Goal: Transaction & Acquisition: Subscribe to service/newsletter

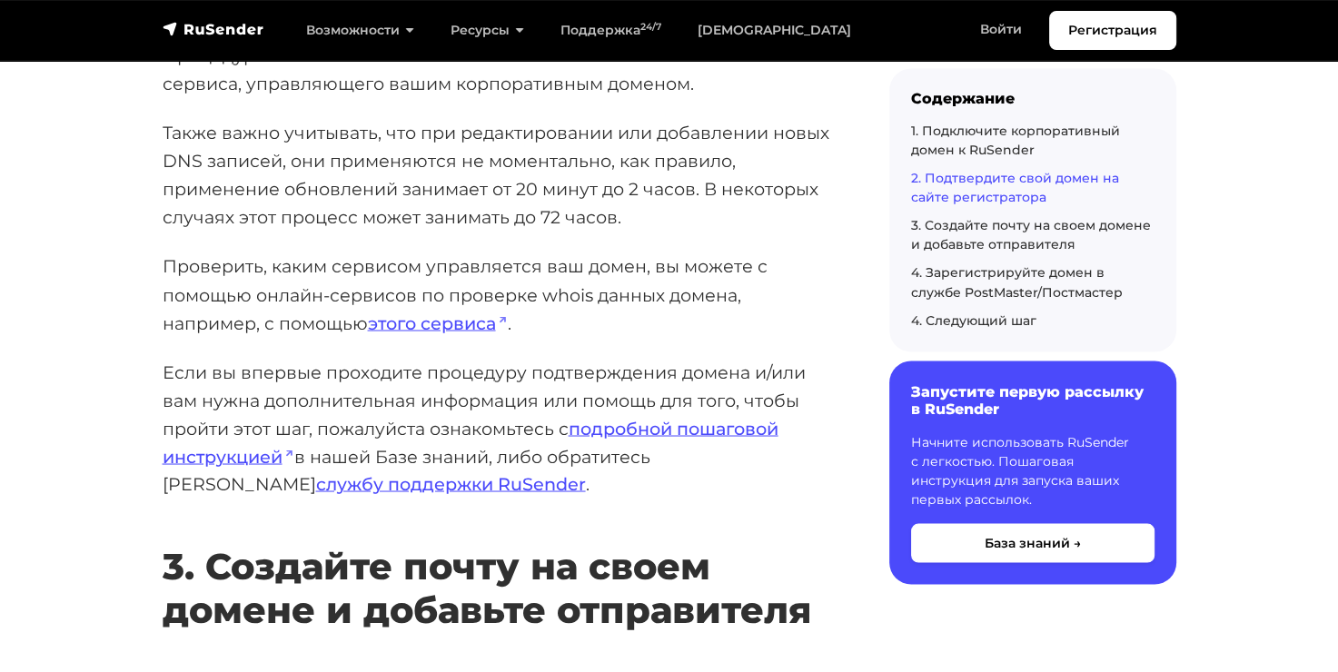
scroll to position [3089, 0]
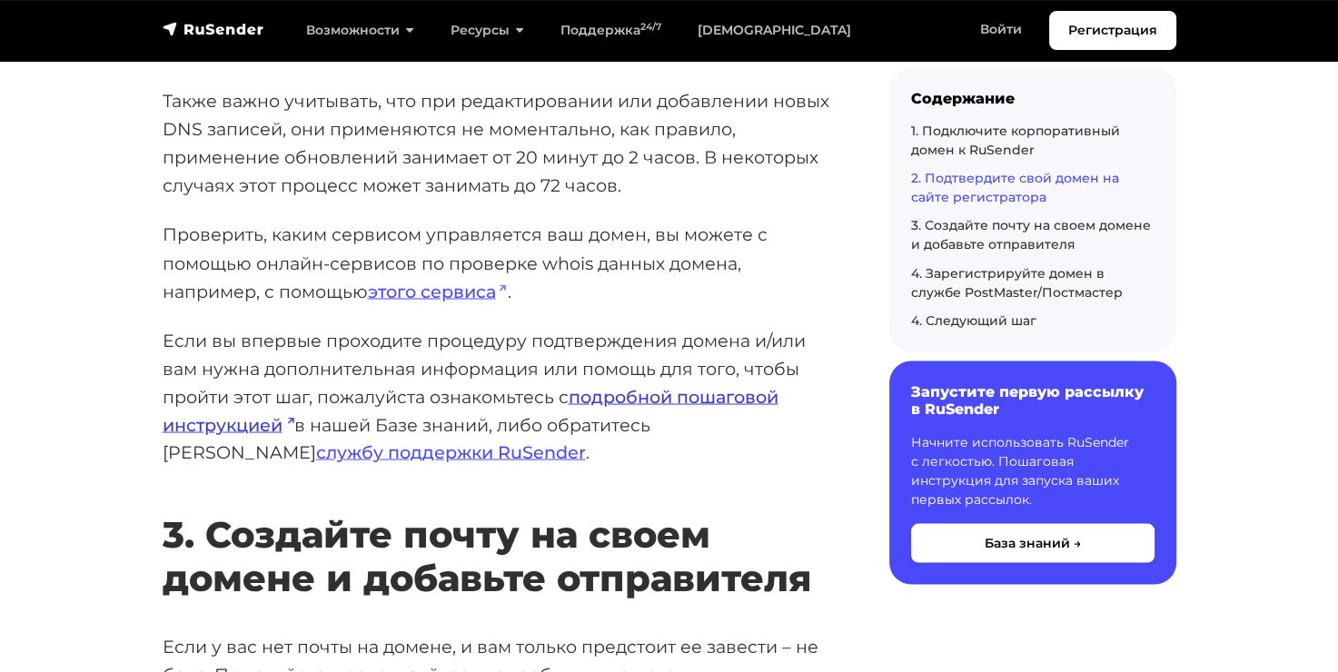
click at [716, 401] on link "подробной пошаговой инструкцией" at bounding box center [471, 410] width 616 height 50
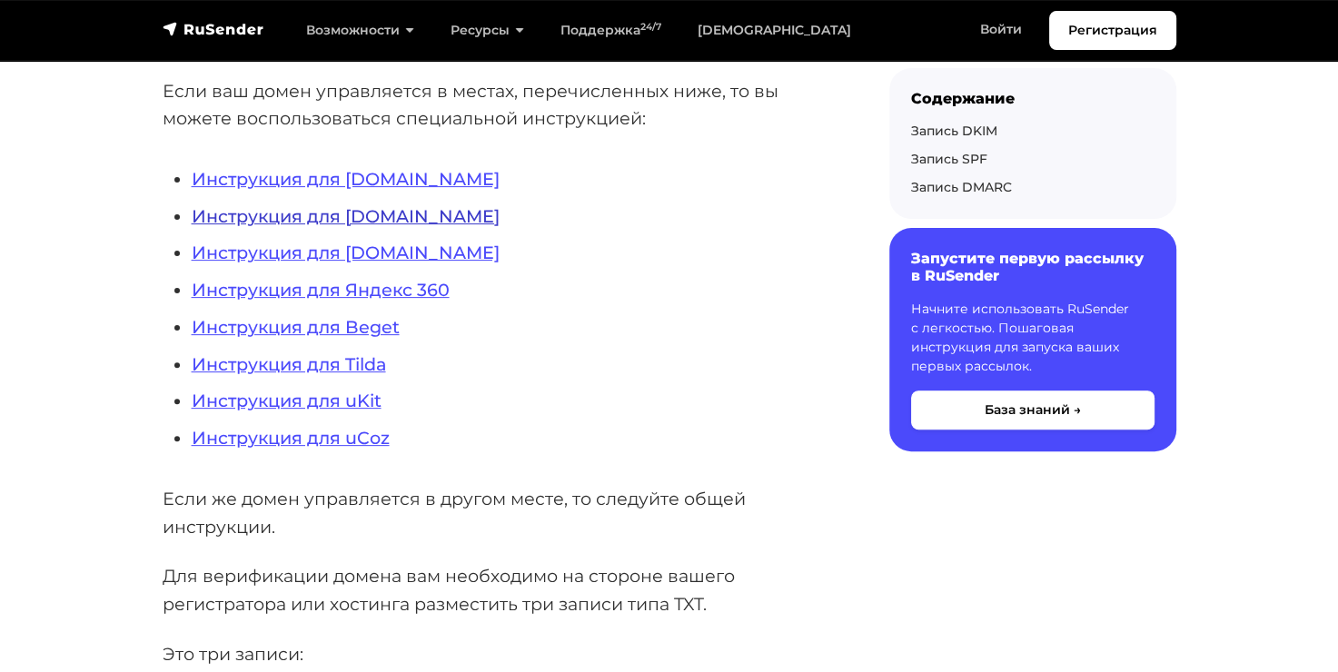
scroll to position [545, 0]
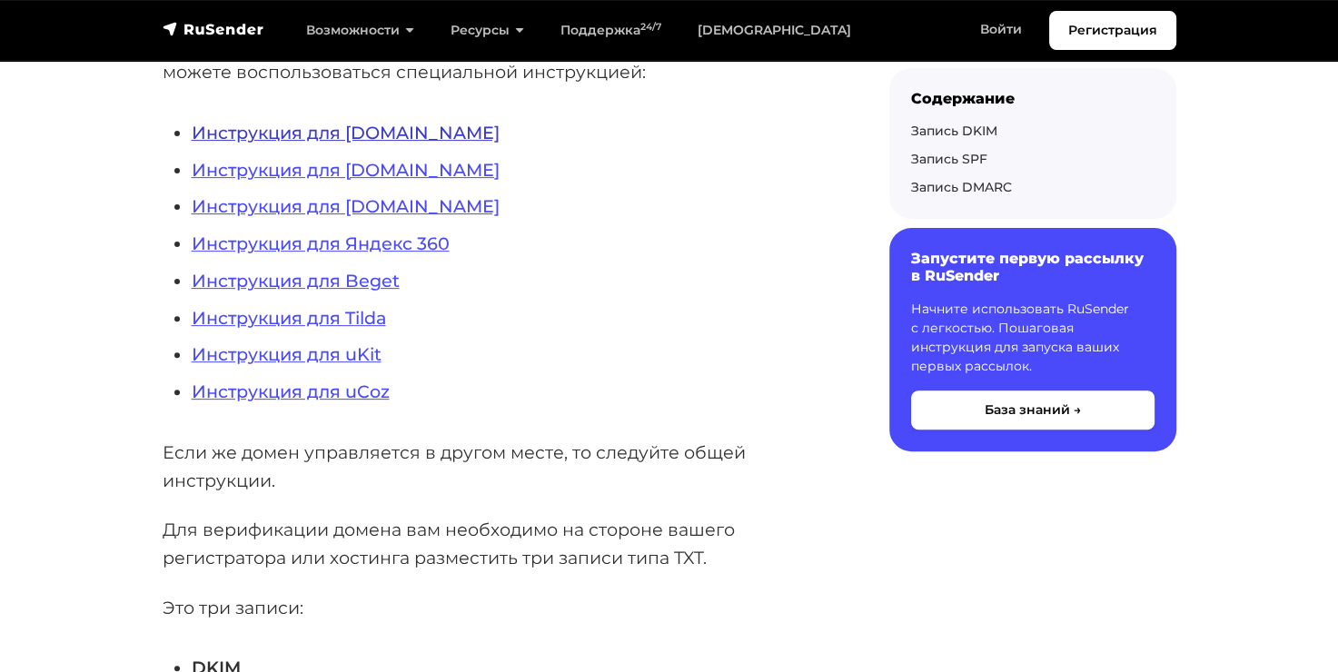
click at [375, 132] on link "Инструкция для REG.RU" at bounding box center [346, 133] width 308 height 22
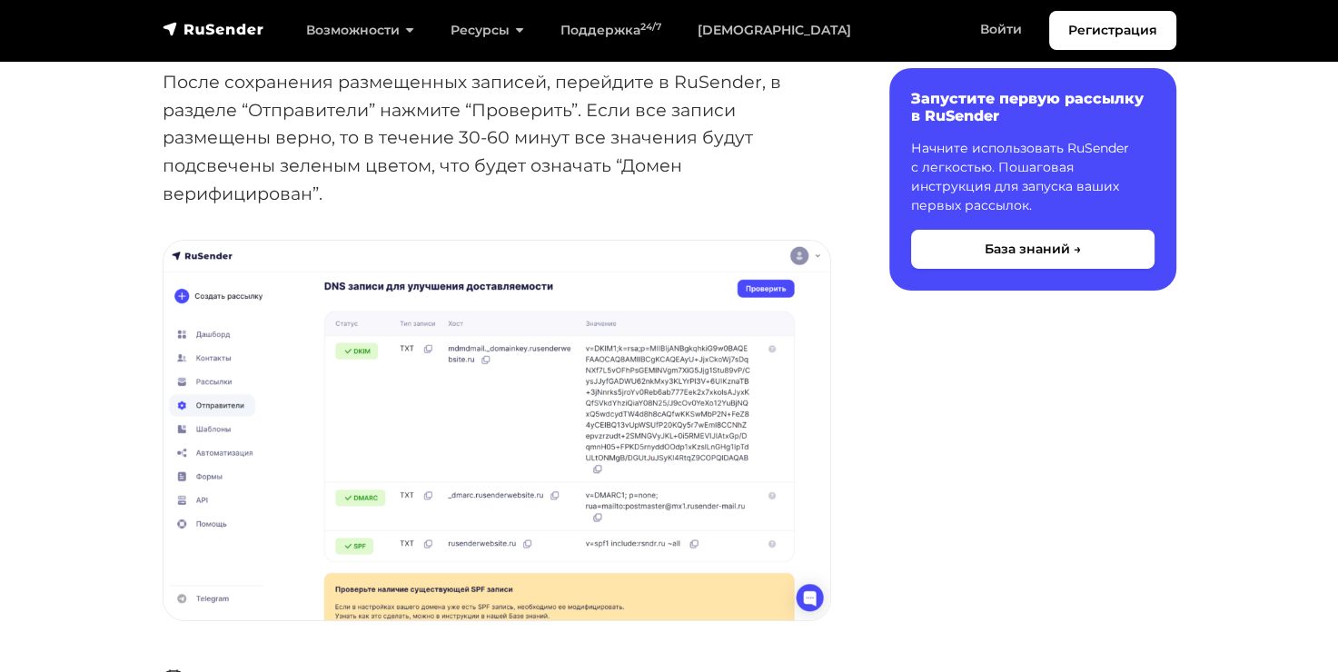
scroll to position [6179, 0]
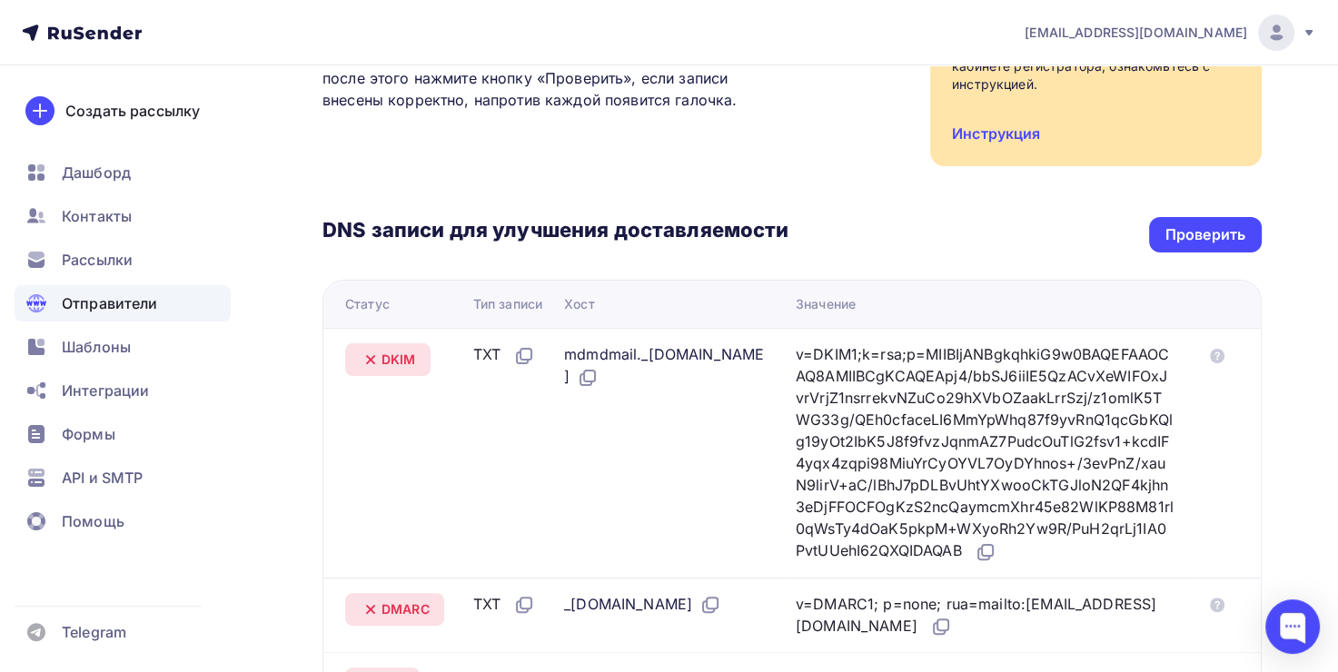
scroll to position [323, 0]
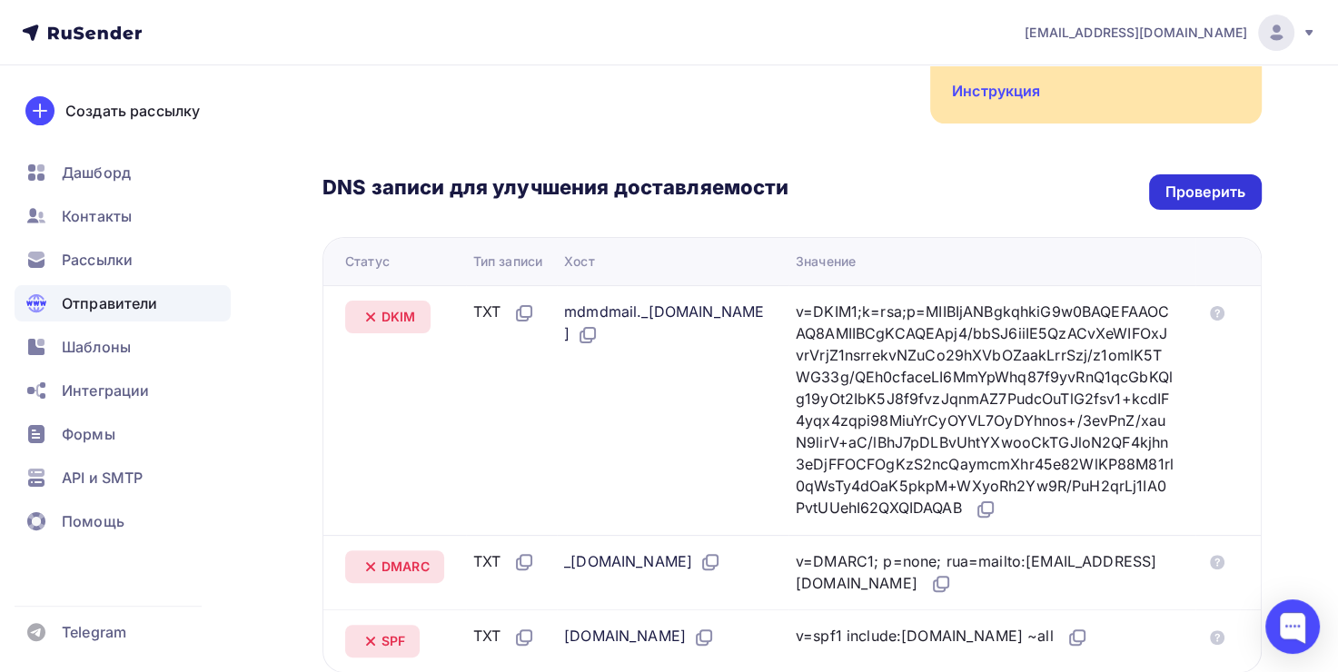
click at [1182, 193] on div "Проверить" at bounding box center [1206, 192] width 80 height 21
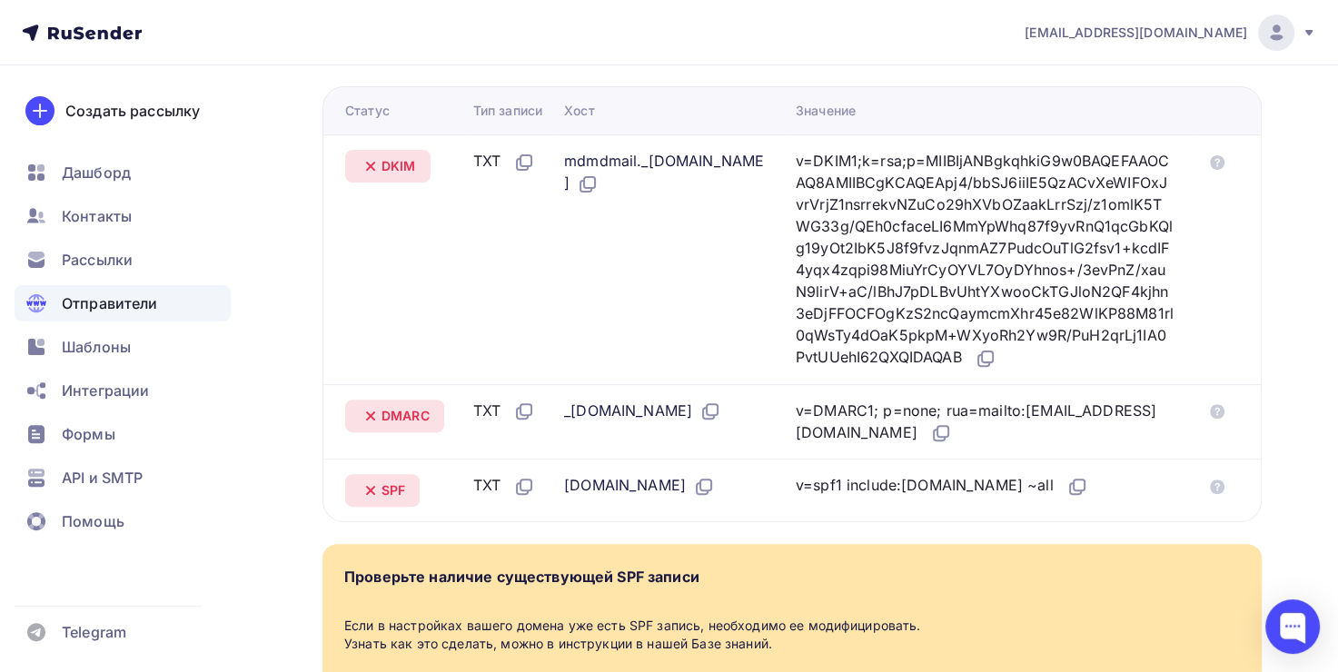
scroll to position [505, 0]
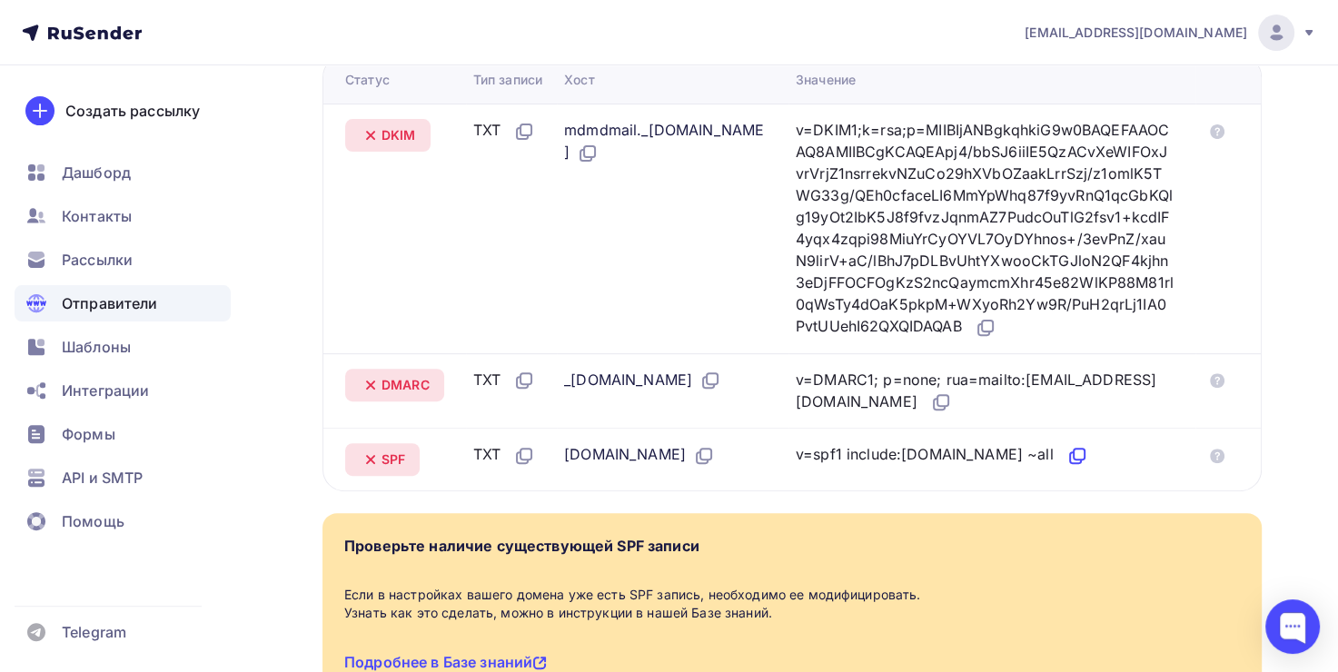
click at [1067, 467] on icon at bounding box center [1078, 456] width 22 height 22
drag, startPoint x: 876, startPoint y: 498, endPoint x: 1022, endPoint y: 505, distance: 146.5
click at [1022, 467] on div "v=spf1 include:[DOMAIN_NAME] ~all" at bounding box center [942, 455] width 293 height 24
copy div "include:rsndr.ru ~all"
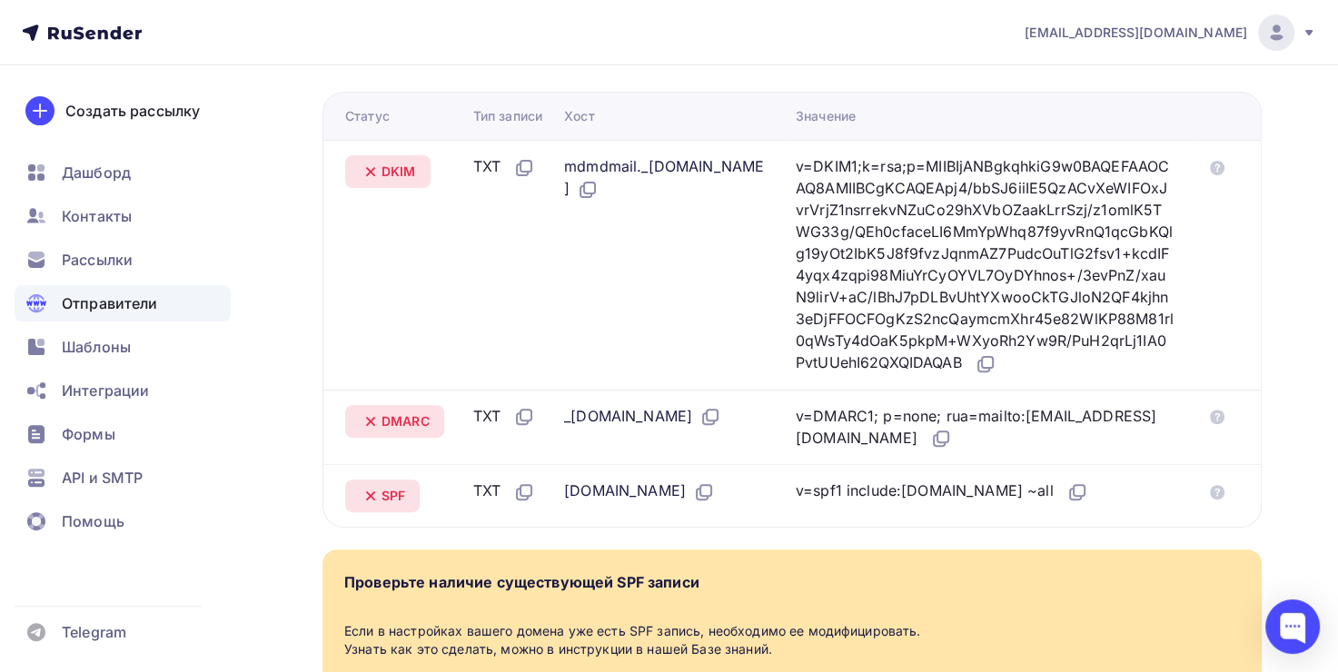
scroll to position [414, 0]
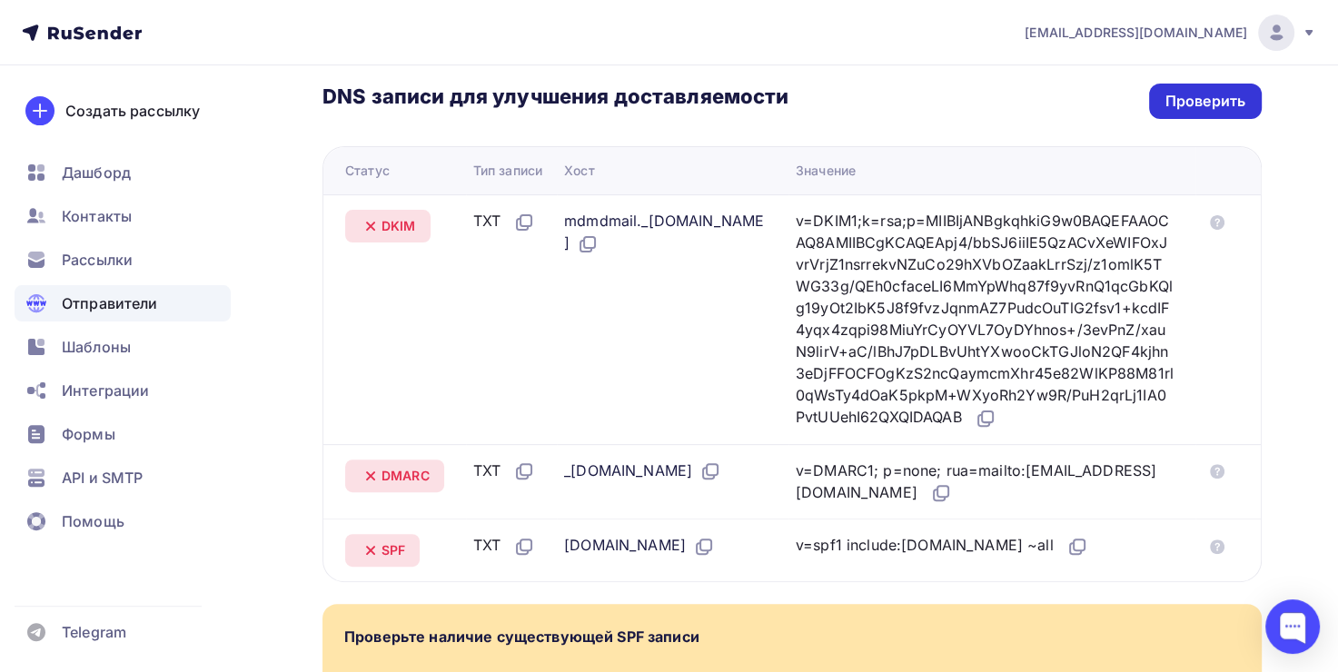
click at [1199, 91] on div "Проверить" at bounding box center [1206, 101] width 80 height 21
click at [930, 504] on icon at bounding box center [941, 493] width 22 height 22
click at [1200, 91] on div "Проверить" at bounding box center [1206, 101] width 80 height 21
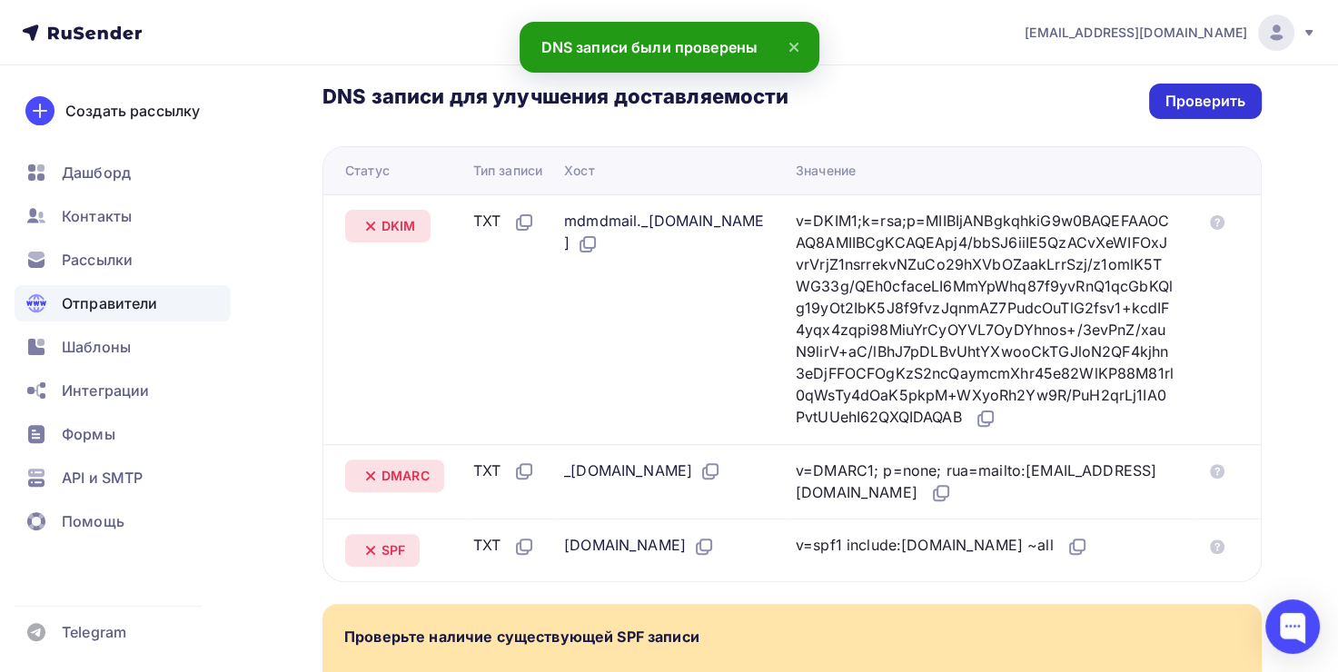
click at [1194, 93] on div "Проверить" at bounding box center [1206, 101] width 80 height 21
click at [1208, 113] on div "Проверить" at bounding box center [1205, 101] width 113 height 35
click at [1174, 102] on div "Проверить" at bounding box center [1206, 101] width 80 height 21
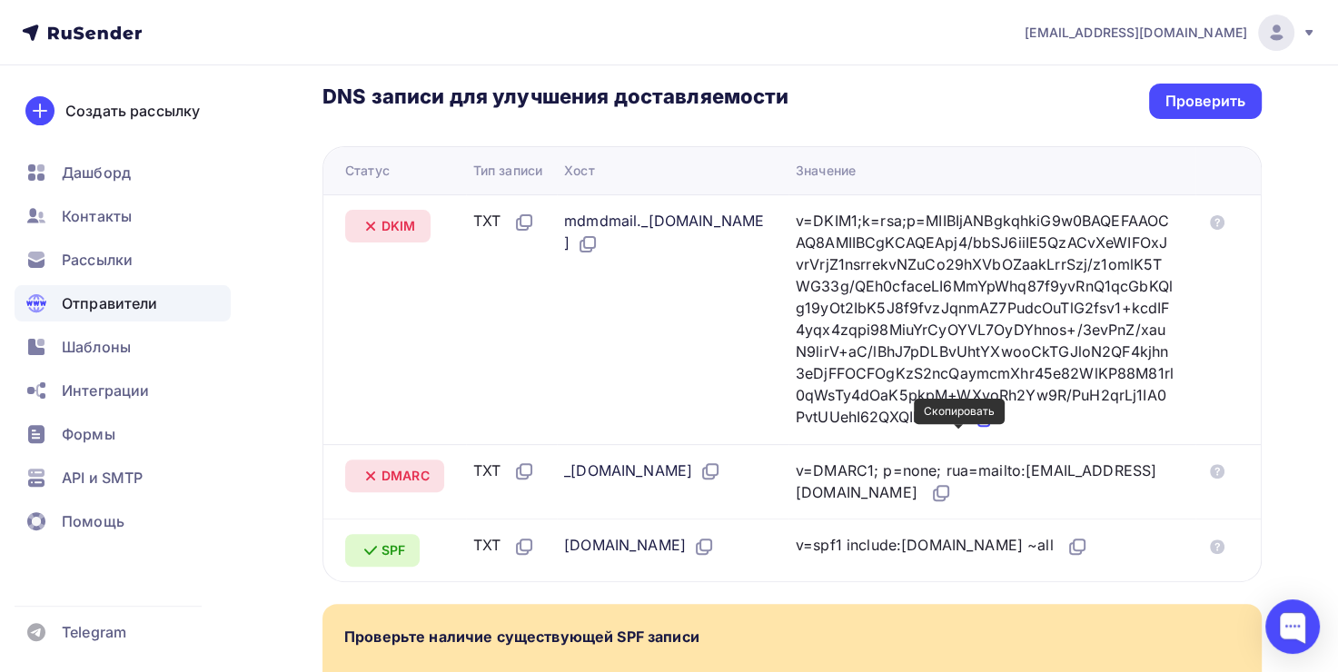
click at [982, 423] on icon at bounding box center [987, 417] width 11 height 11
click at [1236, 91] on div "Проверить" at bounding box center [1206, 101] width 80 height 21
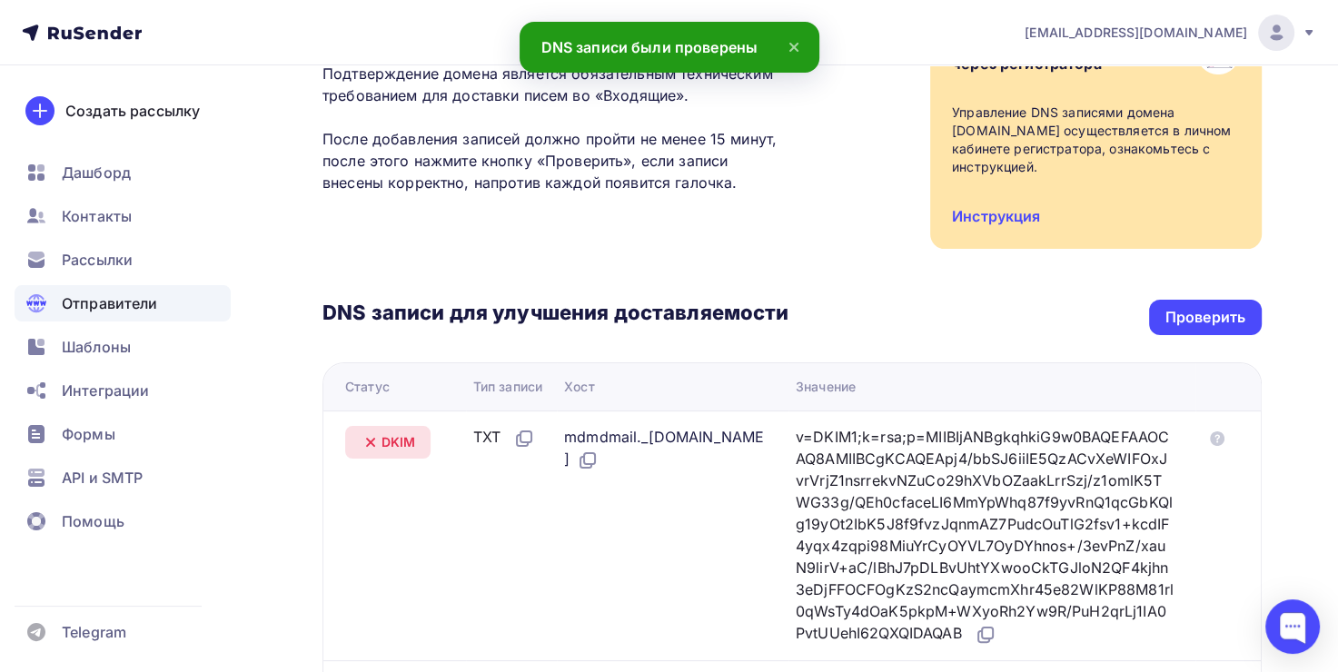
scroll to position [273, 0]
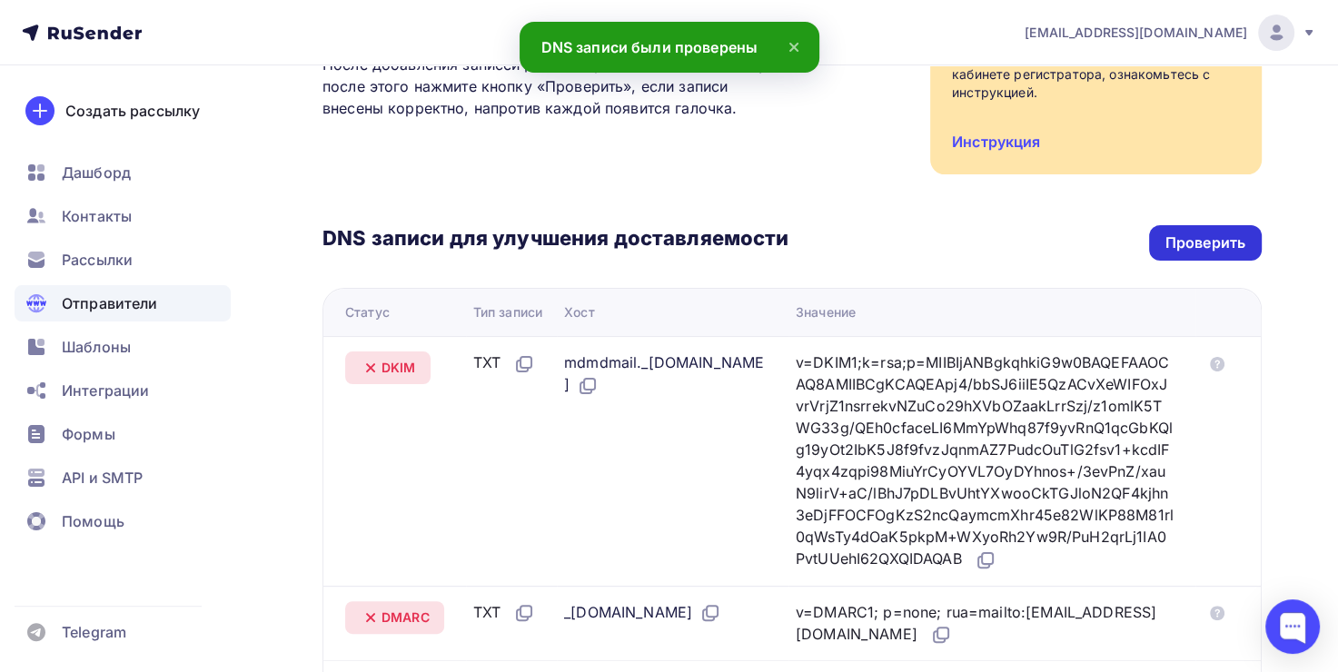
click at [1238, 243] on div "Проверить" at bounding box center [1206, 243] width 80 height 21
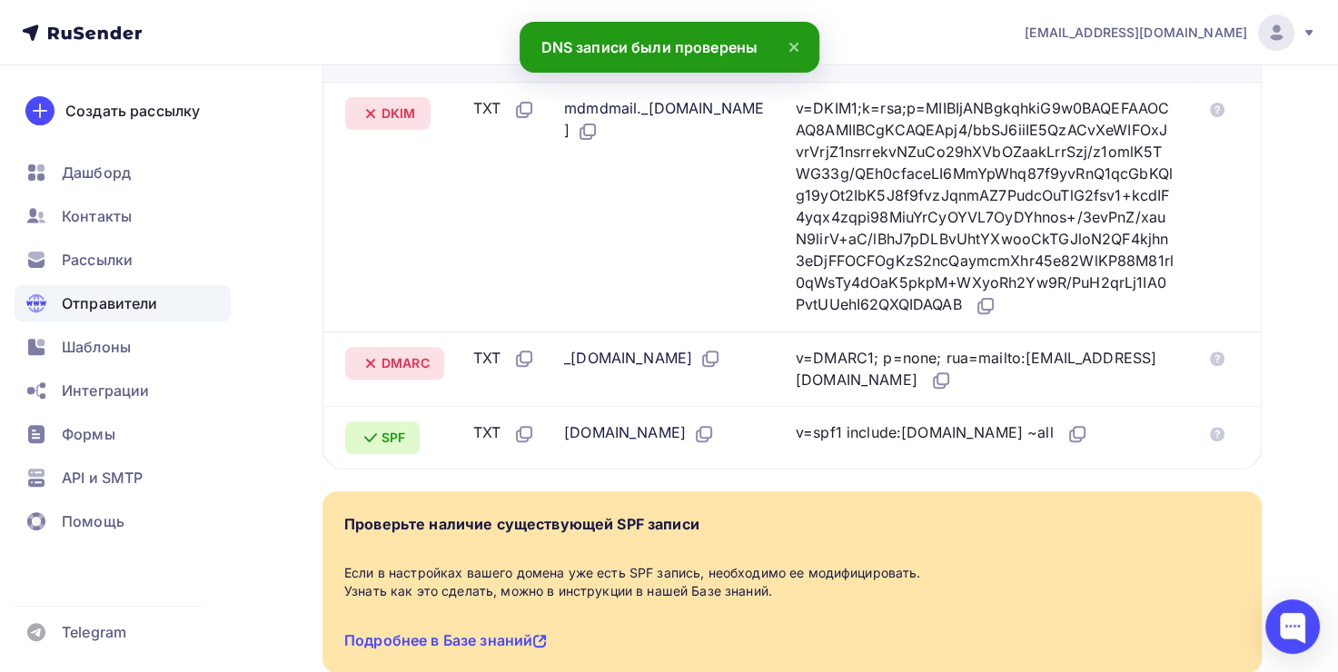
scroll to position [545, 0]
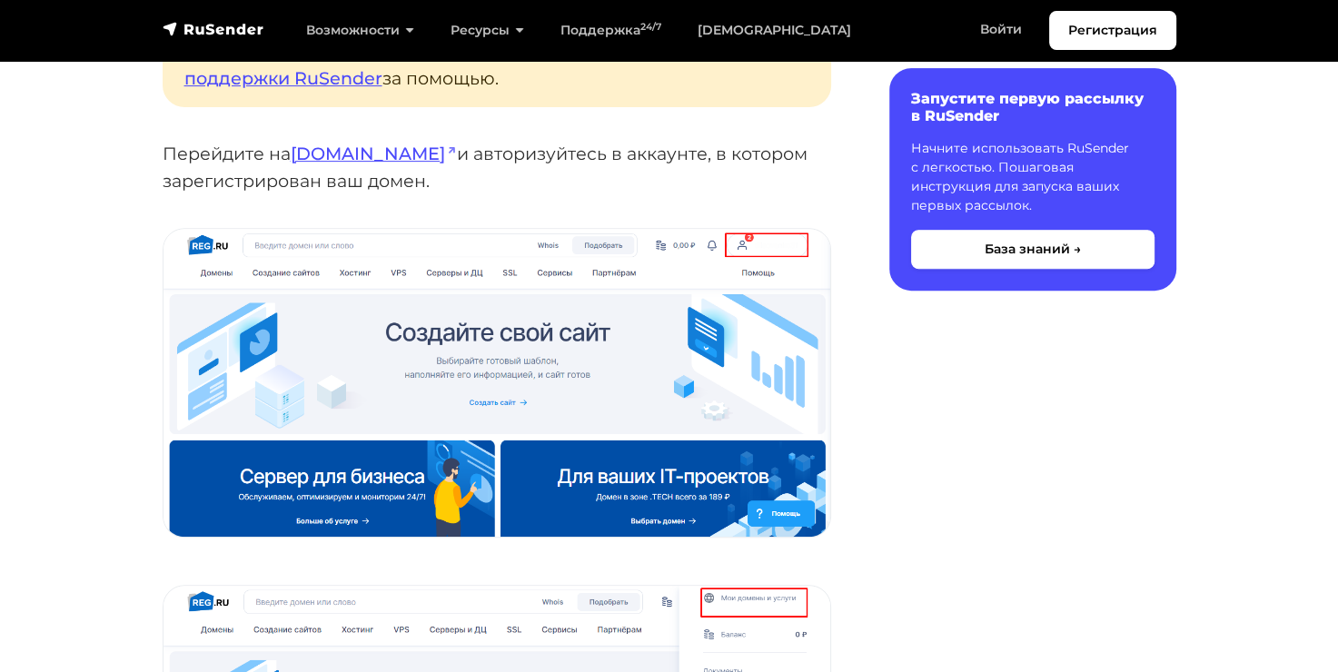
scroll to position [545, 0]
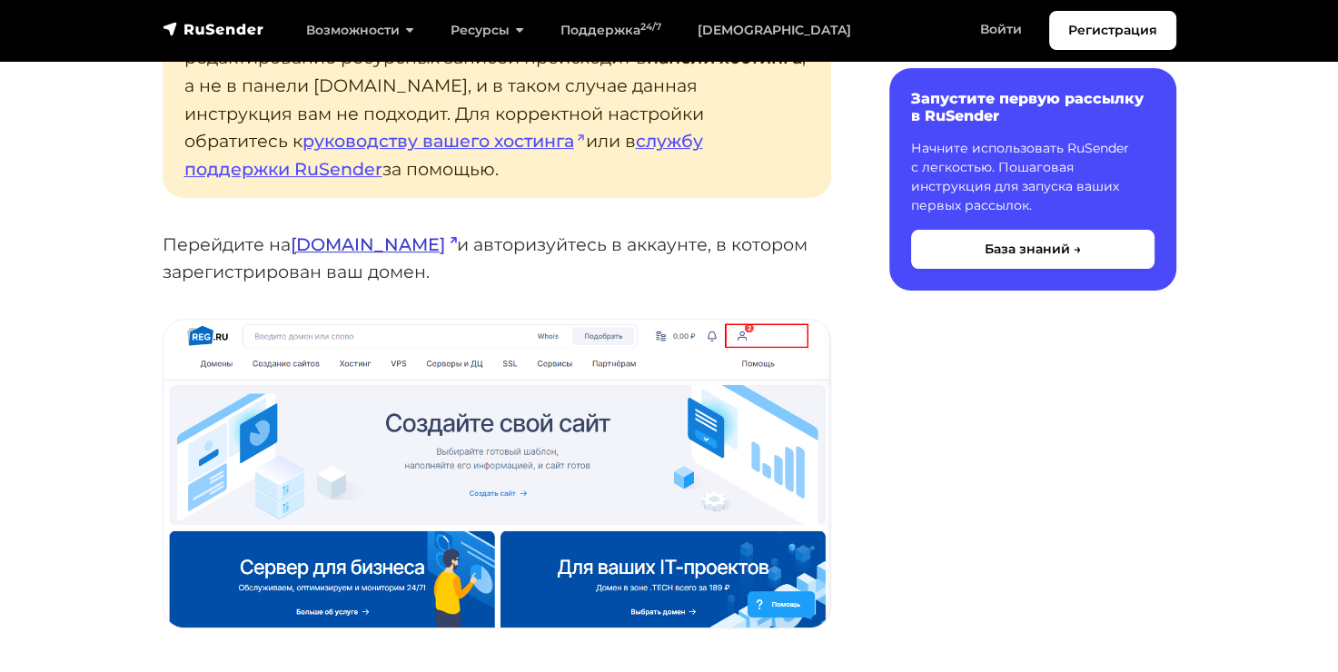
click at [327, 234] on link "reg.ru" at bounding box center [374, 245] width 166 height 22
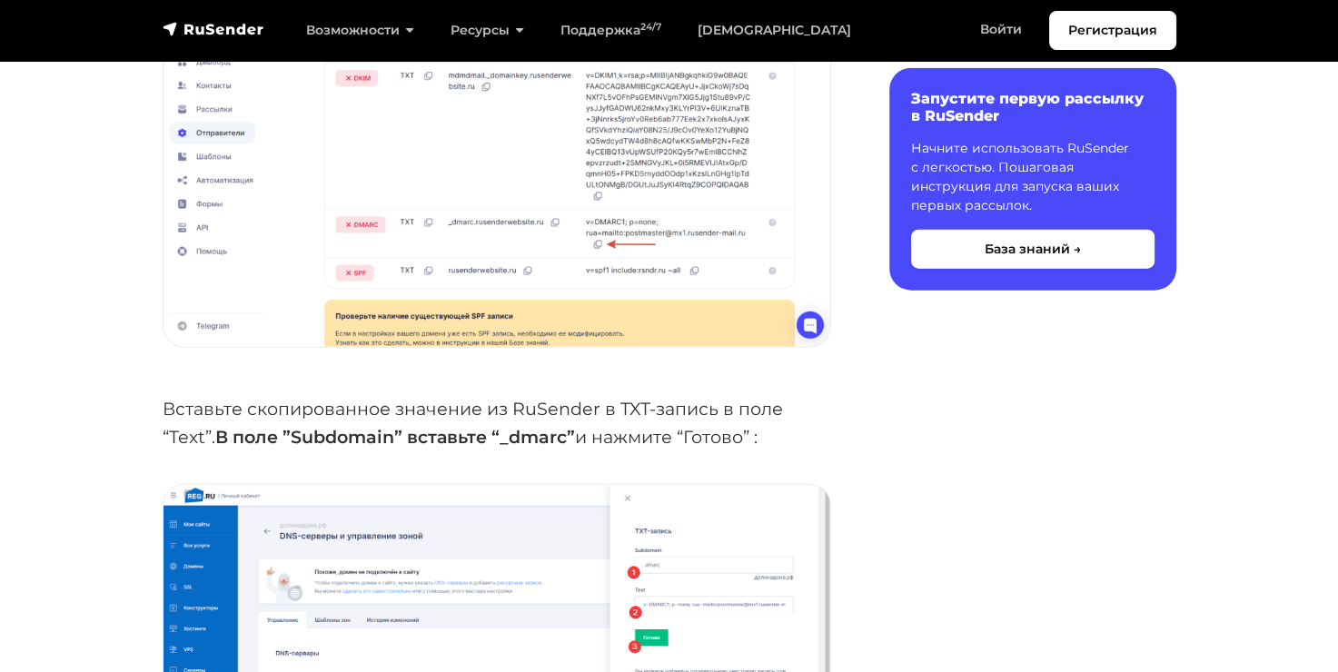
scroll to position [4362, 0]
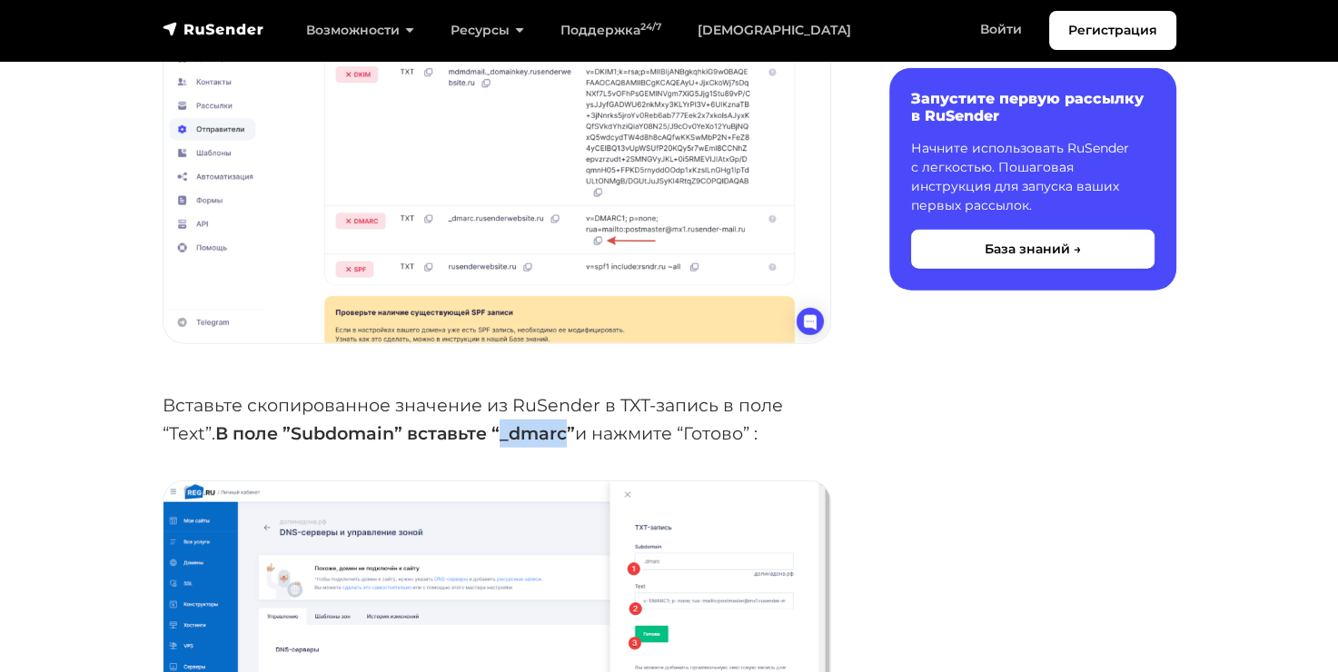
drag, startPoint x: 505, startPoint y: 378, endPoint x: 570, endPoint y: 378, distance: 64.5
click at [570, 423] on strong "В поле ”Subdomain” вставьте “_dmarc”" at bounding box center [395, 434] width 360 height 22
copy strong "_dmarc"
drag, startPoint x: 295, startPoint y: 379, endPoint x: 400, endPoint y: 382, distance: 104.5
click at [400, 423] on strong "В поле ”Subdomain” вставьте “_dmarc”" at bounding box center [395, 434] width 360 height 22
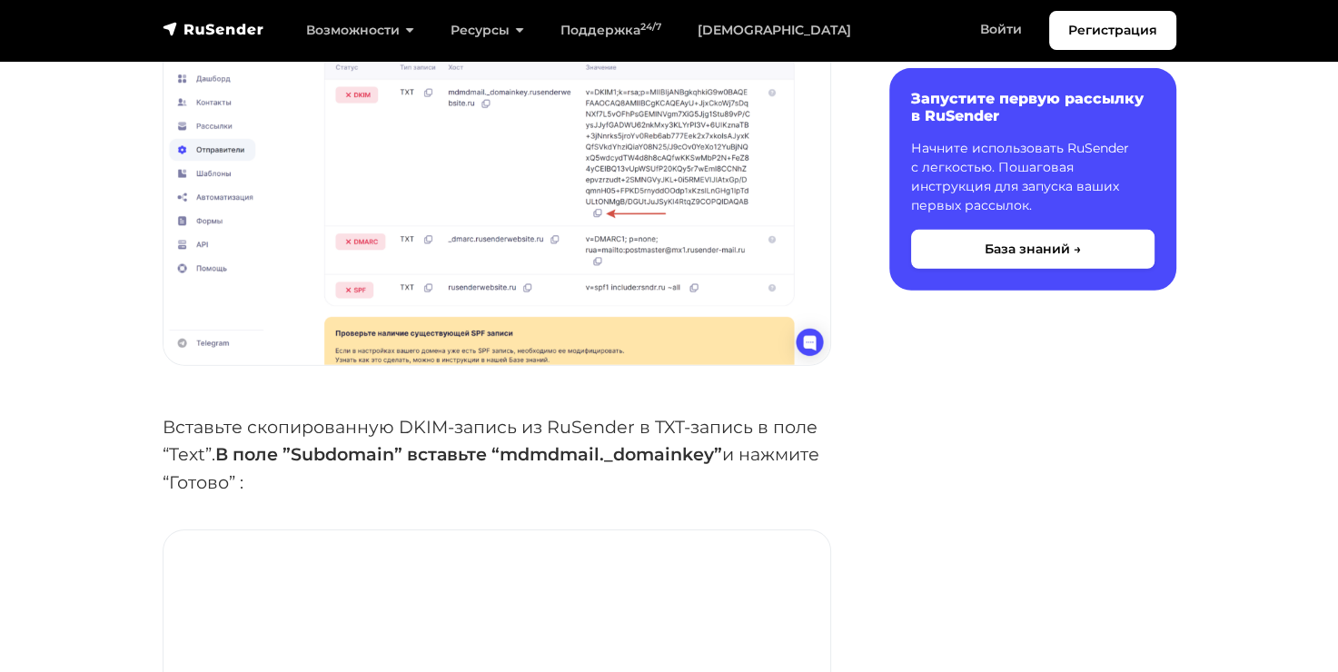
scroll to position [5361, 0]
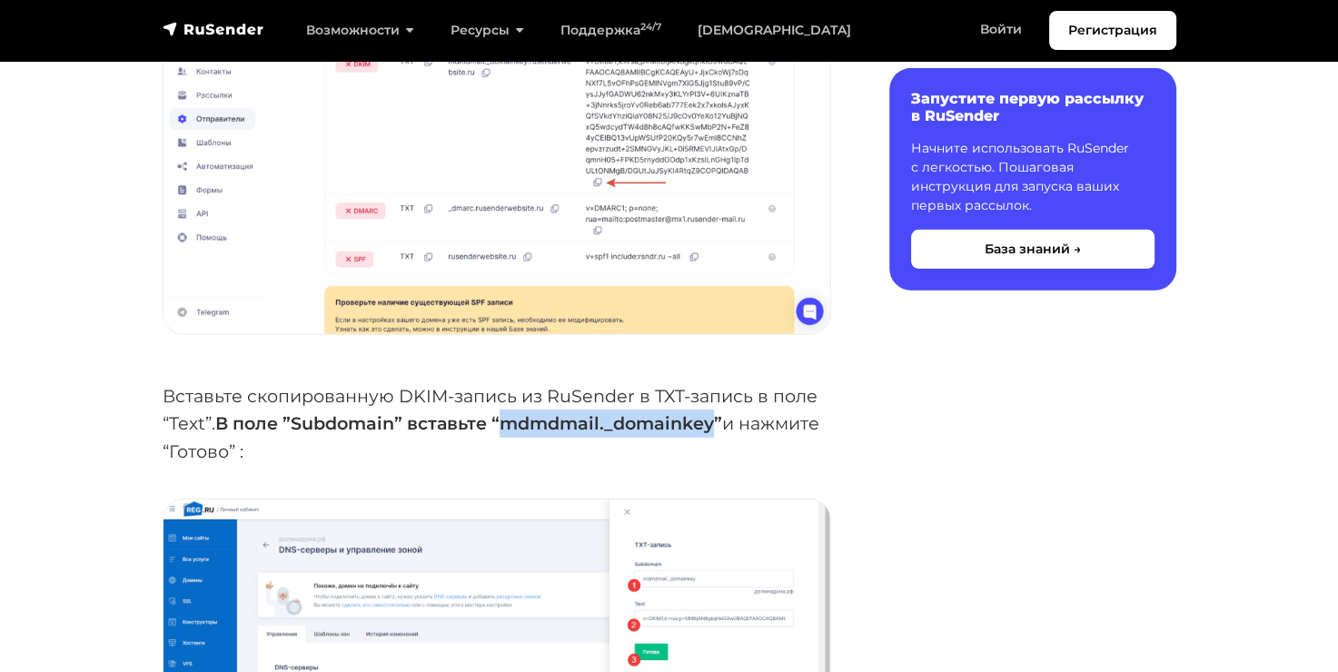
drag, startPoint x: 509, startPoint y: 371, endPoint x: 720, endPoint y: 368, distance: 210.8
click at [720, 413] on strong "В поле ”Subdomain” вставьте “mdmdmail._domainkey”" at bounding box center [468, 424] width 507 height 22
copy strong "mdmdmail._domainkey"
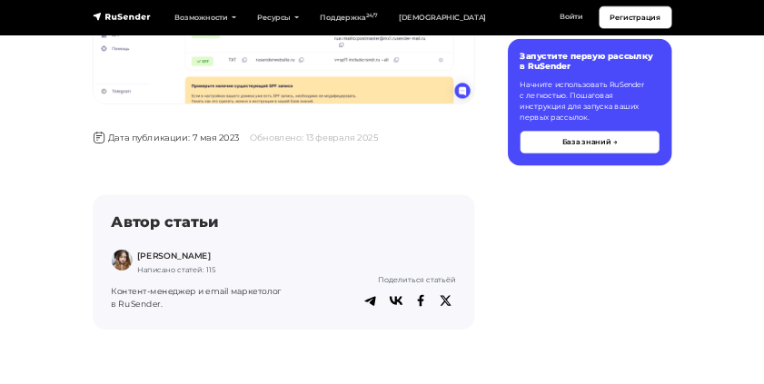
scroll to position [6633, 0]
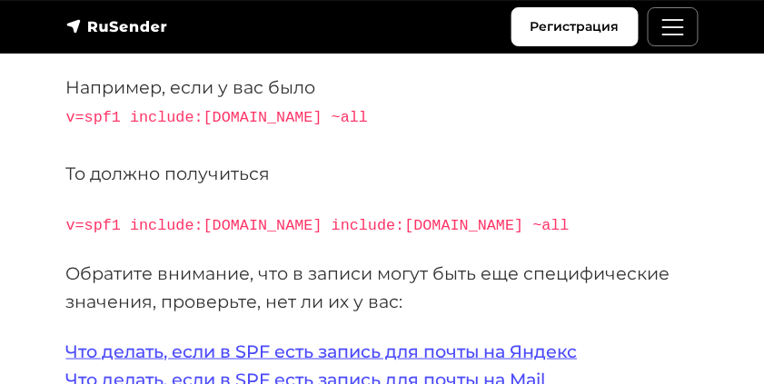
scroll to position [3998, 0]
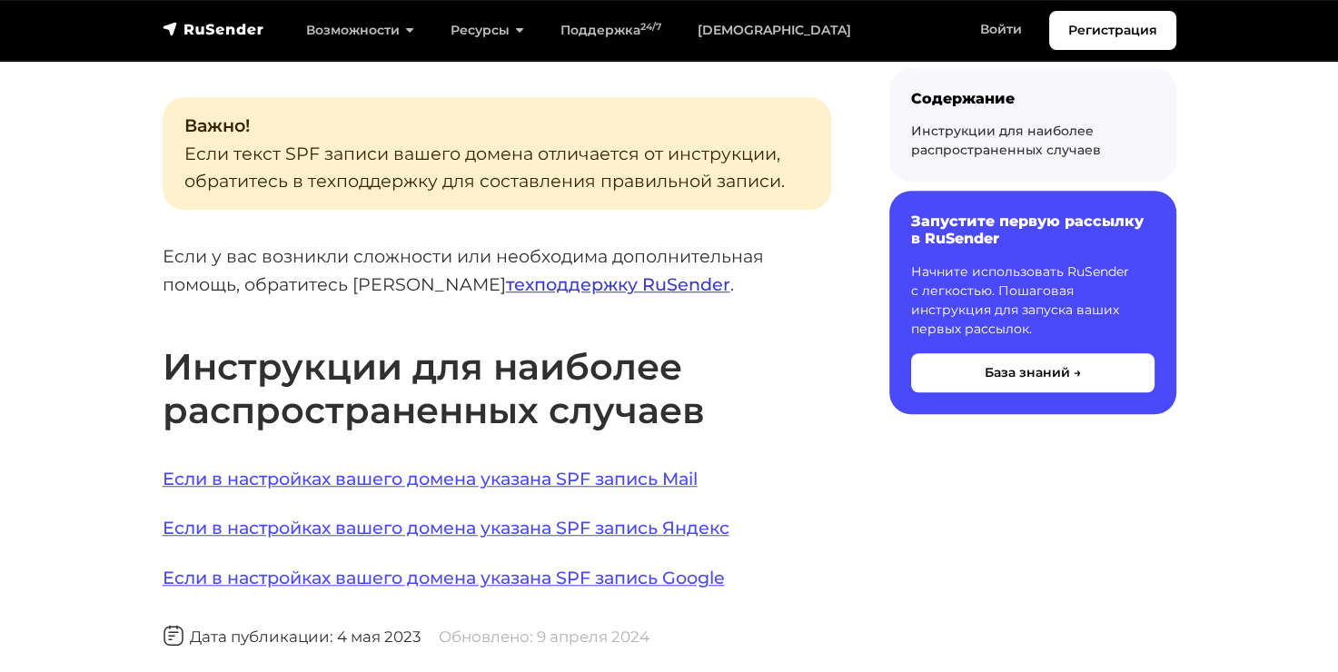
scroll to position [1272, 0]
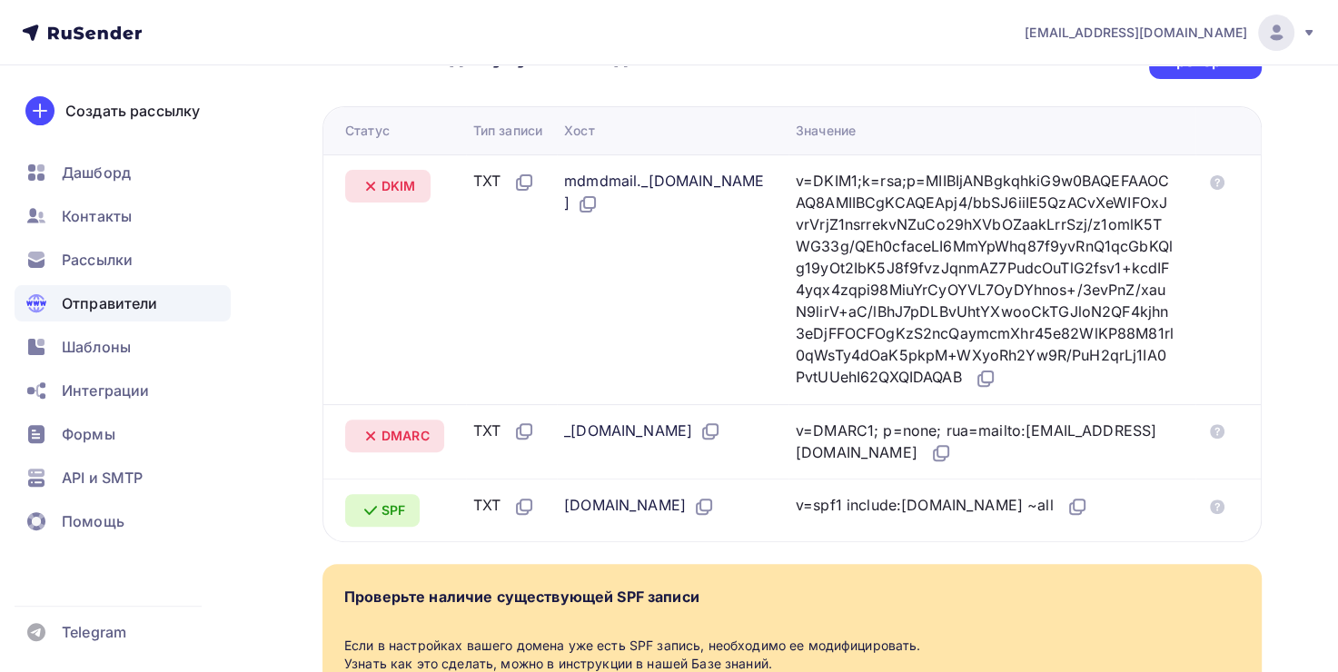
scroll to position [363, 0]
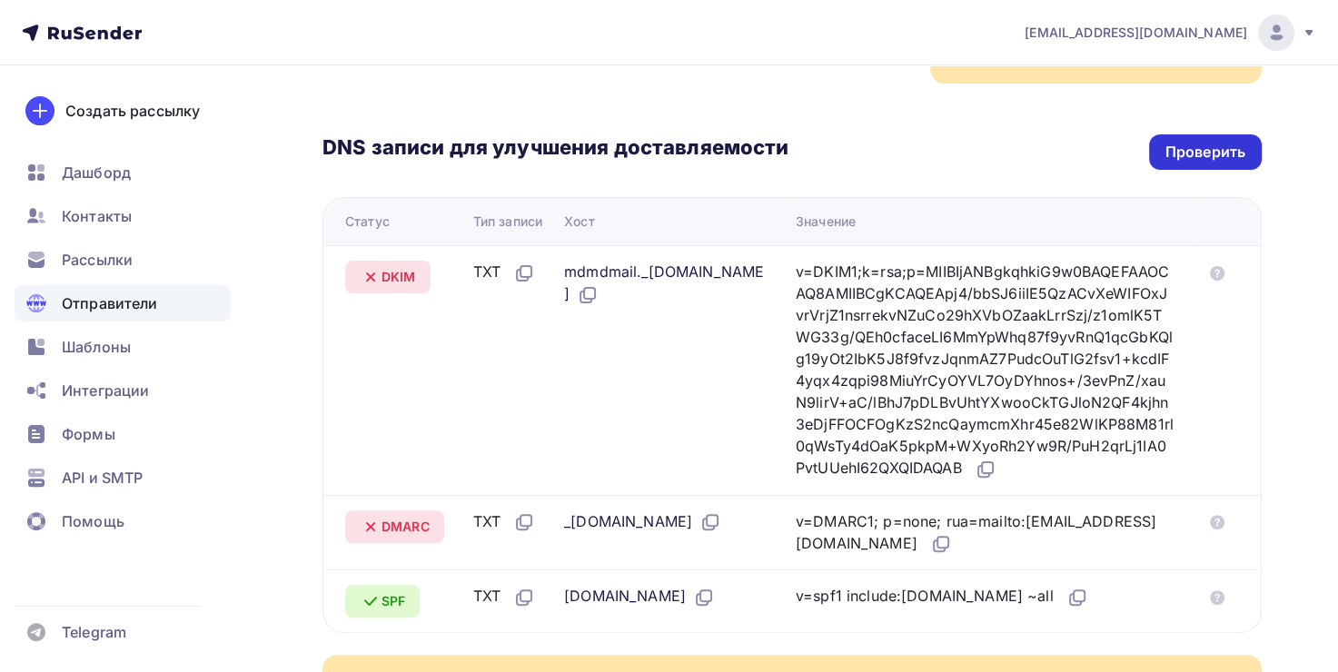
click at [1195, 147] on div "Проверить" at bounding box center [1206, 152] width 80 height 21
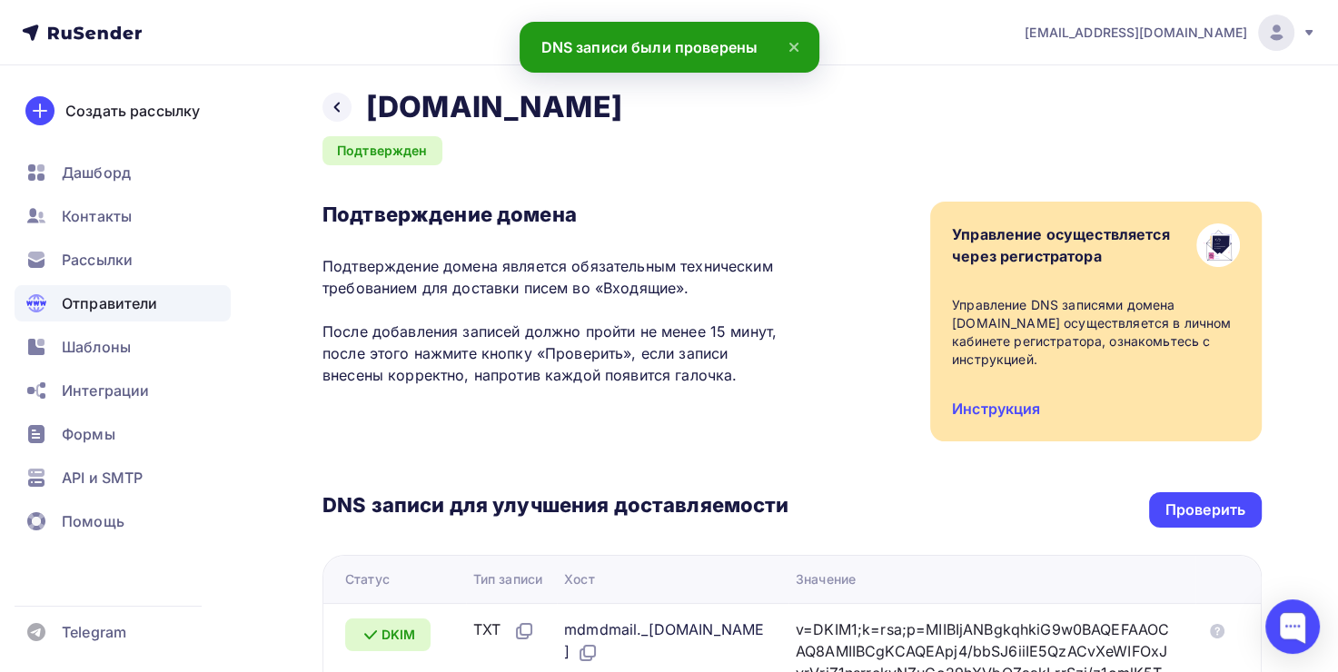
scroll to position [0, 0]
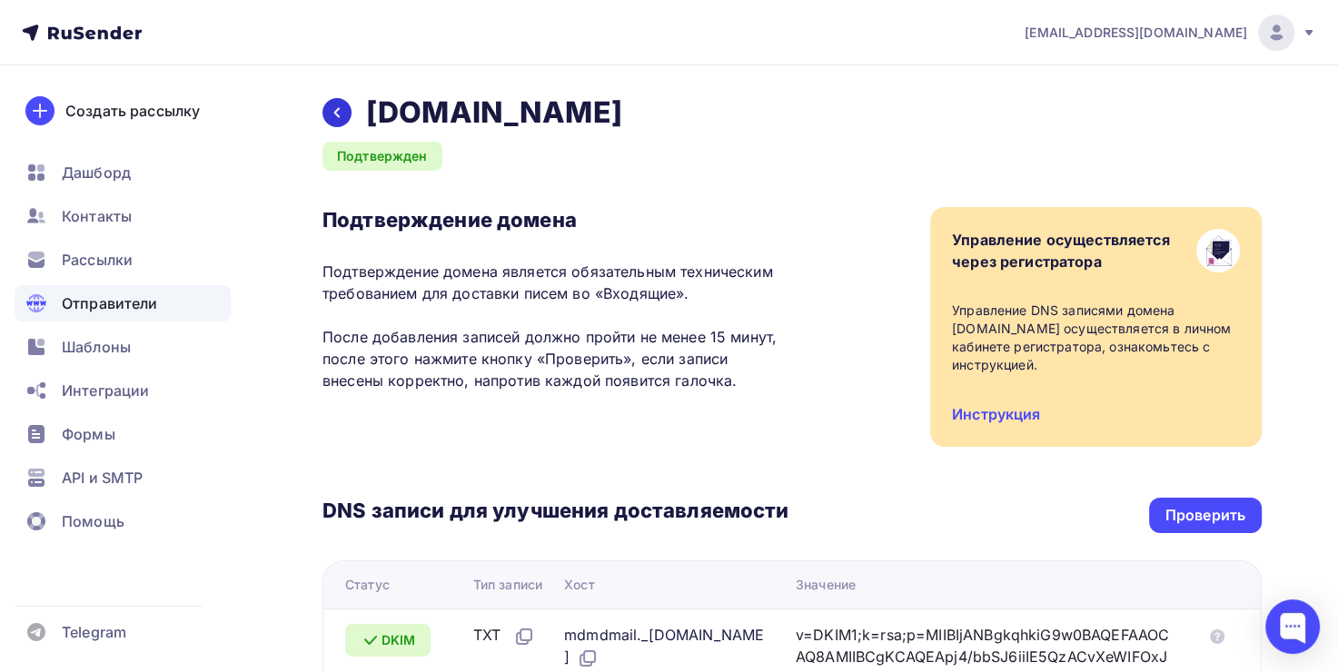
click at [340, 109] on icon at bounding box center [337, 112] width 15 height 15
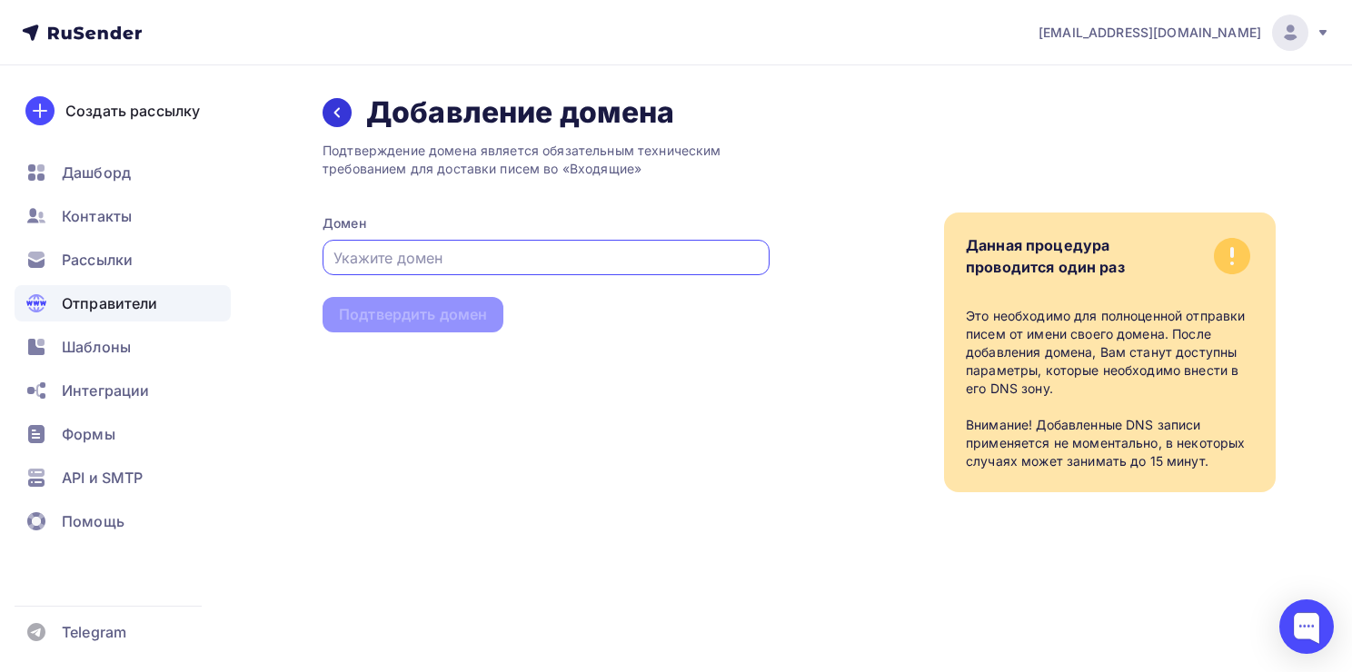
click at [336, 114] on icon at bounding box center [336, 113] width 5 height 10
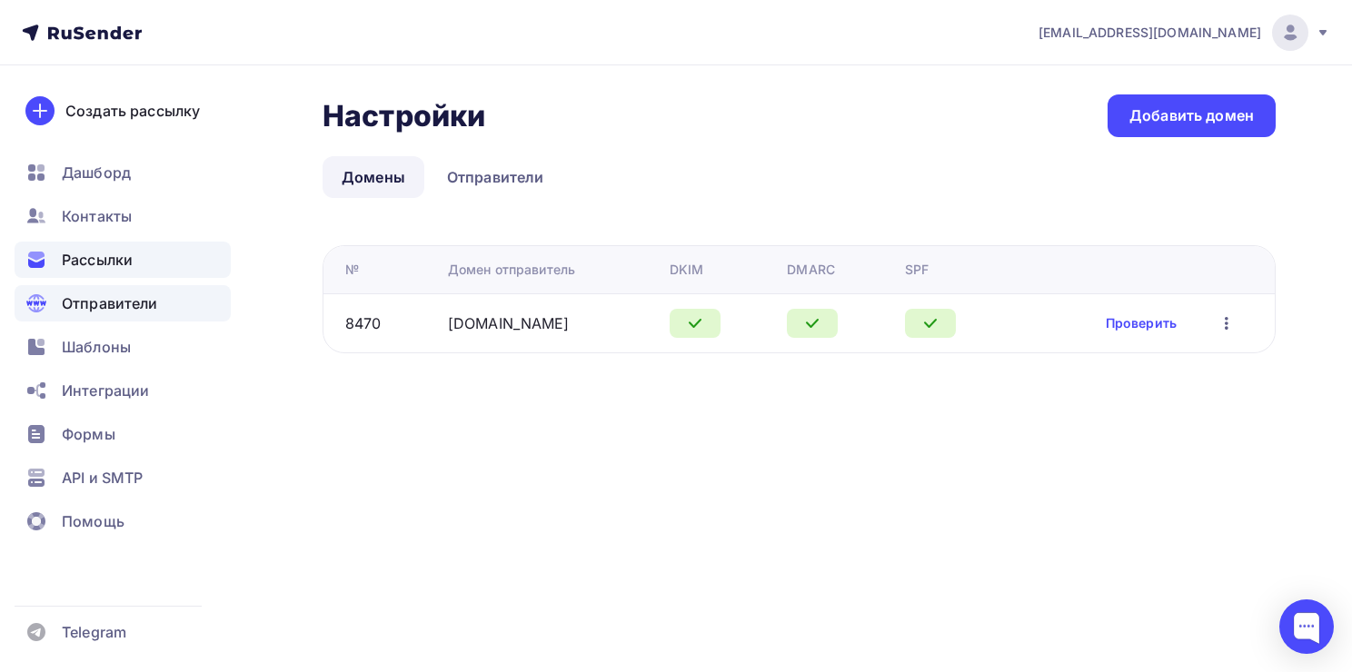
click at [116, 264] on span "Рассылки" at bounding box center [97, 260] width 71 height 22
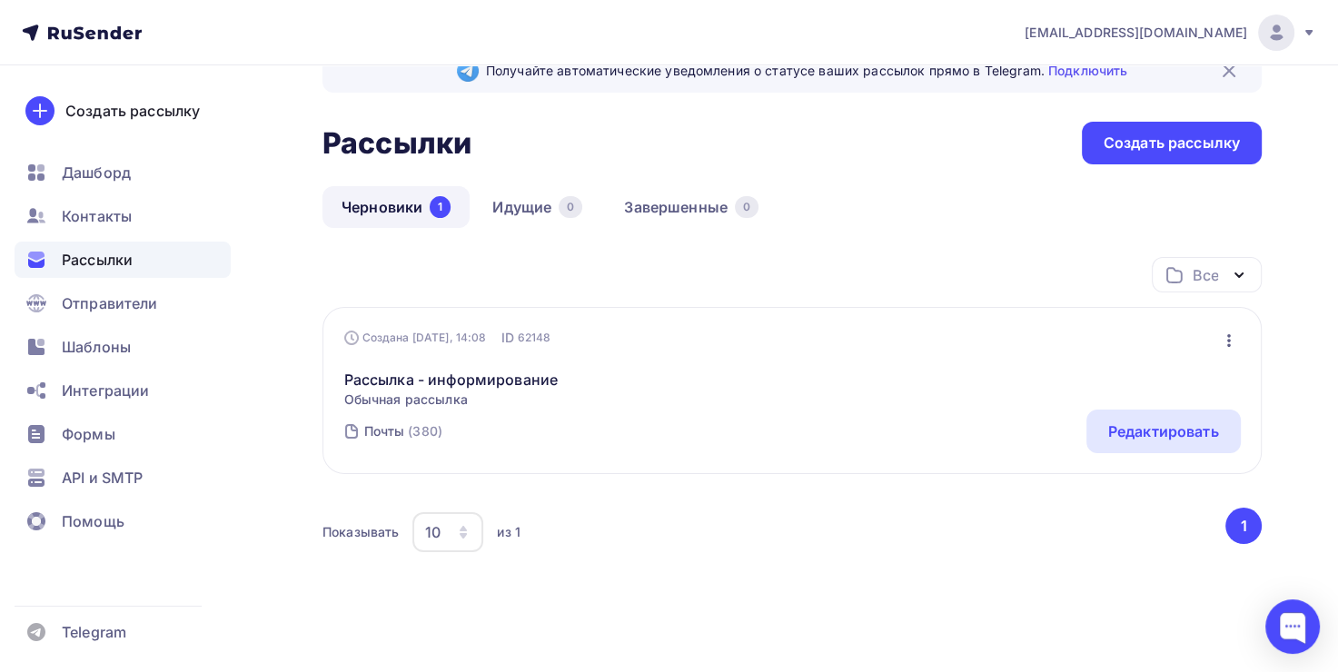
scroll to position [65, 0]
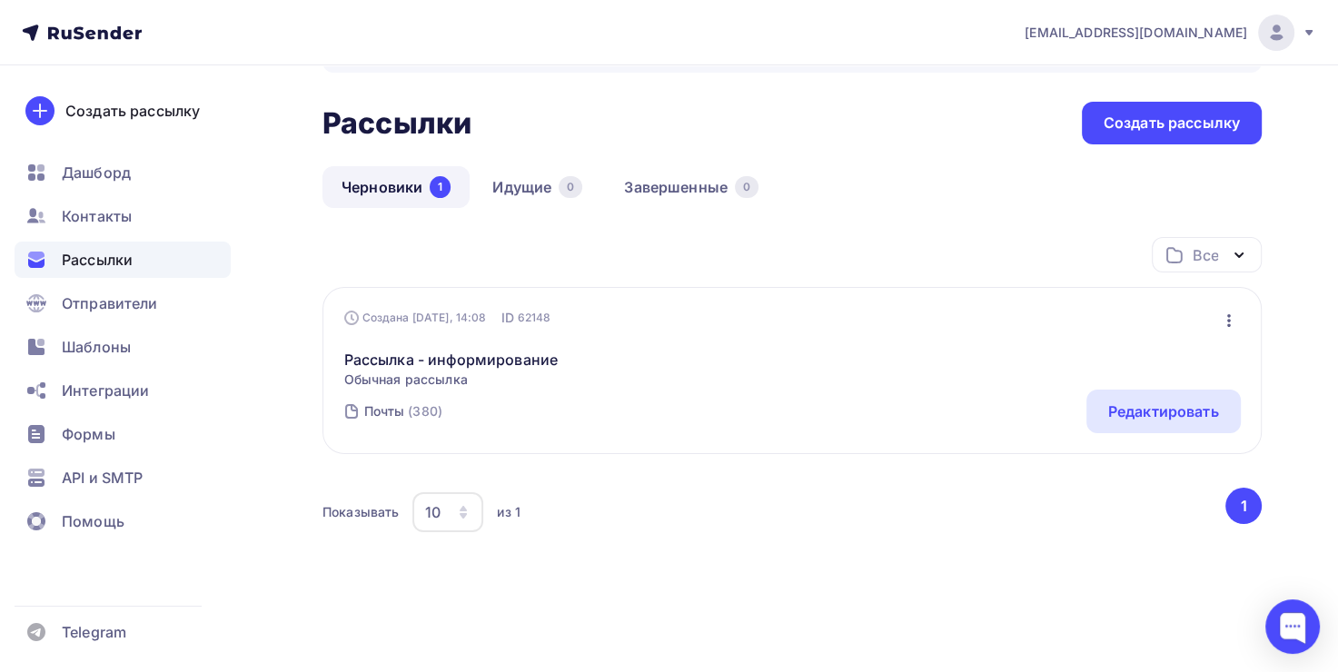
click at [1224, 321] on icon "button" at bounding box center [1230, 321] width 22 height 22
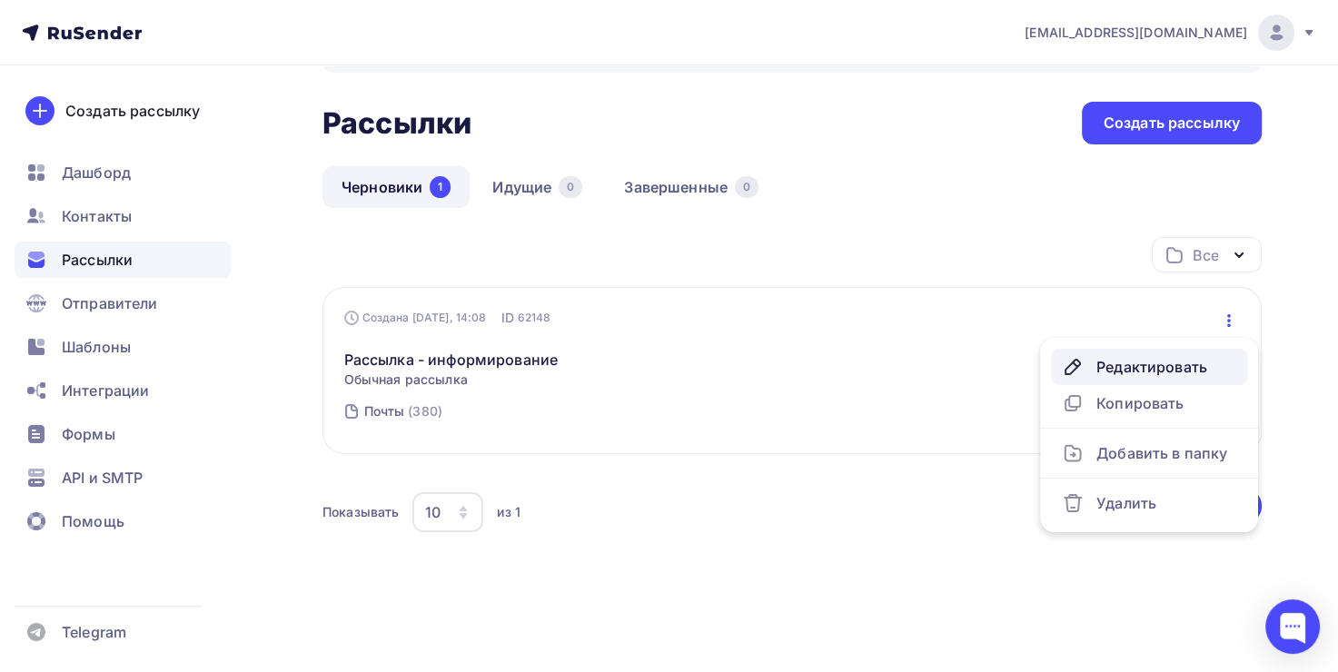
click at [1182, 373] on div "Редактировать" at bounding box center [1149, 367] width 174 height 22
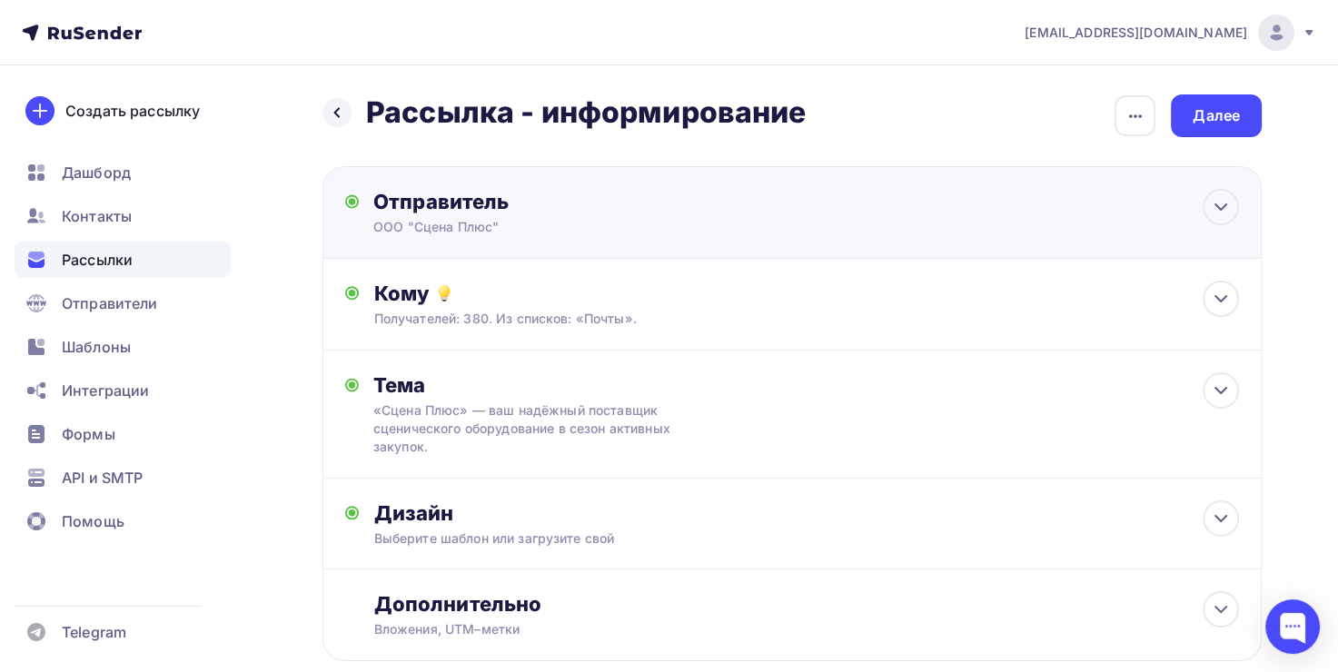
click at [480, 239] on div "Отправитель ООО "Сцена Плюс" Email * scenaplus22@gmail.com info@scenasnab.ru a.…" at bounding box center [793, 212] width 940 height 93
type input "ООО "Сцена Плюс""
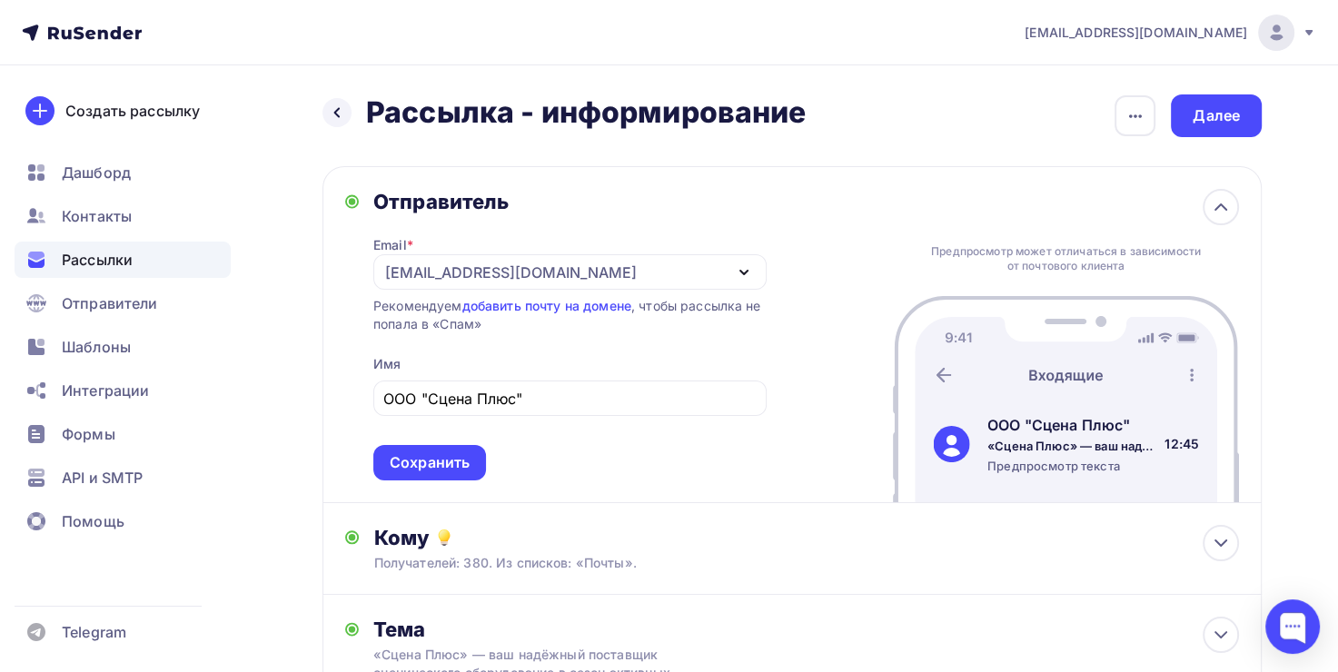
click at [570, 349] on div "Email * info@scenasnab.ru info@scenasnab.ru a.ovsepyan@scenasnab.ru scenaplus22…" at bounding box center [569, 347] width 393 height 266
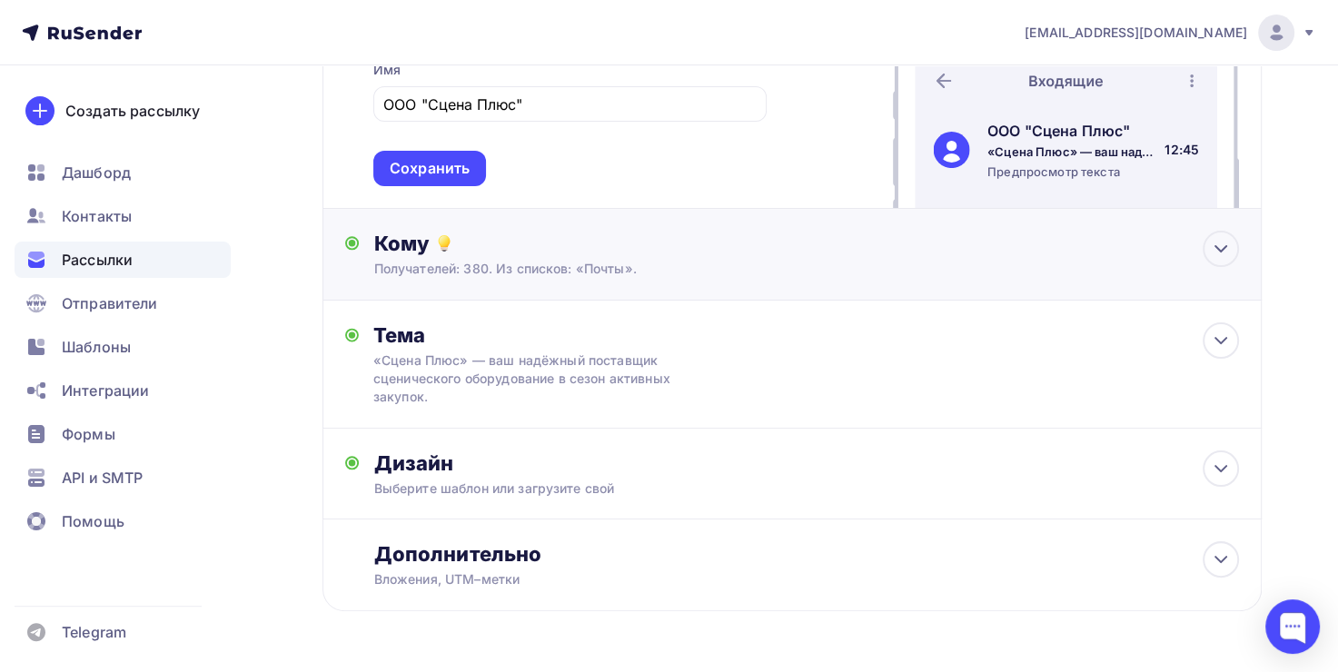
scroll to position [349, 0]
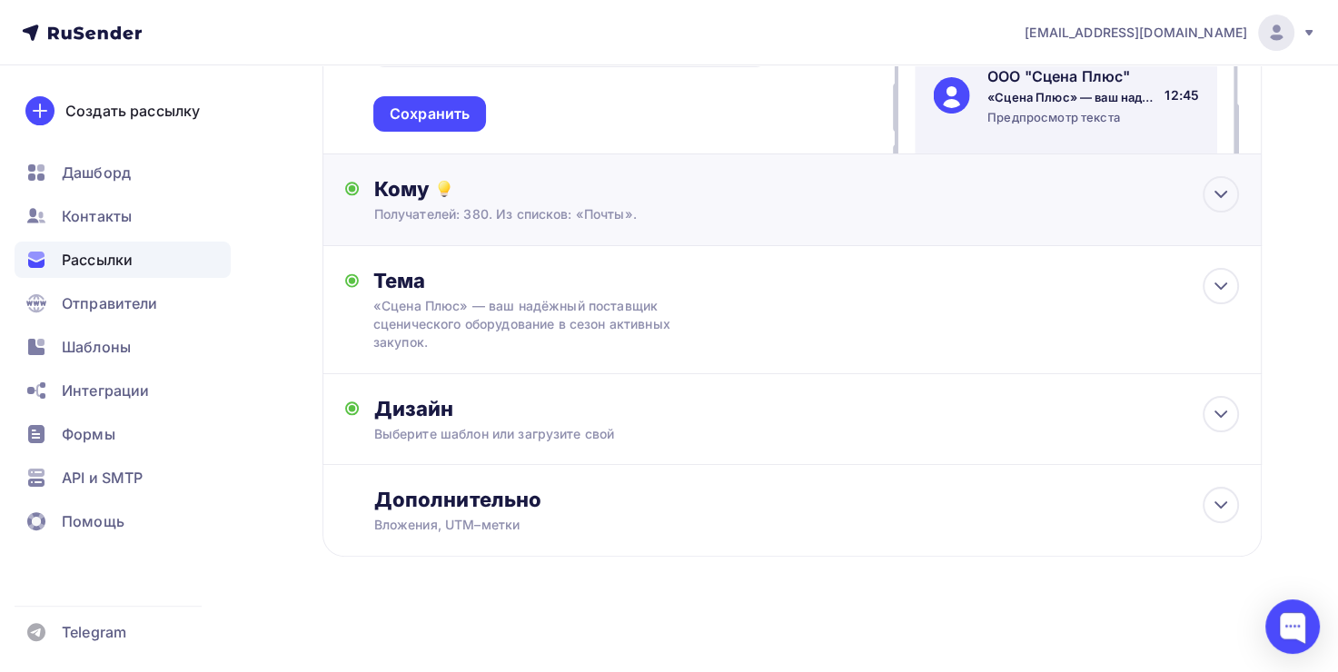
click at [755, 229] on div "Кому Получателей: 380. Из списков: «Почты». Списки получателей Почты Все списки…" at bounding box center [793, 200] width 940 height 92
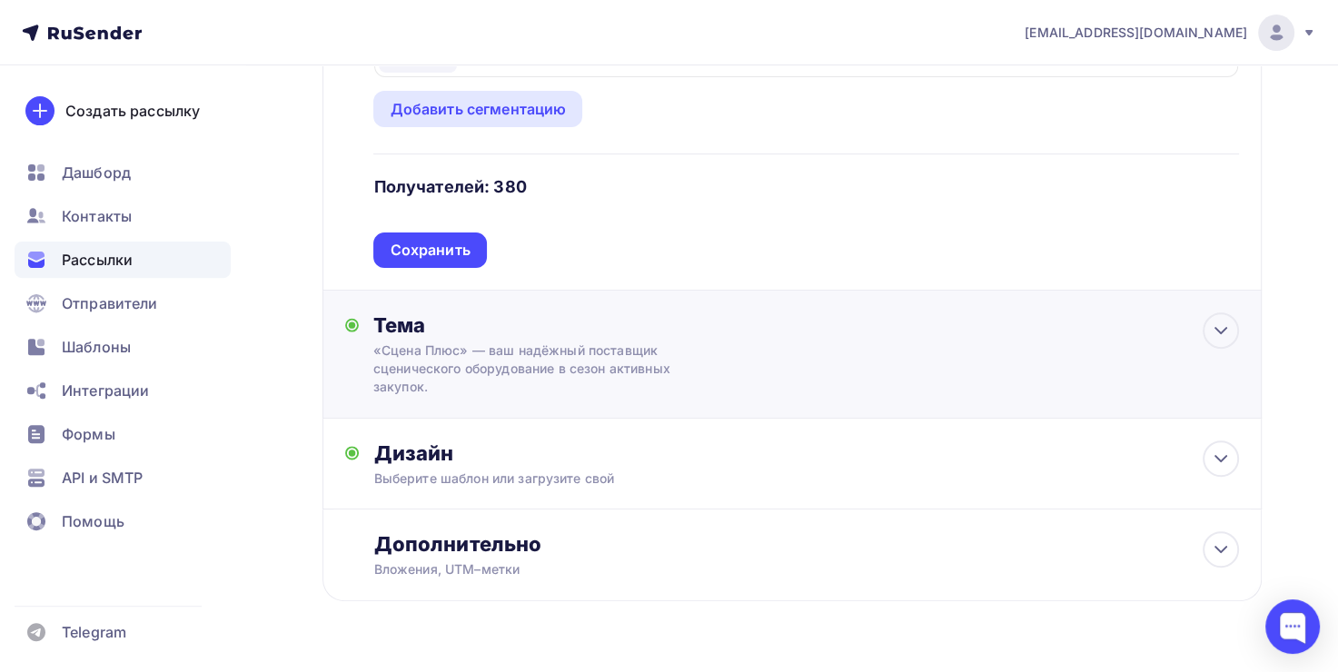
scroll to position [607, 0]
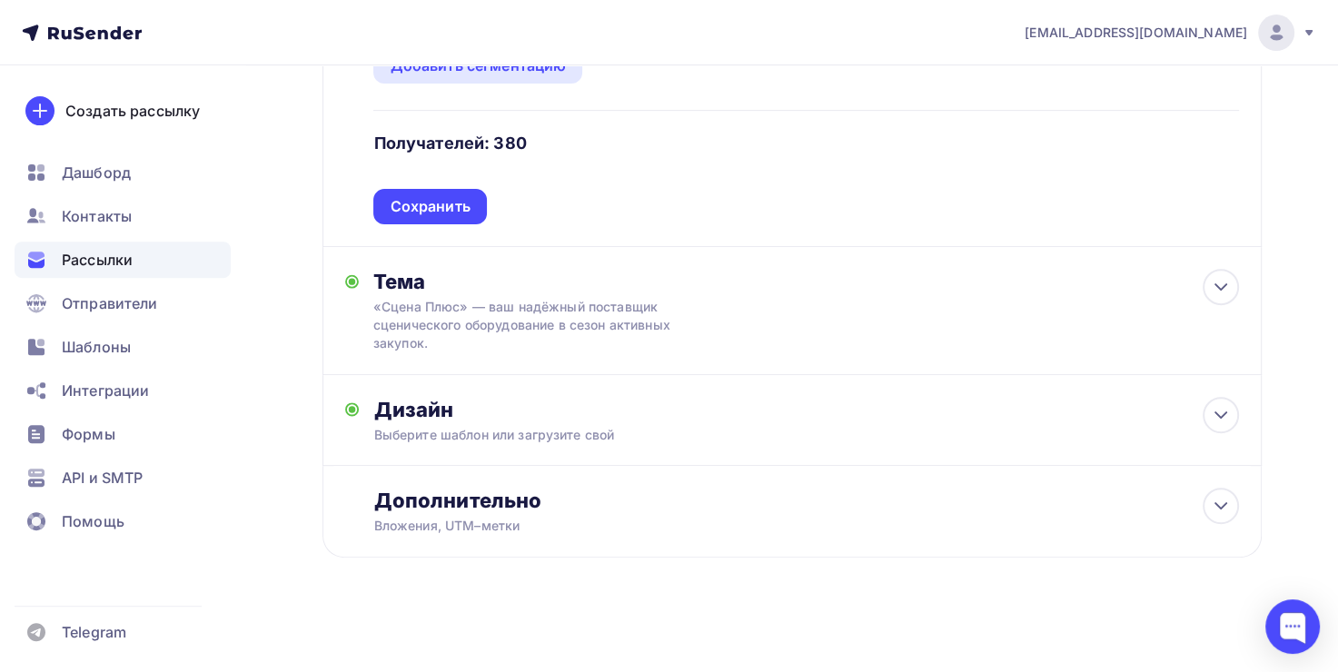
click at [480, 598] on div "Назад Рассылка - информирование Рассылка - информирование Закончить позже Переи…" at bounding box center [793, 45] width 940 height 1115
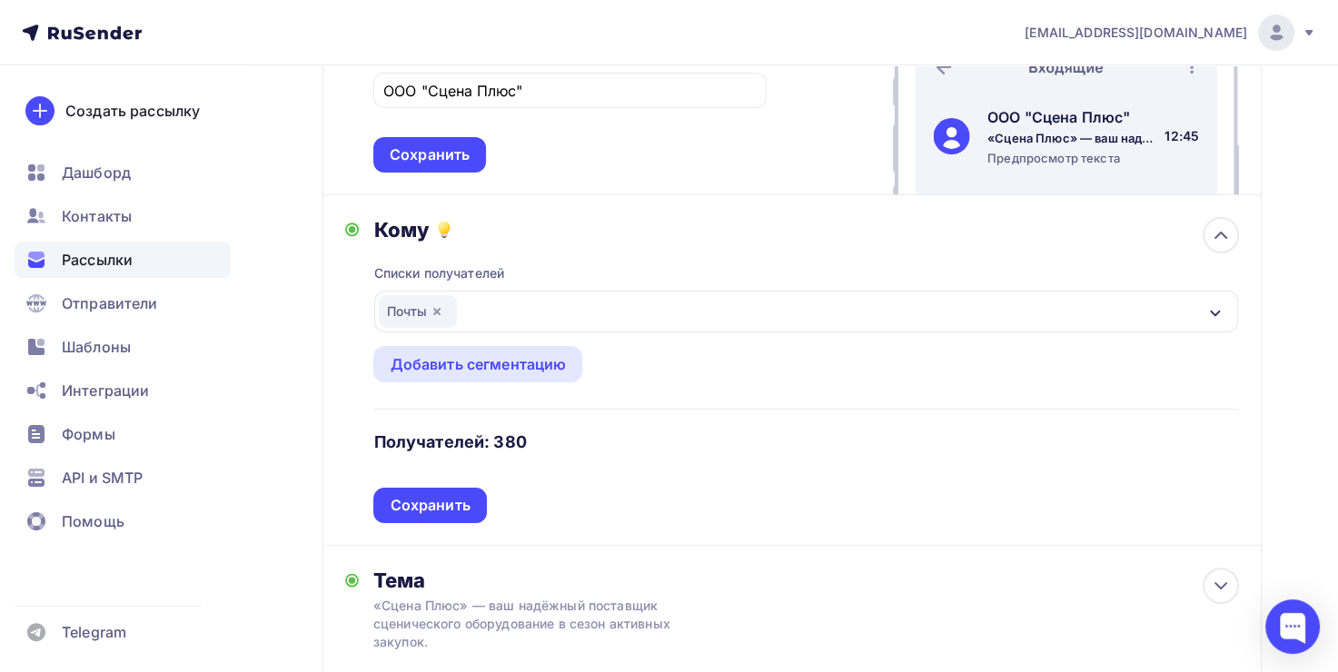
scroll to position [0, 0]
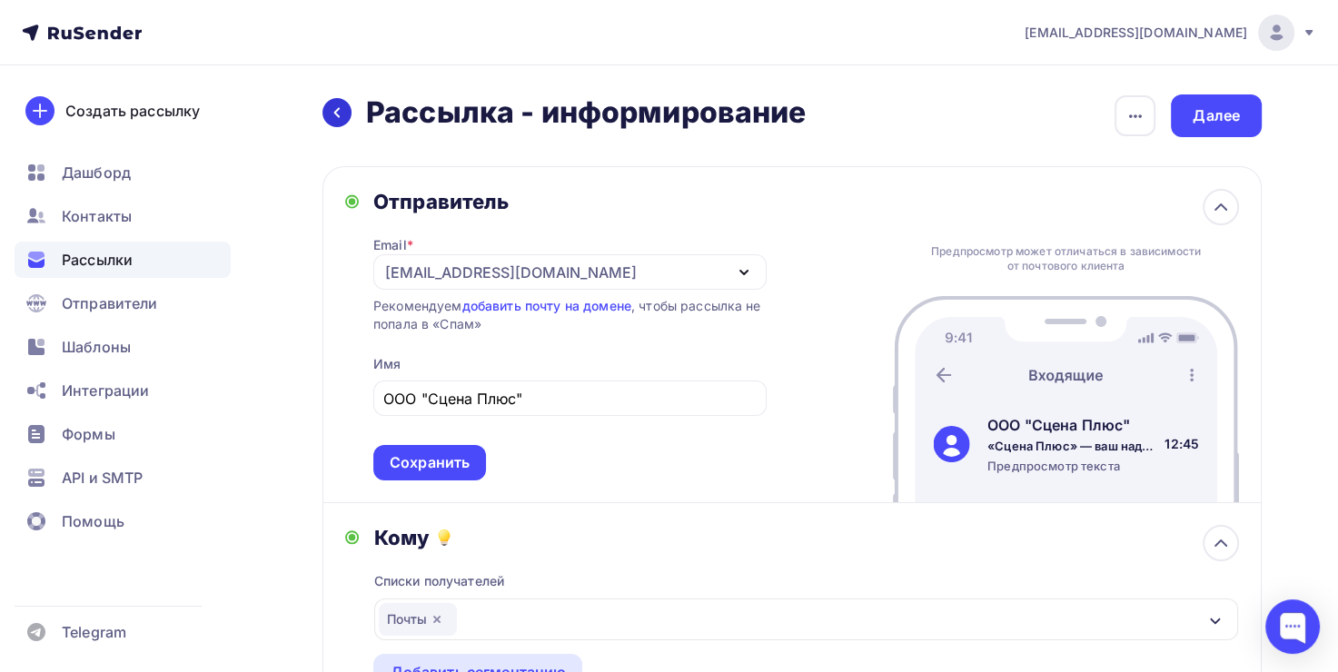
click at [336, 109] on icon at bounding box center [337, 112] width 15 height 15
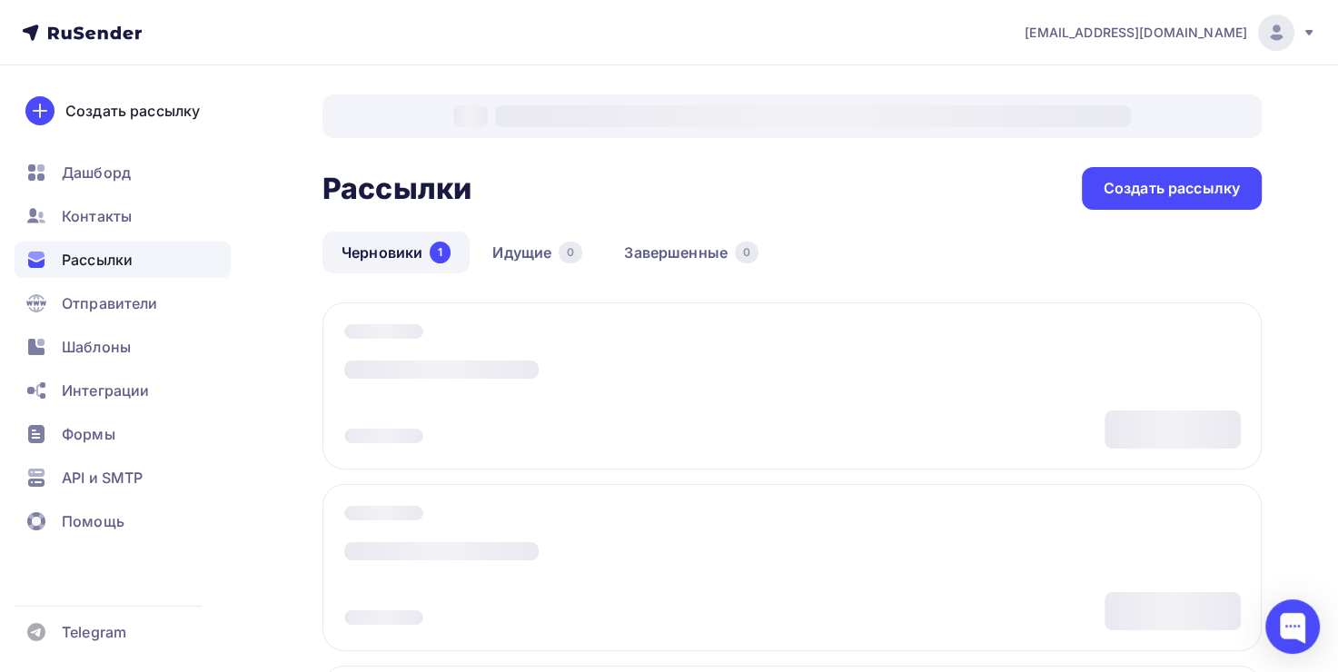
scroll to position [65, 0]
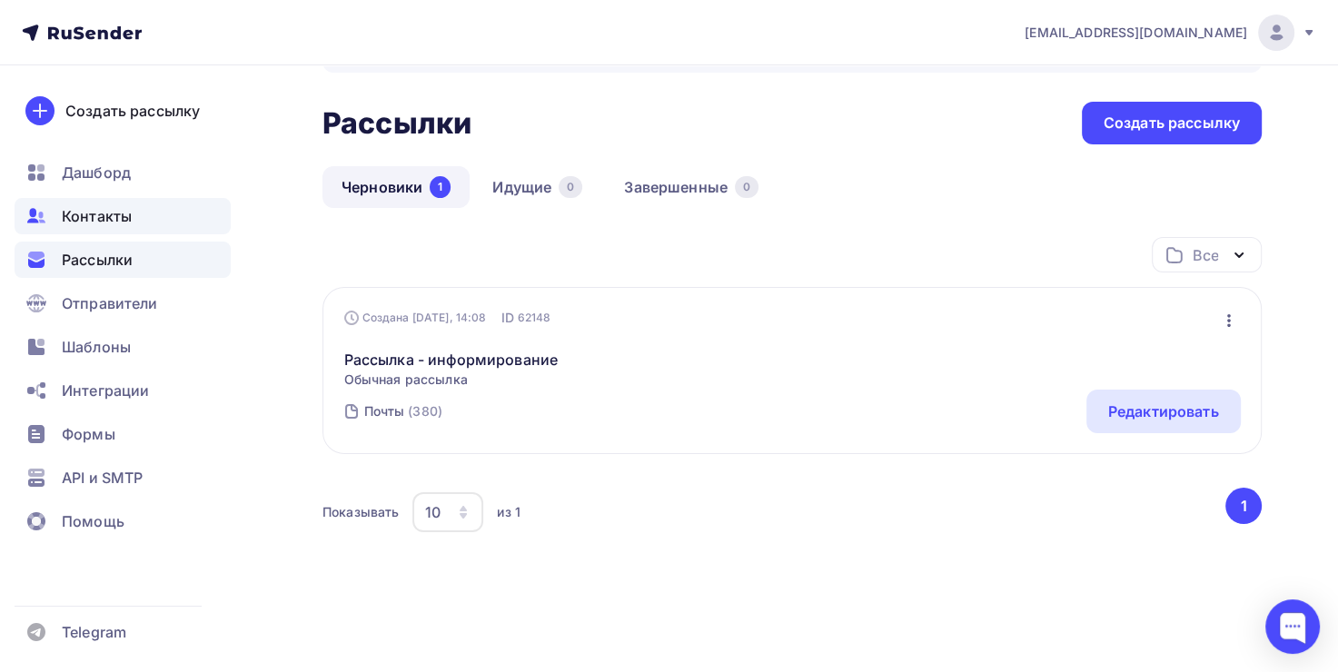
click at [156, 217] on div "Контакты" at bounding box center [123, 216] width 216 height 36
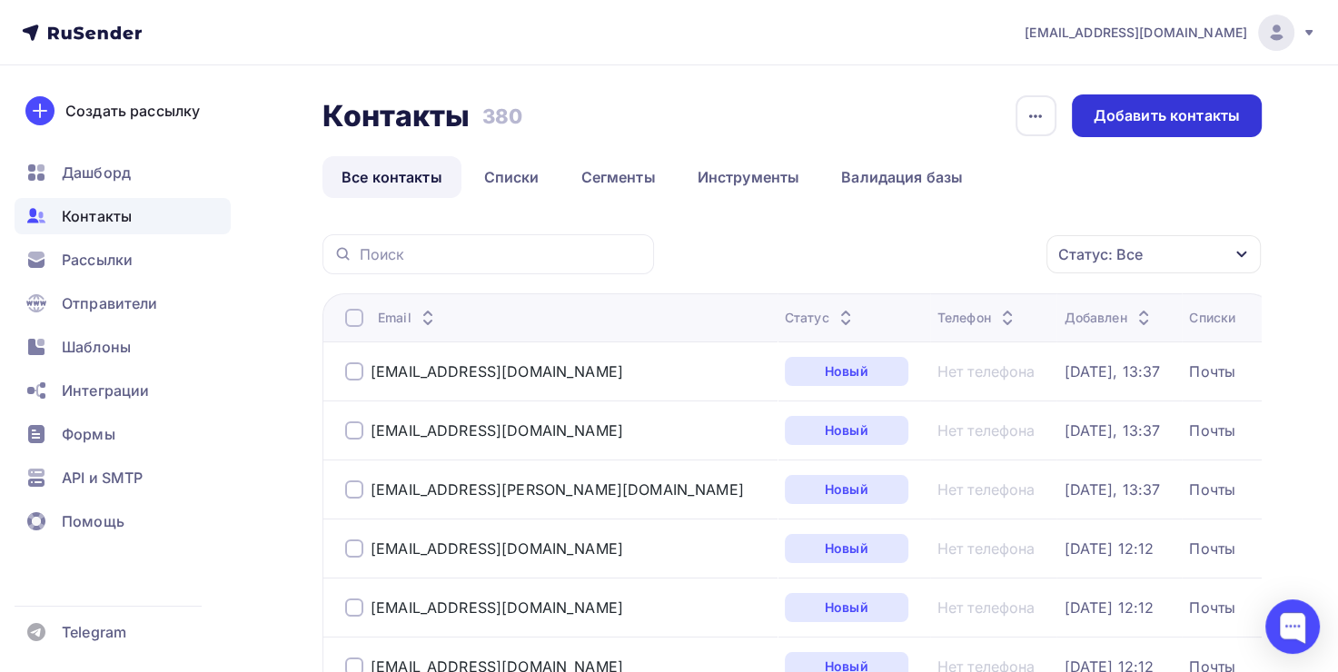
click at [1115, 113] on div "Добавить контакты" at bounding box center [1167, 115] width 146 height 21
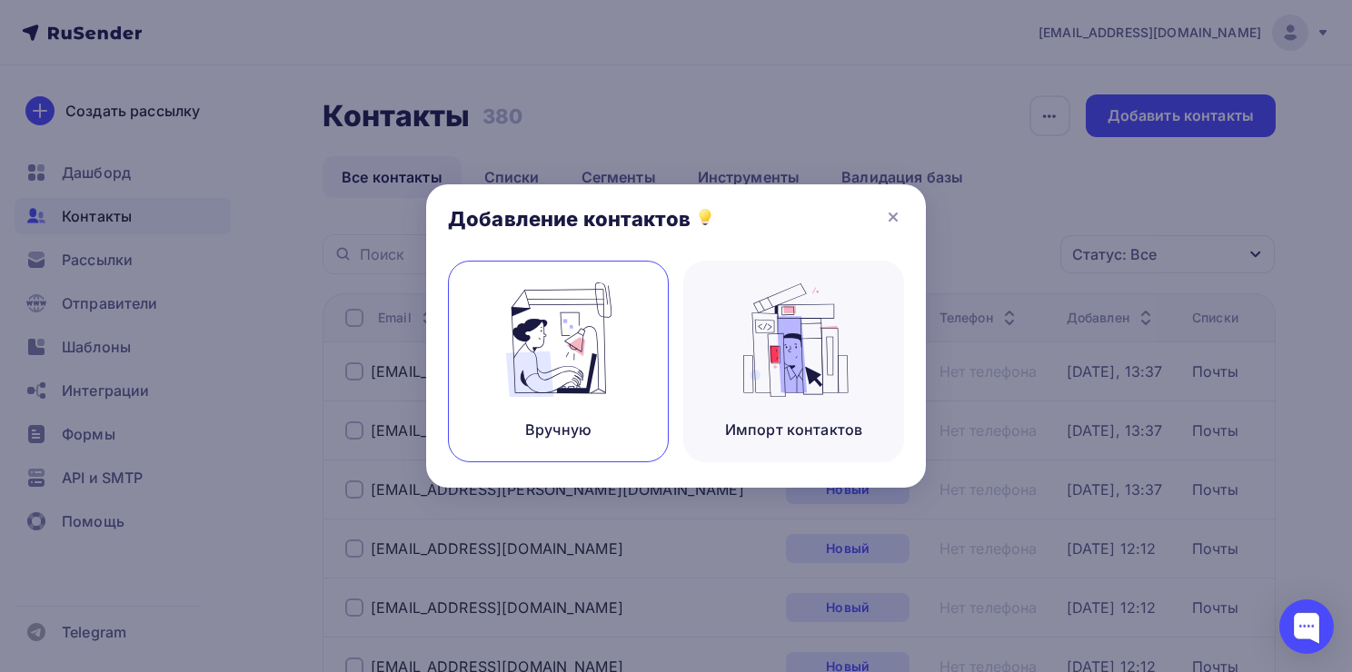
click at [523, 347] on img at bounding box center [559, 340] width 122 height 114
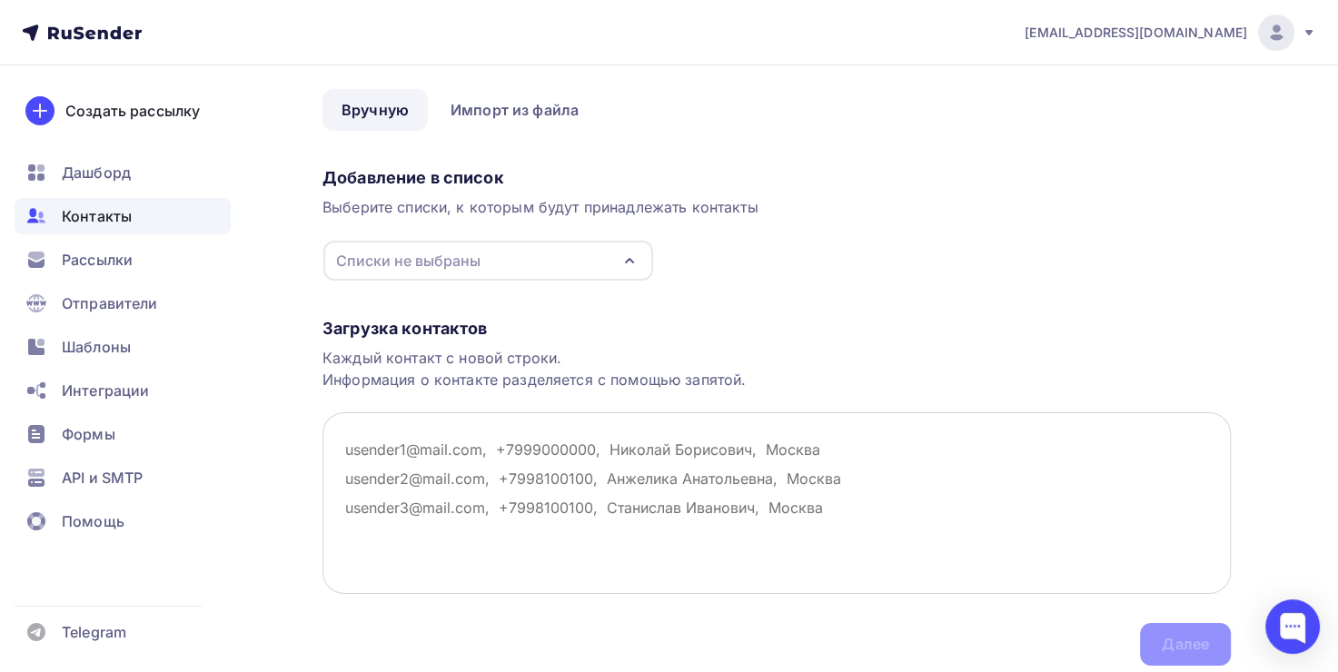
scroll to position [91, 0]
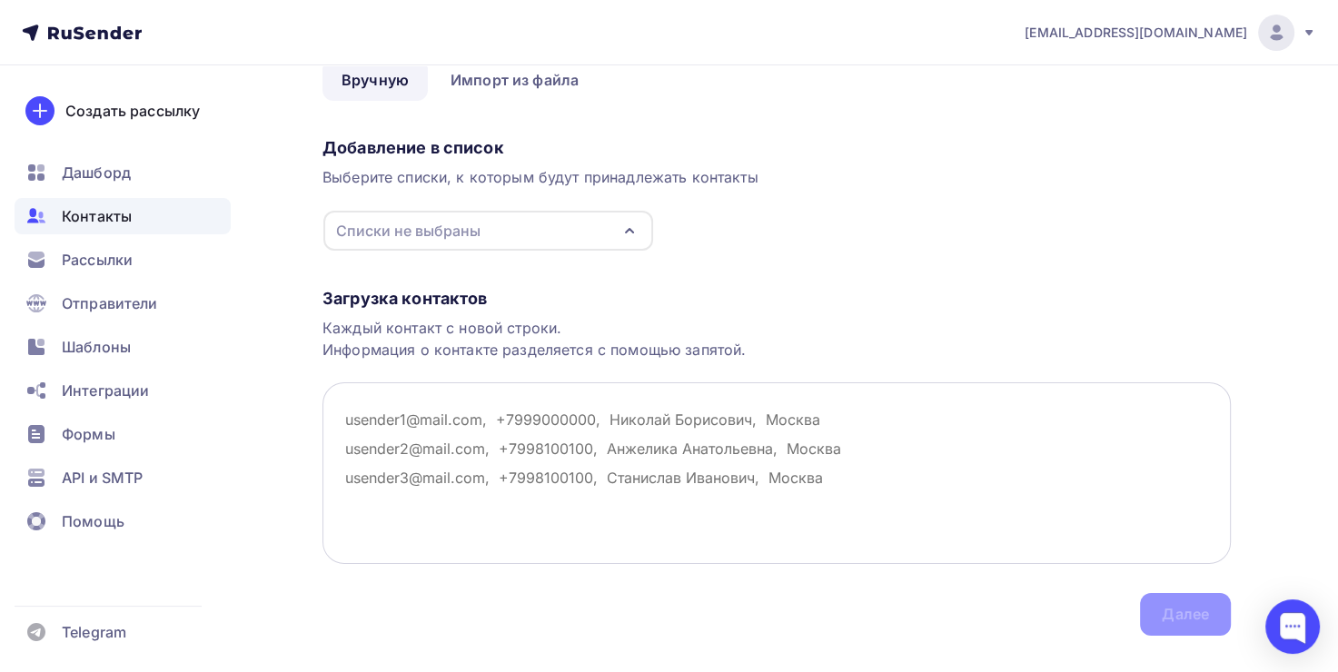
click at [406, 417] on textarea at bounding box center [777, 474] width 909 height 182
paste textarea "m.kravets@scenasnab.ru"
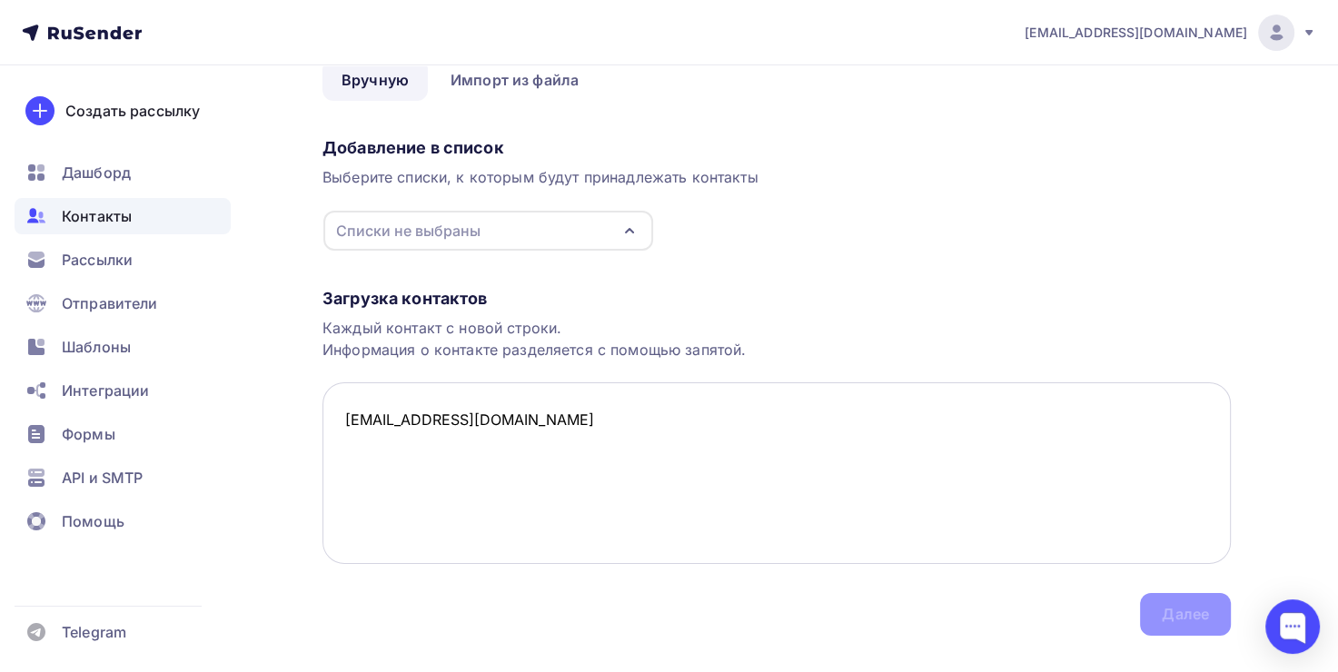
paste textarea "a.ovsepyan@scenasnab.ru"
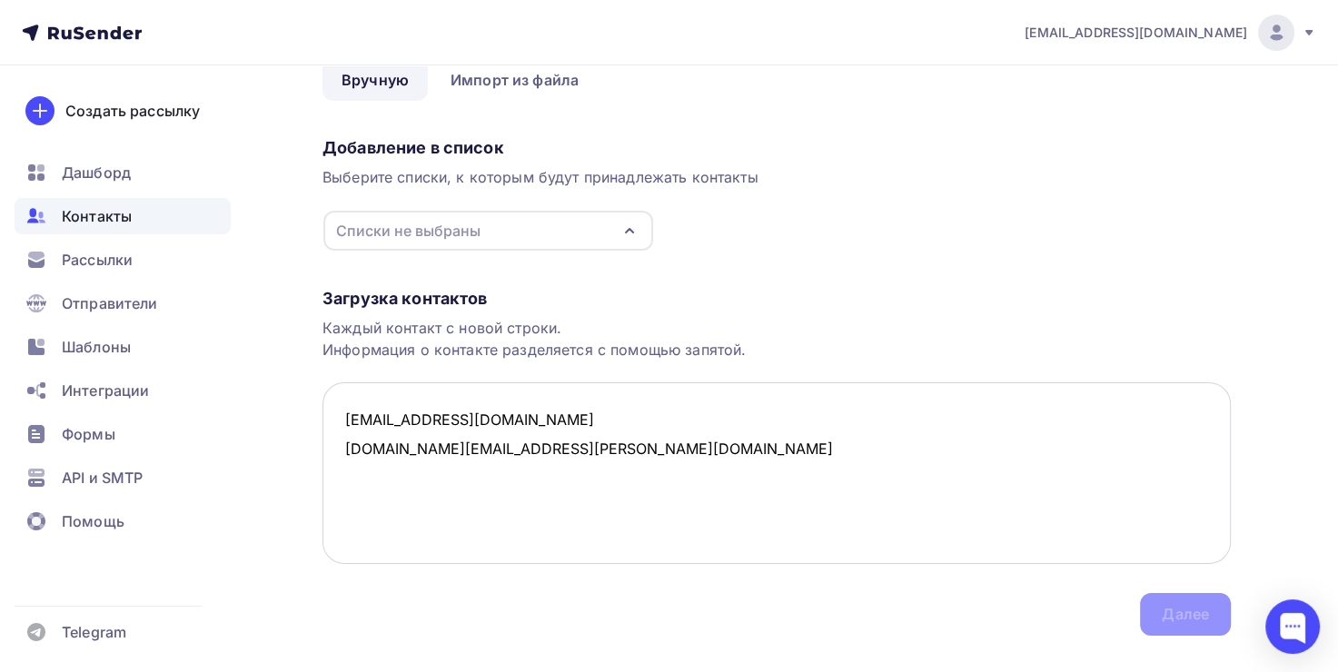
click at [355, 481] on textarea "m.kravets@scenasnab.ru a.ovsepyan@scenasnab.ru" at bounding box center [777, 474] width 909 height 182
click at [610, 450] on textarea "m.kravets@scenasnab.ru a.ovsepyan@scenasnab.ru" at bounding box center [777, 474] width 909 height 182
paste textarea "d.suldina@scenasnab.ru"
paste textarea "v.frolenkova@scenasnab.ru"
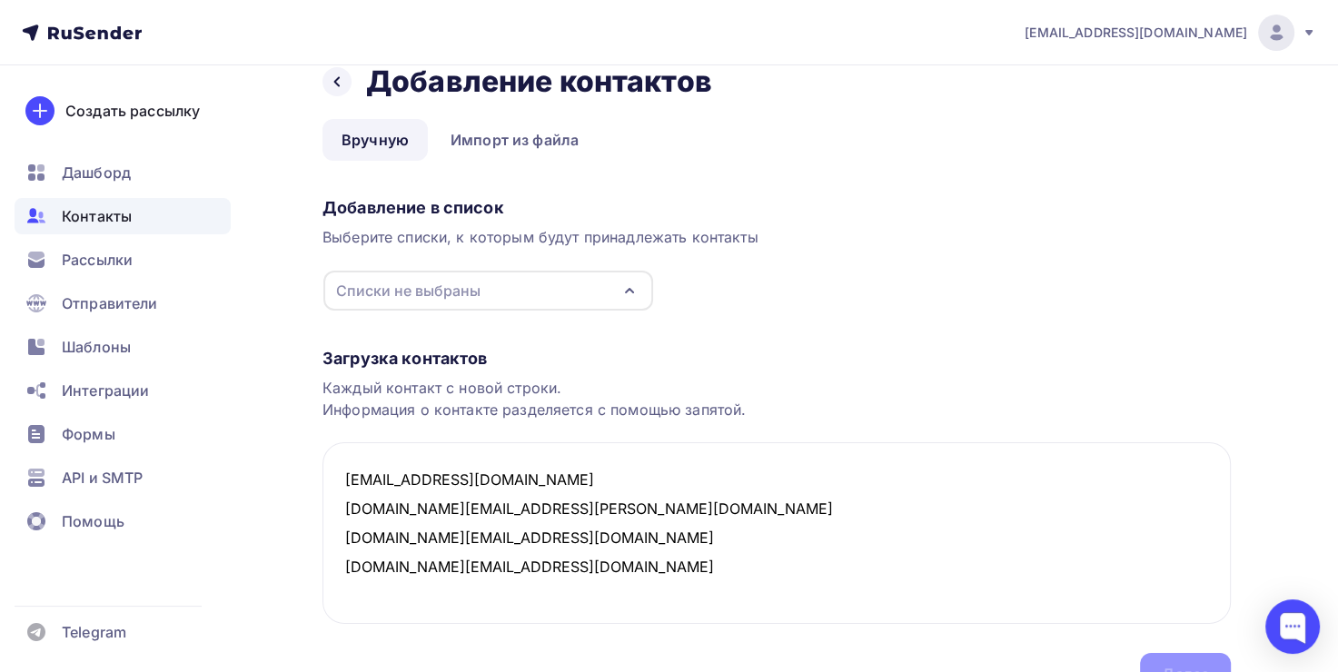
scroll to position [0, 0]
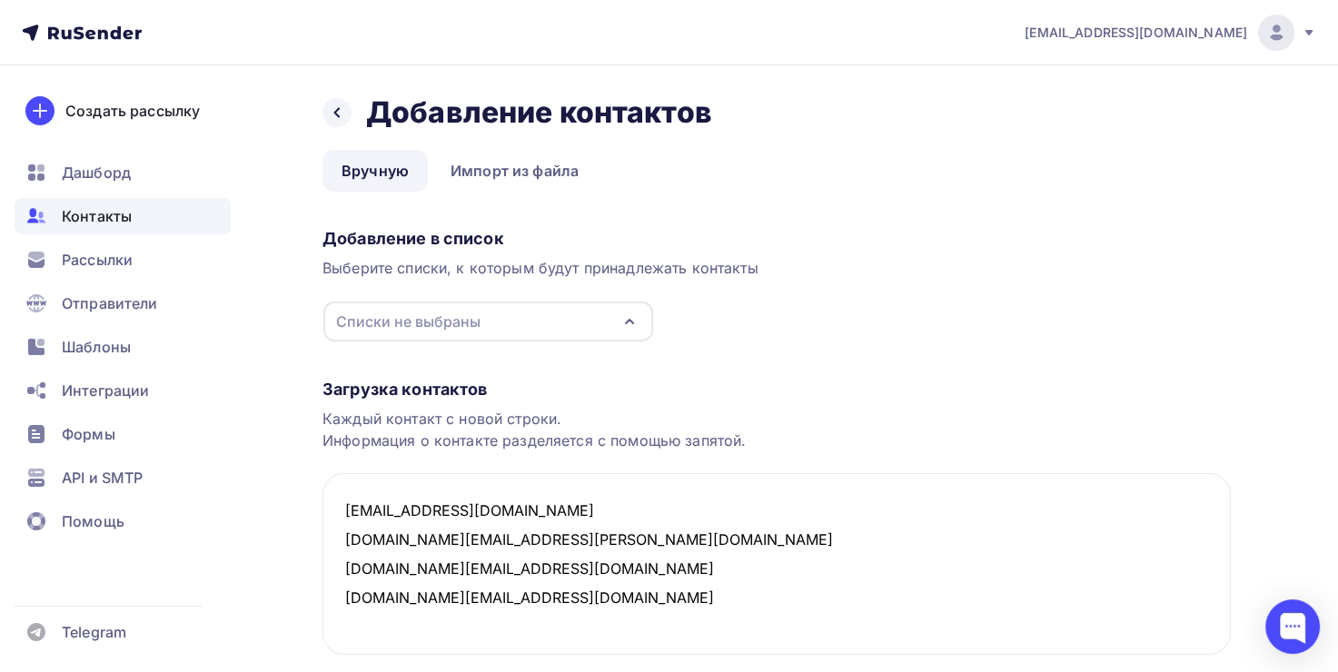
click at [545, 322] on div "Списки не выбраны" at bounding box center [488, 322] width 330 height 40
type textarea "m.kravets@scenasnab.ru a.ovsepyan@scenasnab.ru d.suldina@scenasnab.ru v.frolenk…"
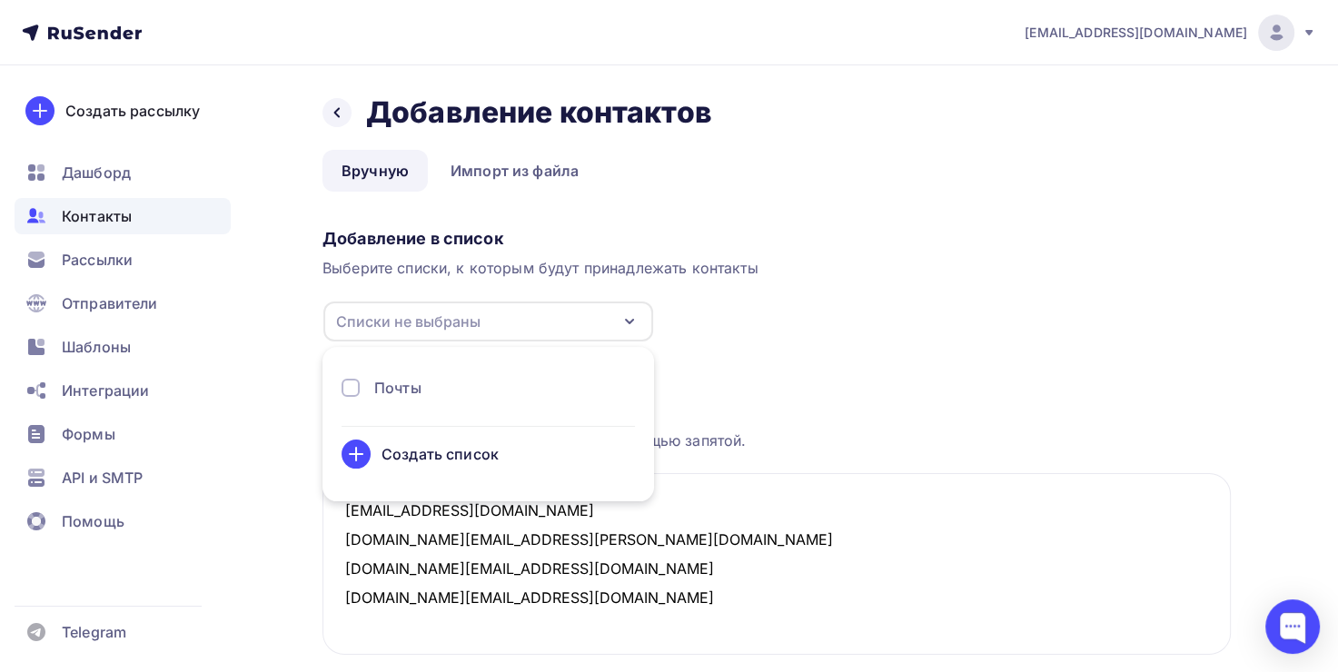
click at [417, 453] on div "Создать список" at bounding box center [440, 454] width 117 height 22
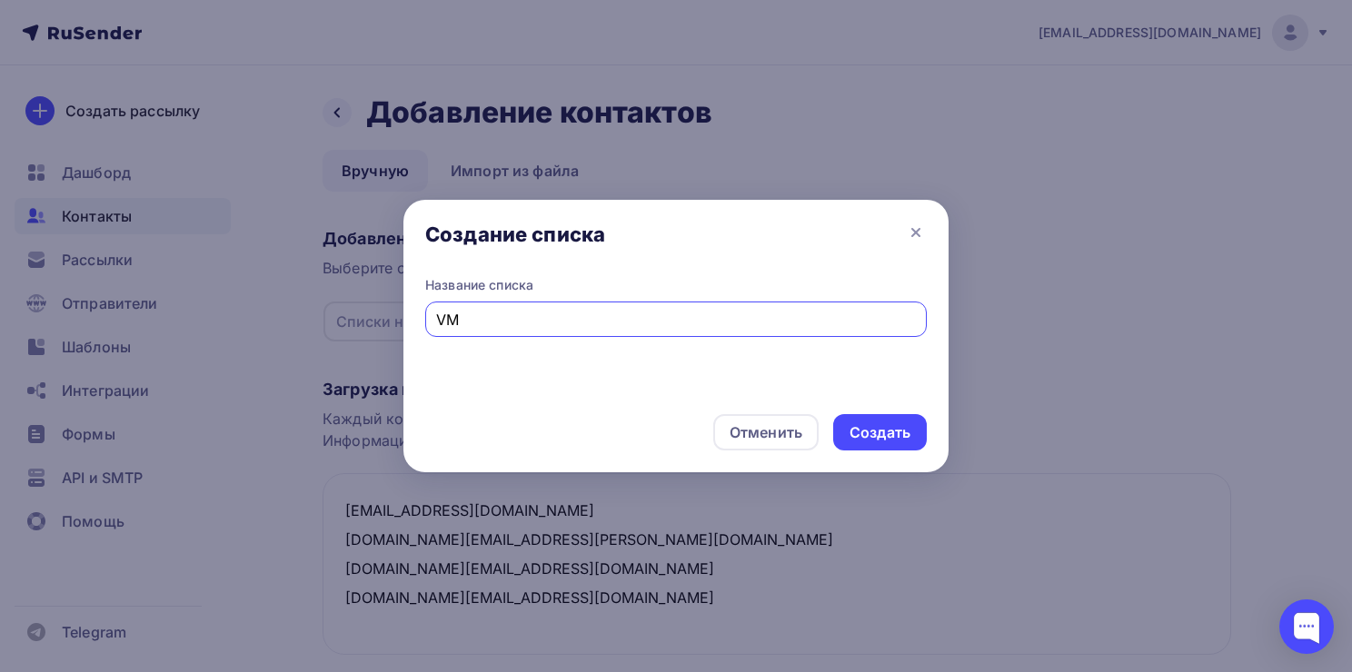
type input "V"
type input "Мы"
click at [889, 433] on div "Создать" at bounding box center [880, 433] width 61 height 21
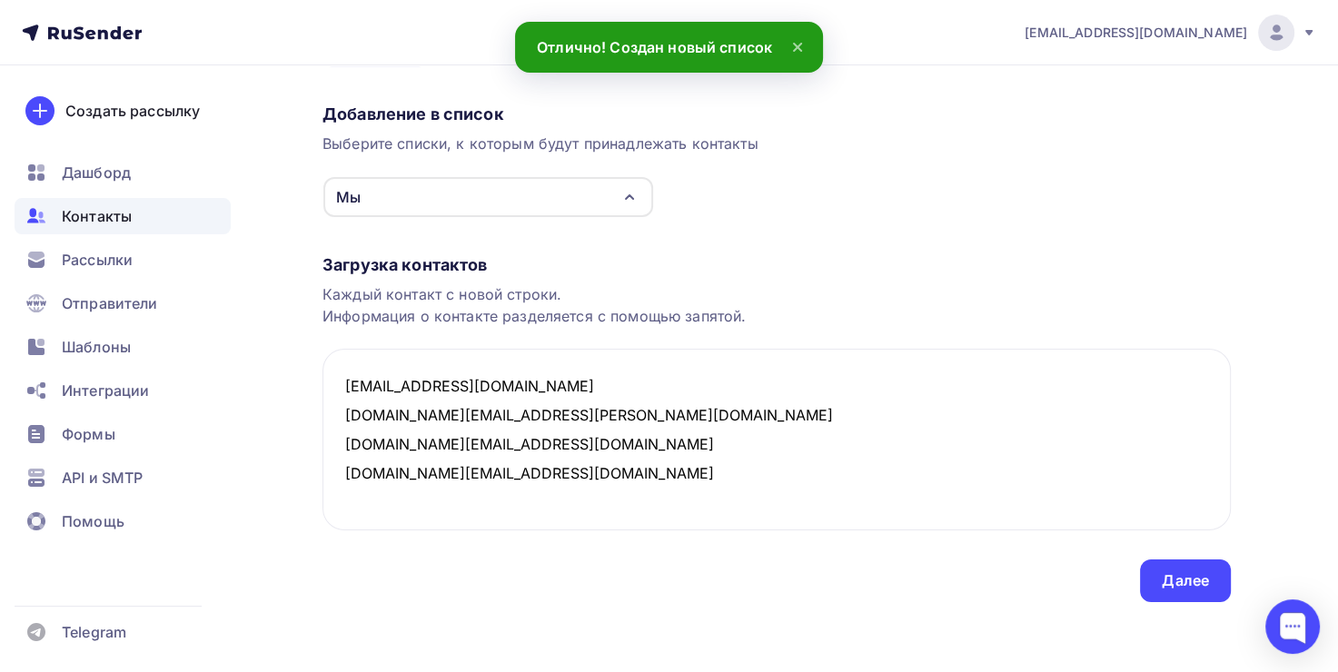
scroll to position [126, 0]
click at [1159, 582] on div "Далее" at bounding box center [1185, 579] width 91 height 43
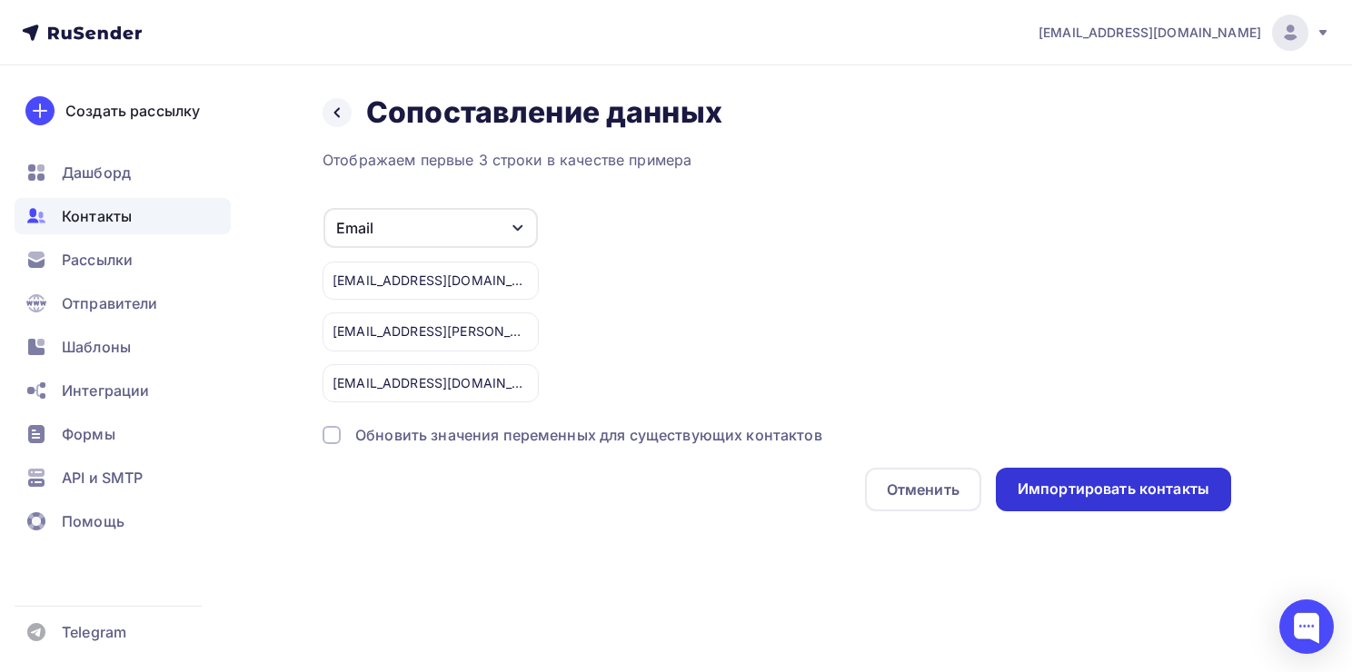
click at [1122, 494] on div "Импортировать контакты" at bounding box center [1114, 489] width 192 height 21
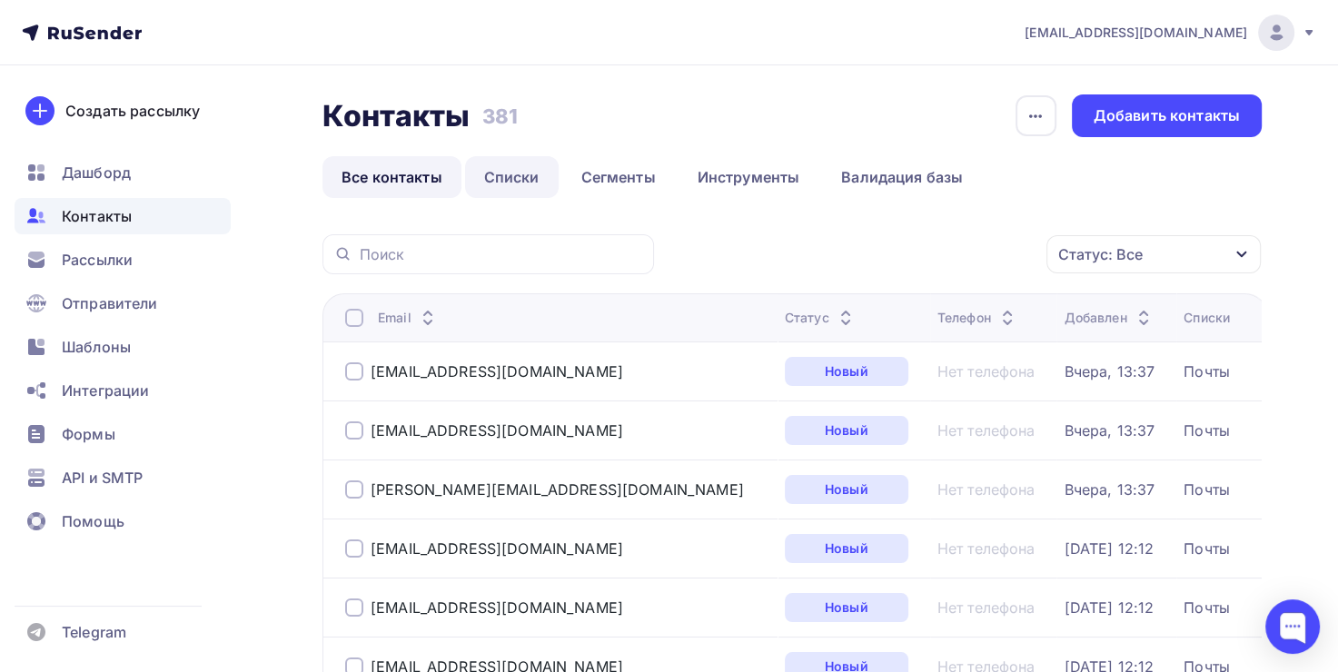
click at [517, 194] on link "Списки" at bounding box center [512, 177] width 94 height 42
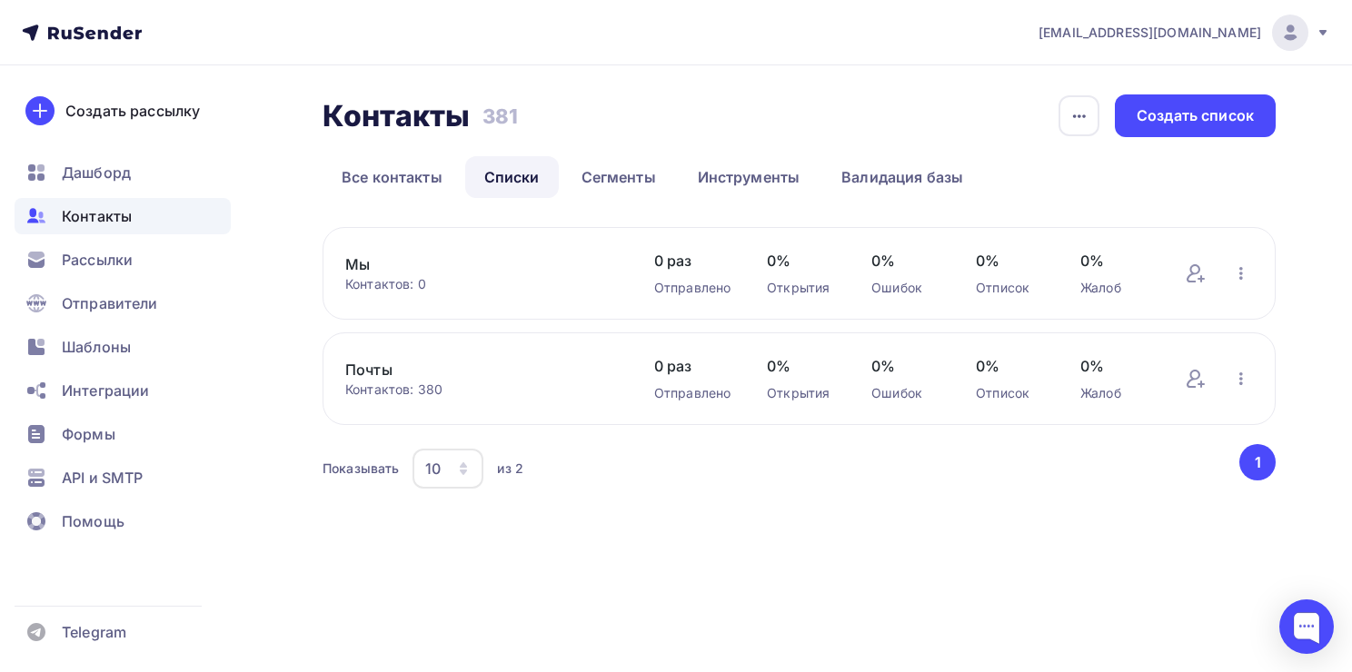
click at [417, 269] on link "Мы" at bounding box center [481, 265] width 273 height 22
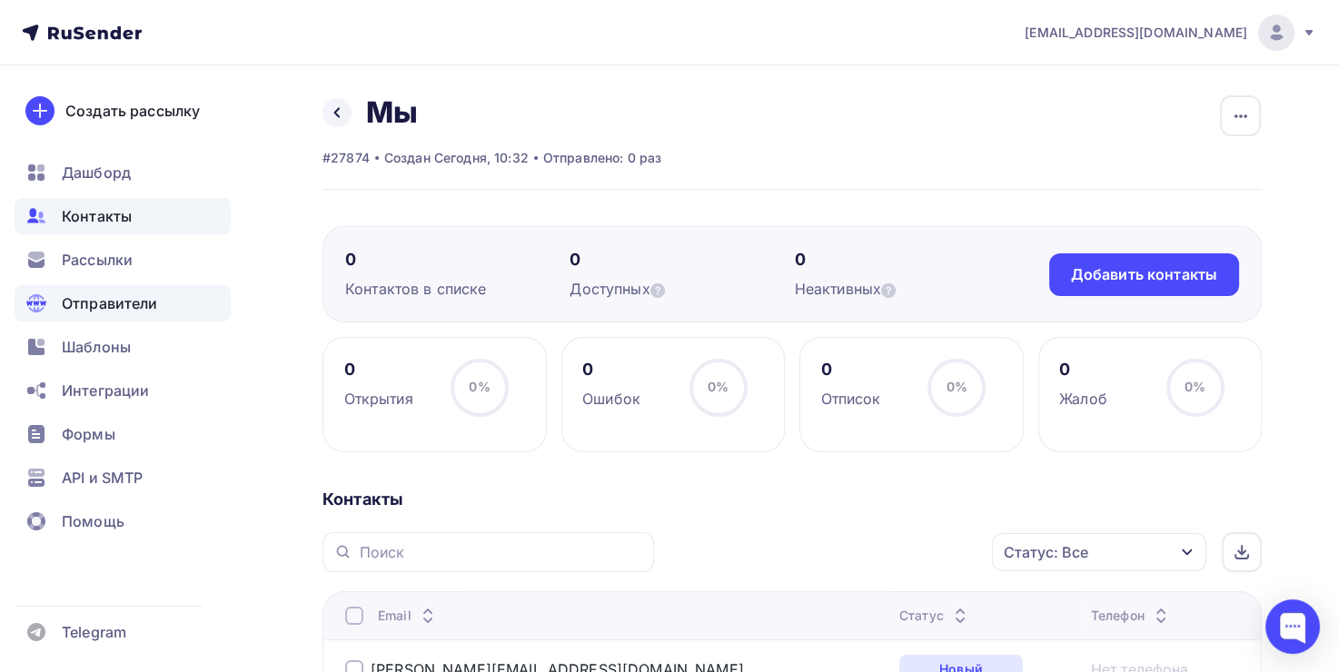
click at [124, 303] on span "Отправители" at bounding box center [110, 304] width 96 height 22
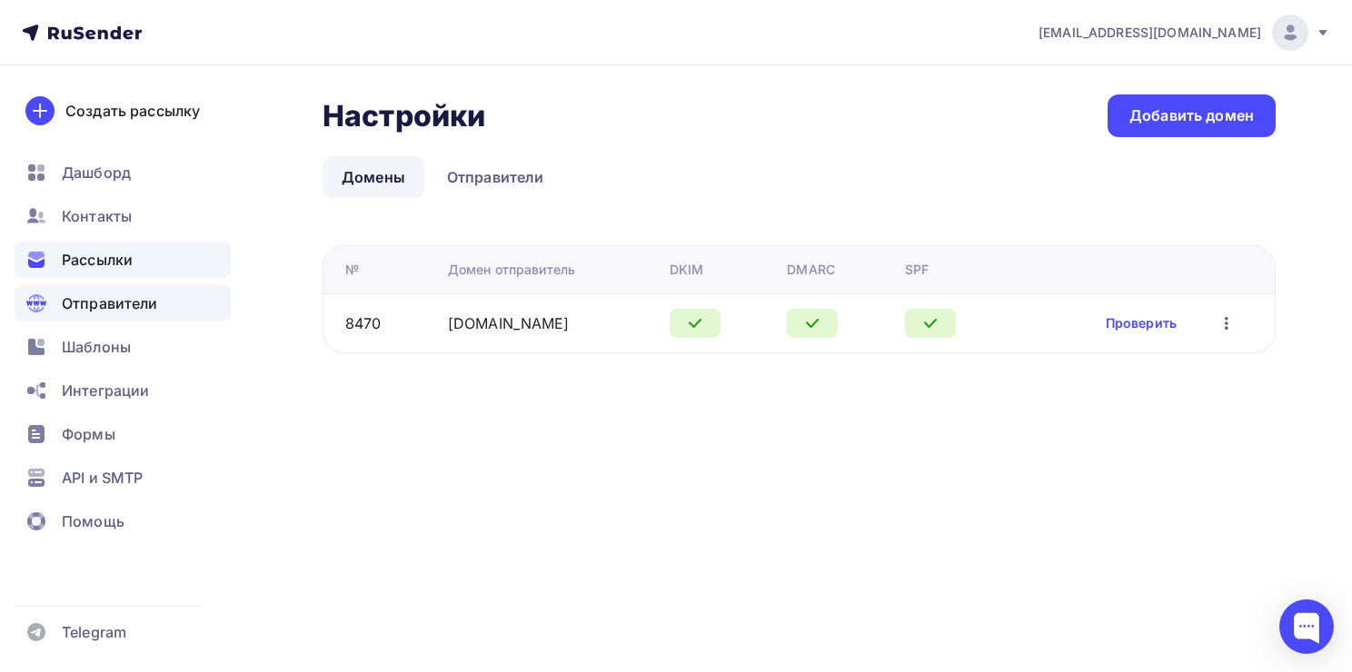
click at [144, 260] on div "Рассылки" at bounding box center [123, 260] width 216 height 36
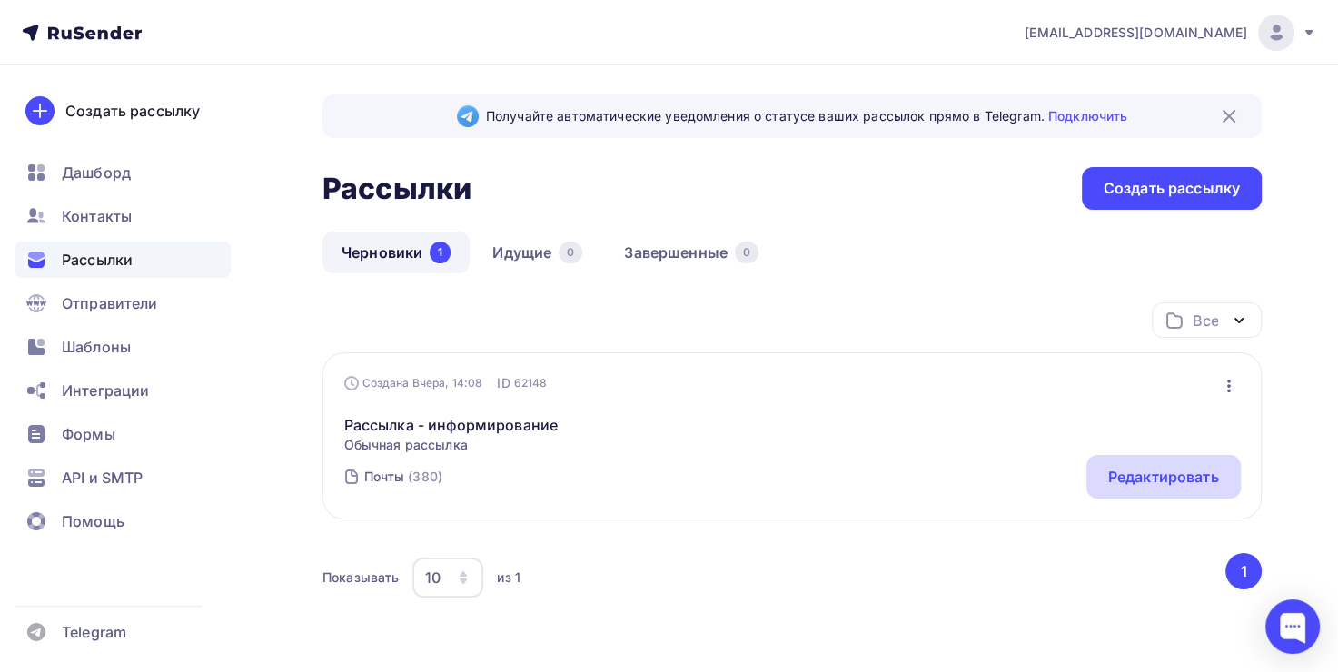
click at [1157, 464] on div "Редактировать" at bounding box center [1164, 477] width 154 height 44
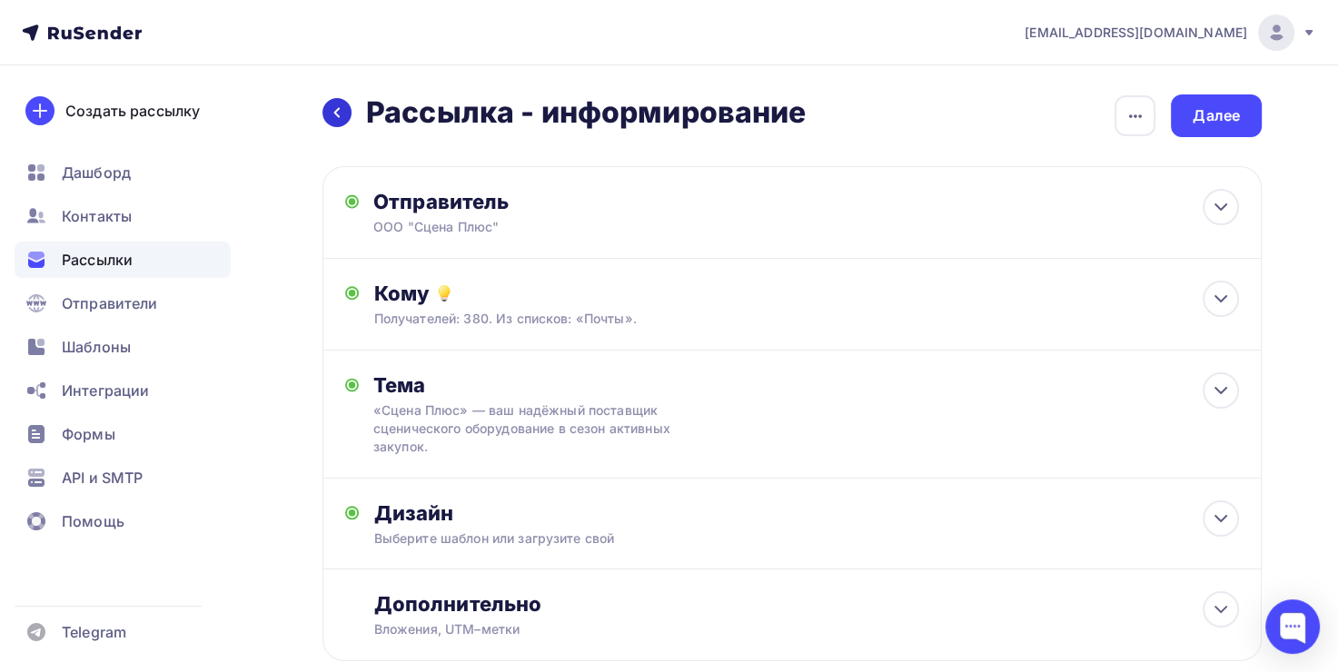
click at [340, 110] on icon at bounding box center [337, 112] width 15 height 15
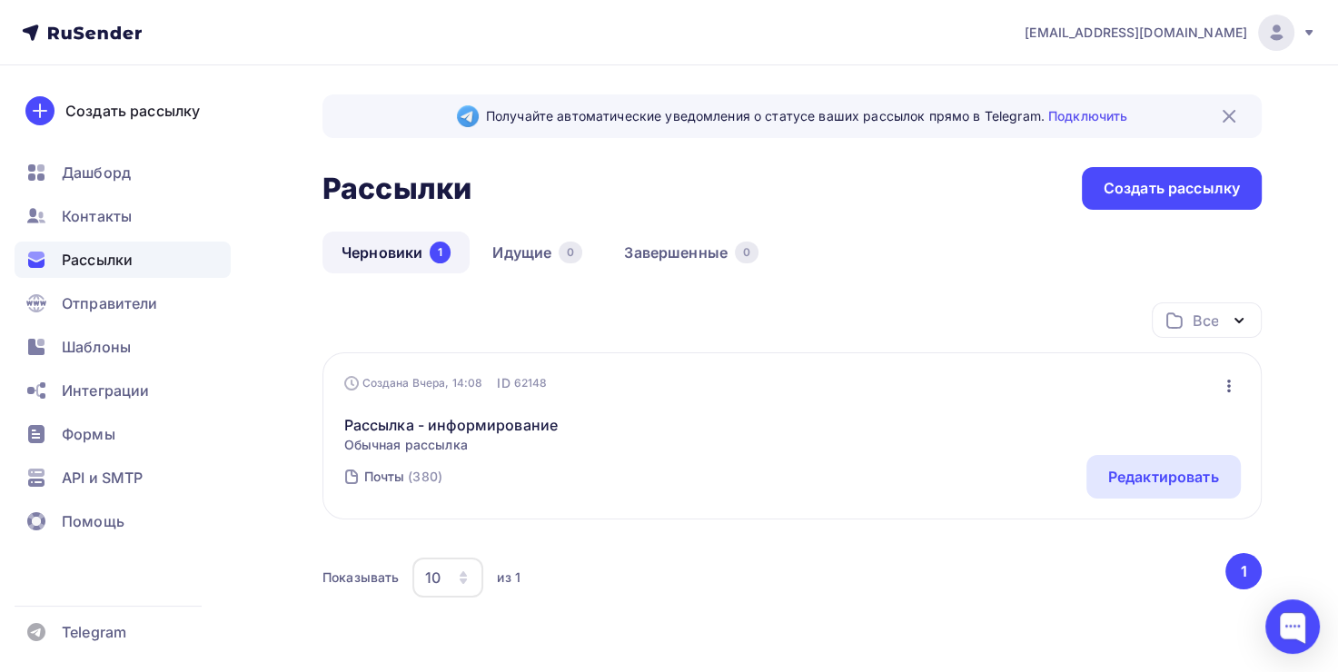
click at [1220, 395] on icon "button" at bounding box center [1230, 386] width 22 height 22
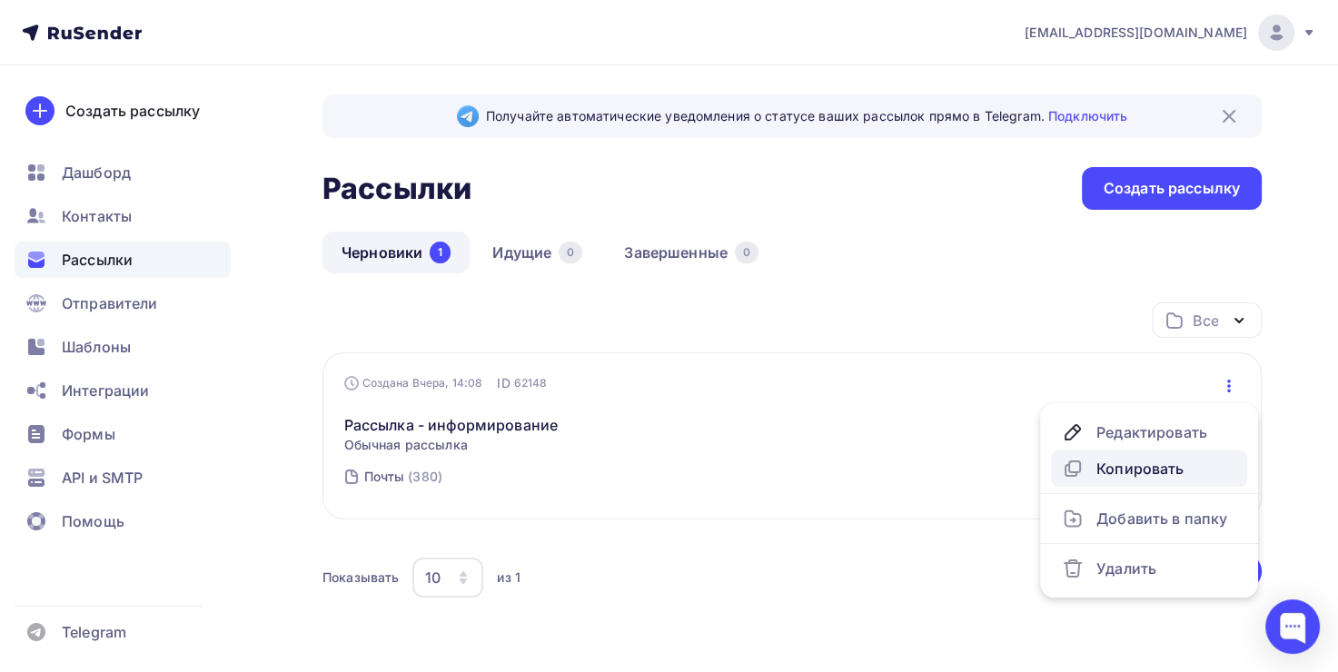
click at [1125, 473] on div "Копировать" at bounding box center [1149, 469] width 174 height 22
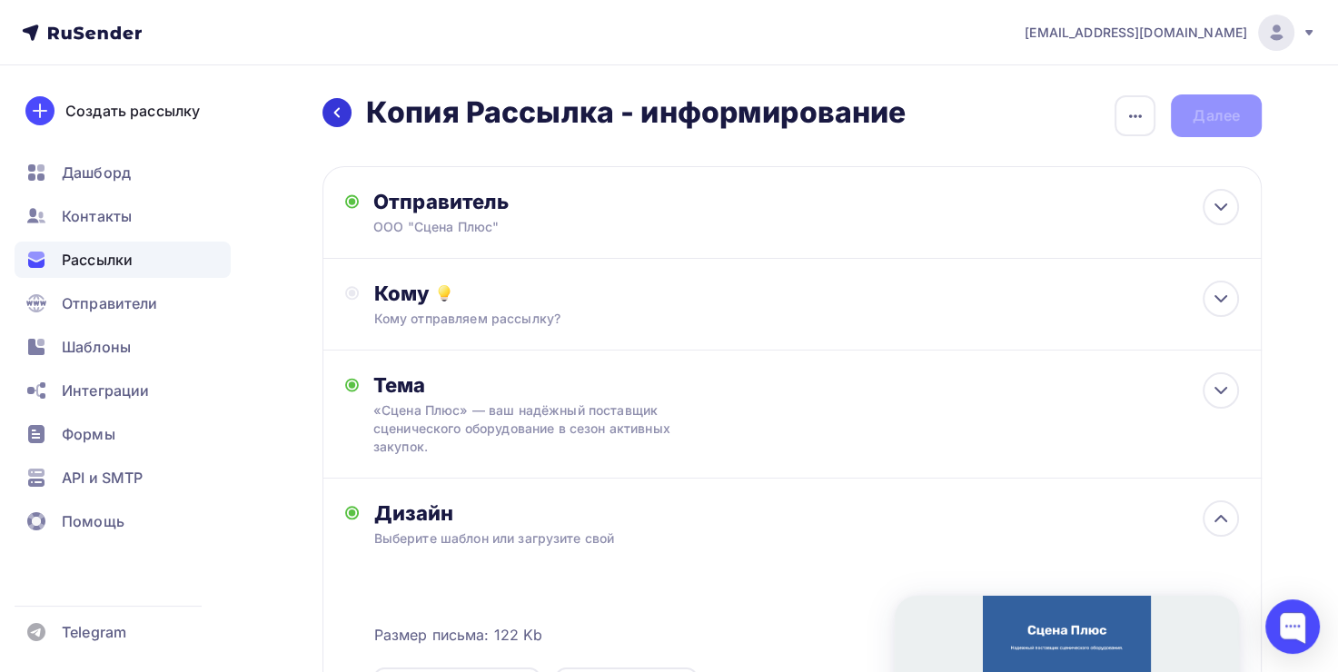
click at [339, 115] on icon at bounding box center [337, 112] width 15 height 15
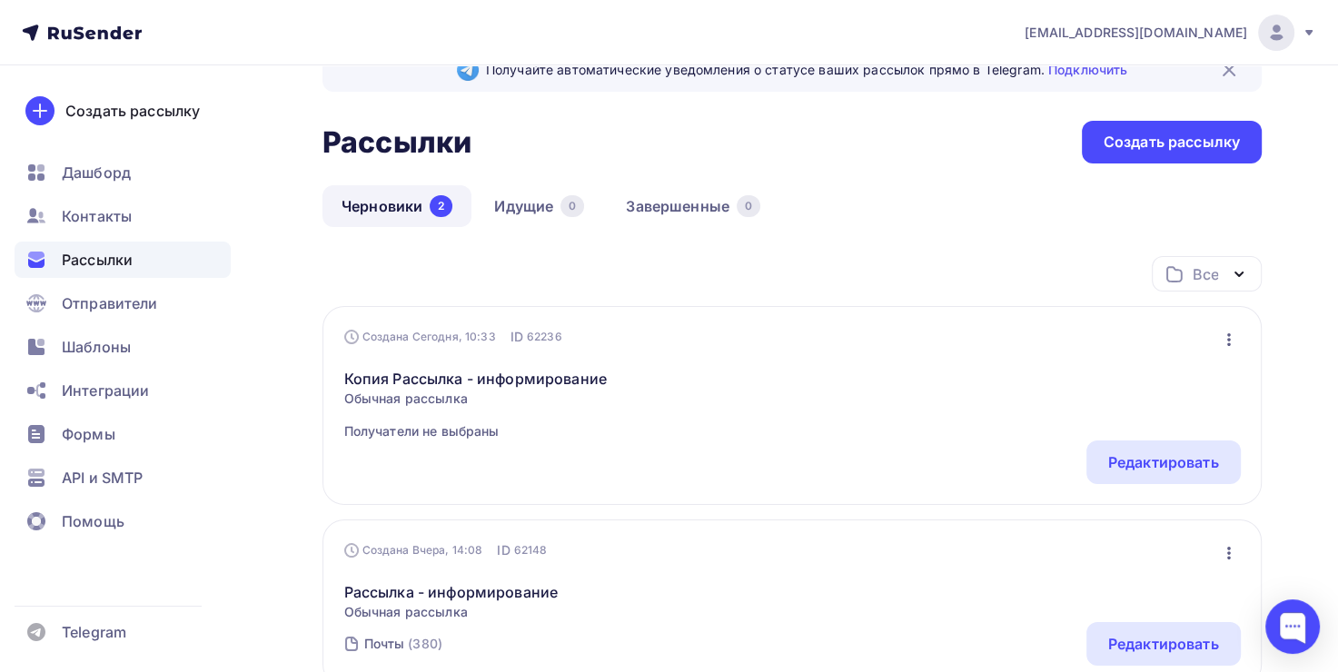
scroll to position [91, 0]
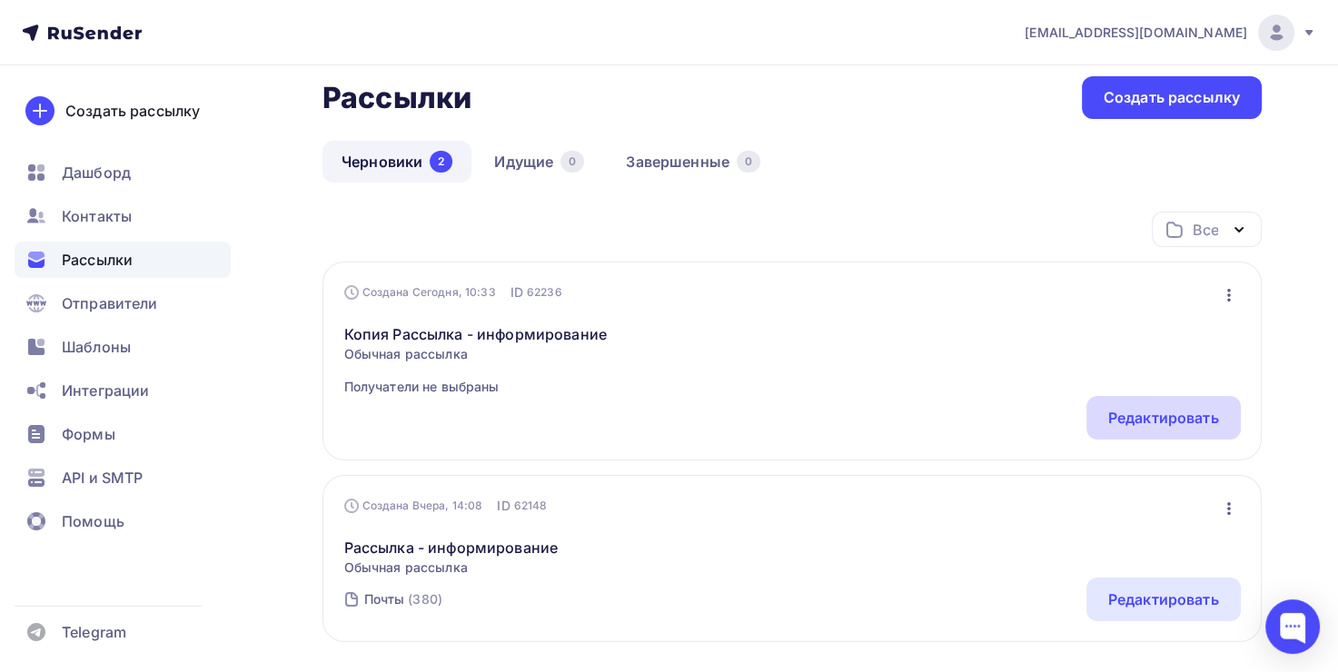
click at [1179, 411] on div "Редактировать" at bounding box center [1164, 418] width 111 height 22
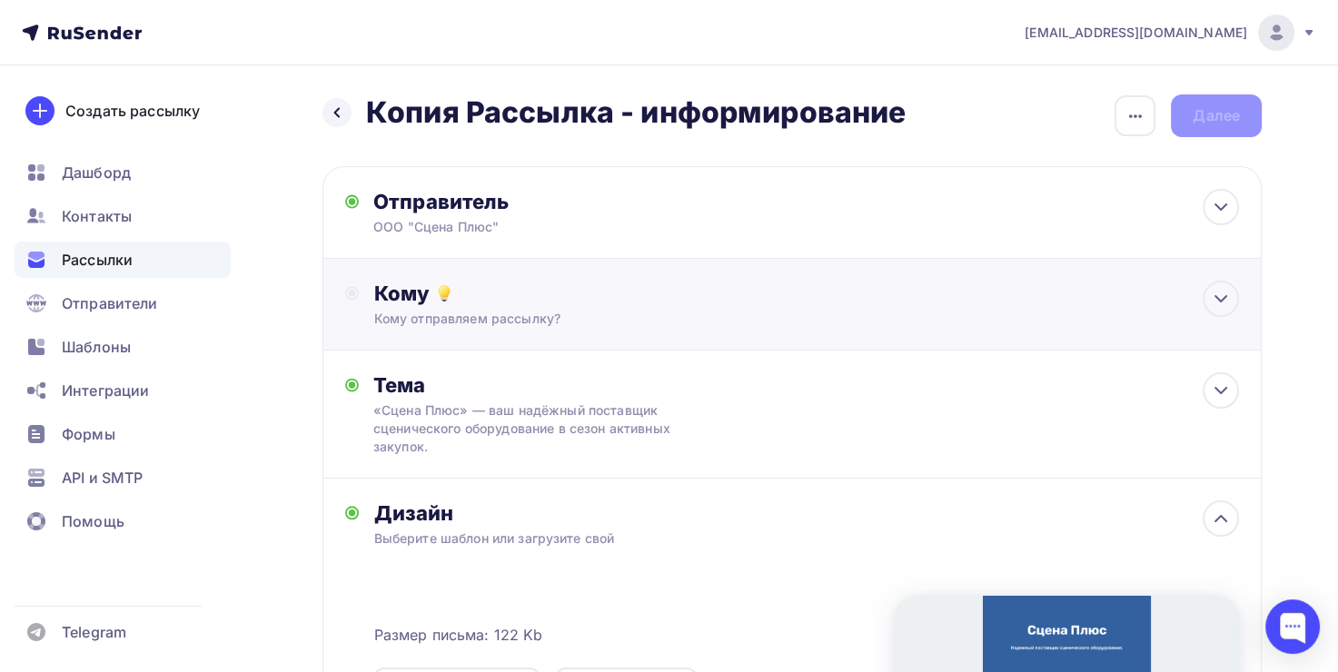
click at [520, 304] on div "Кому" at bounding box center [806, 293] width 866 height 25
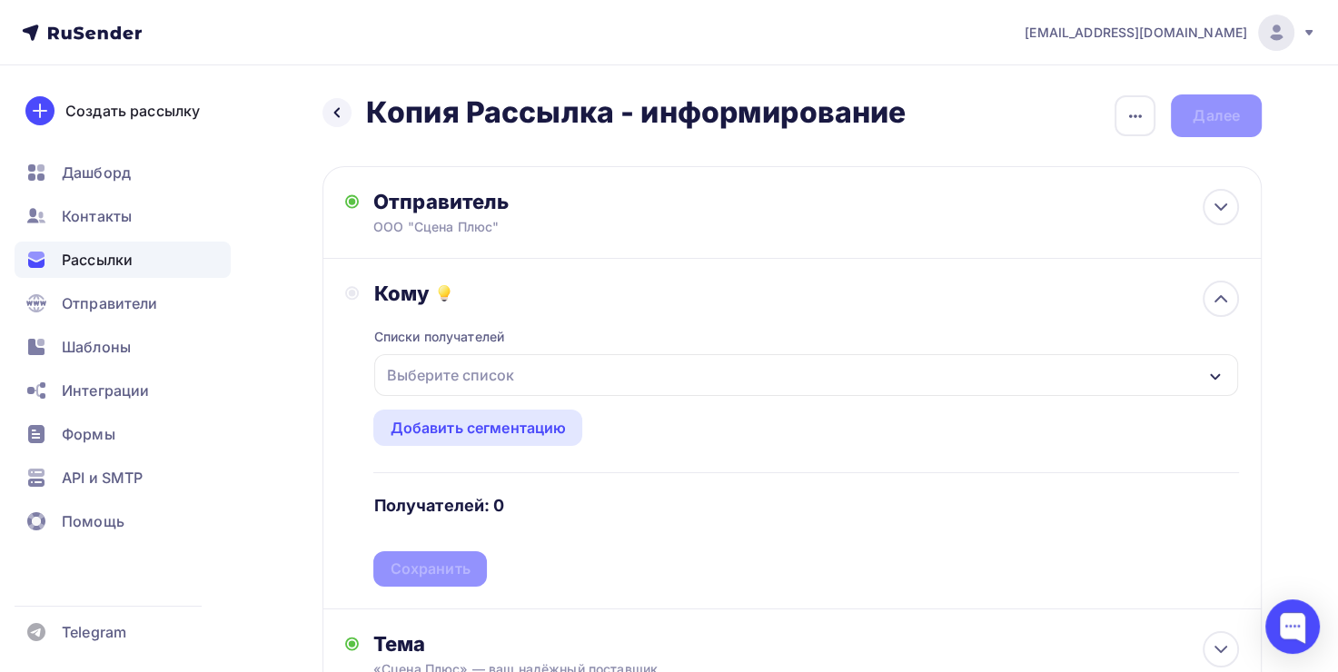
click at [430, 380] on div "Выберите список" at bounding box center [450, 375] width 142 height 33
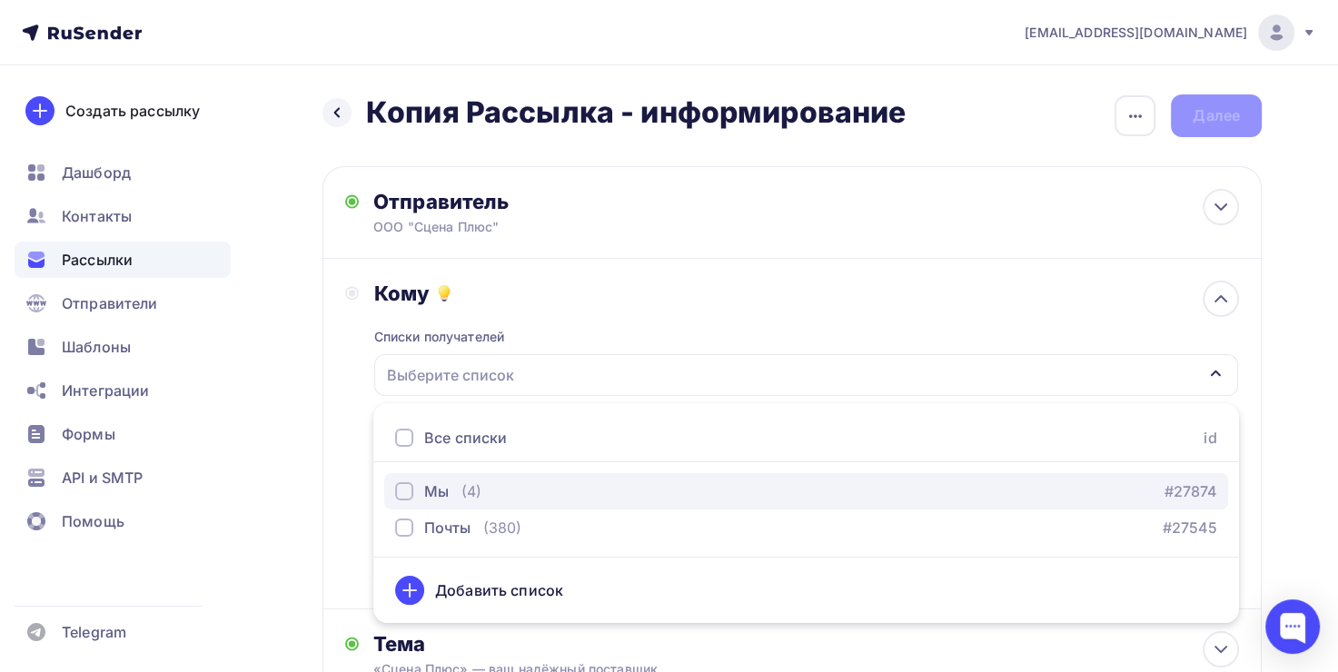
click at [454, 491] on div "Мы (4)" at bounding box center [438, 492] width 86 height 22
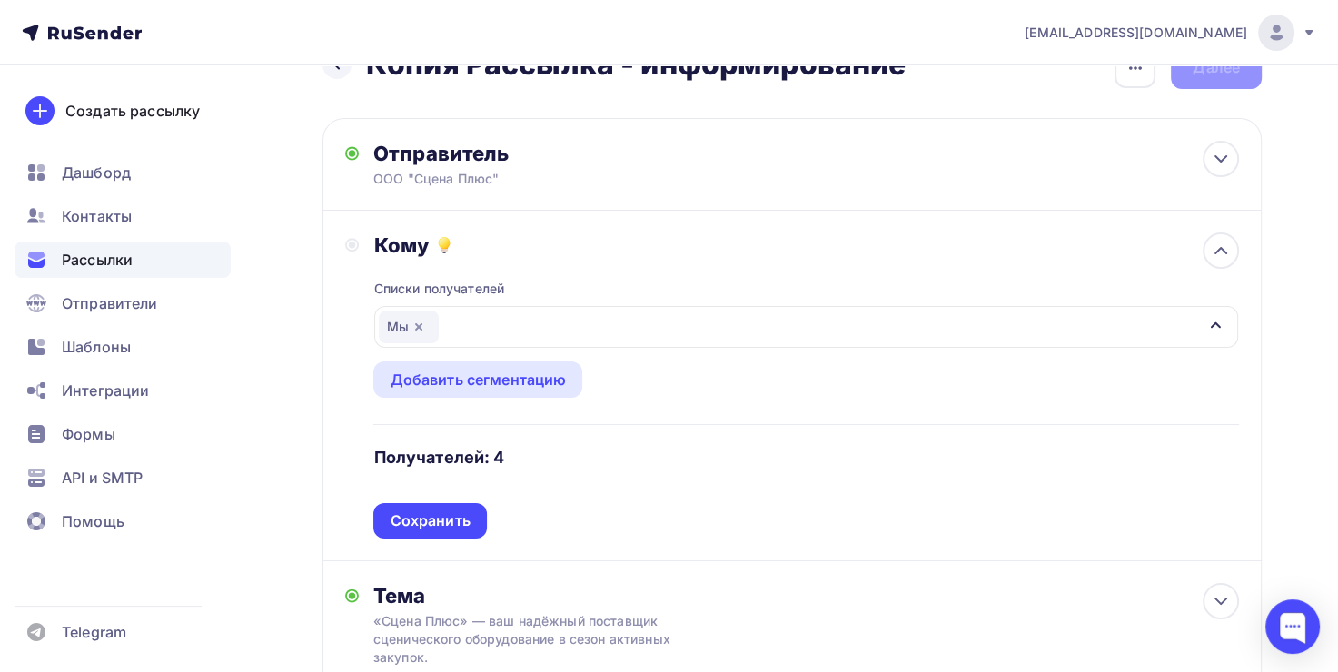
scroll to position [91, 0]
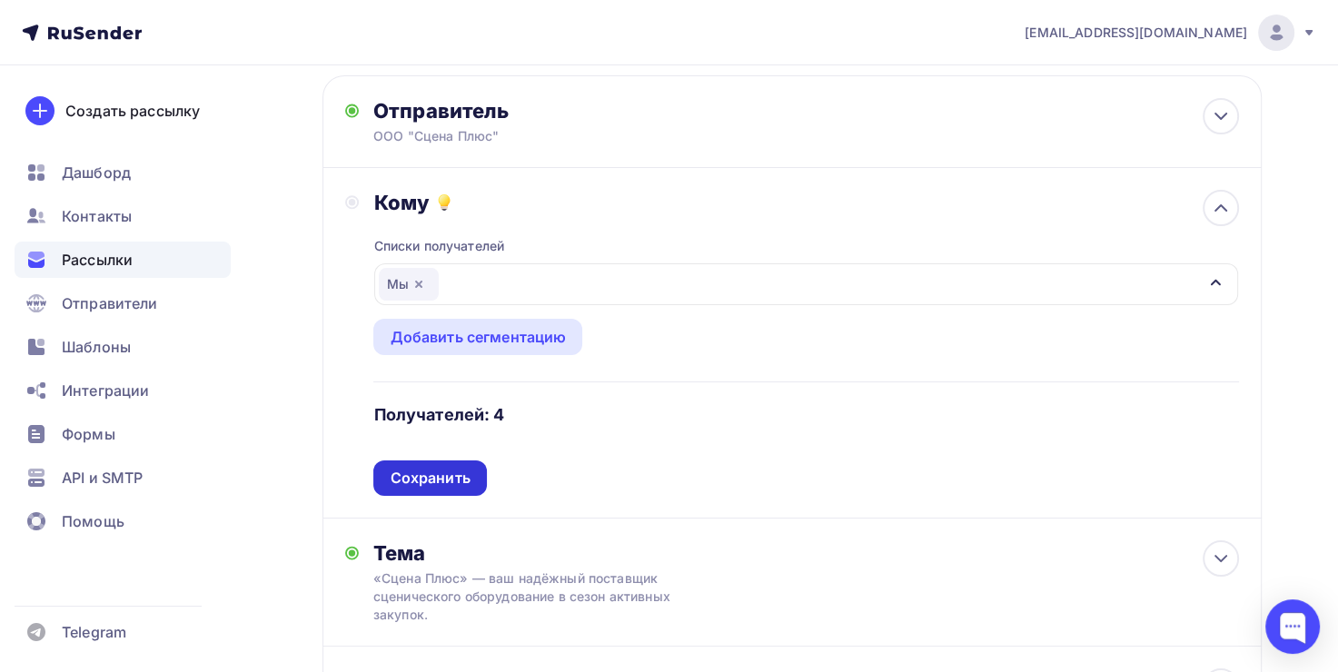
click at [450, 478] on div "Сохранить" at bounding box center [430, 478] width 80 height 21
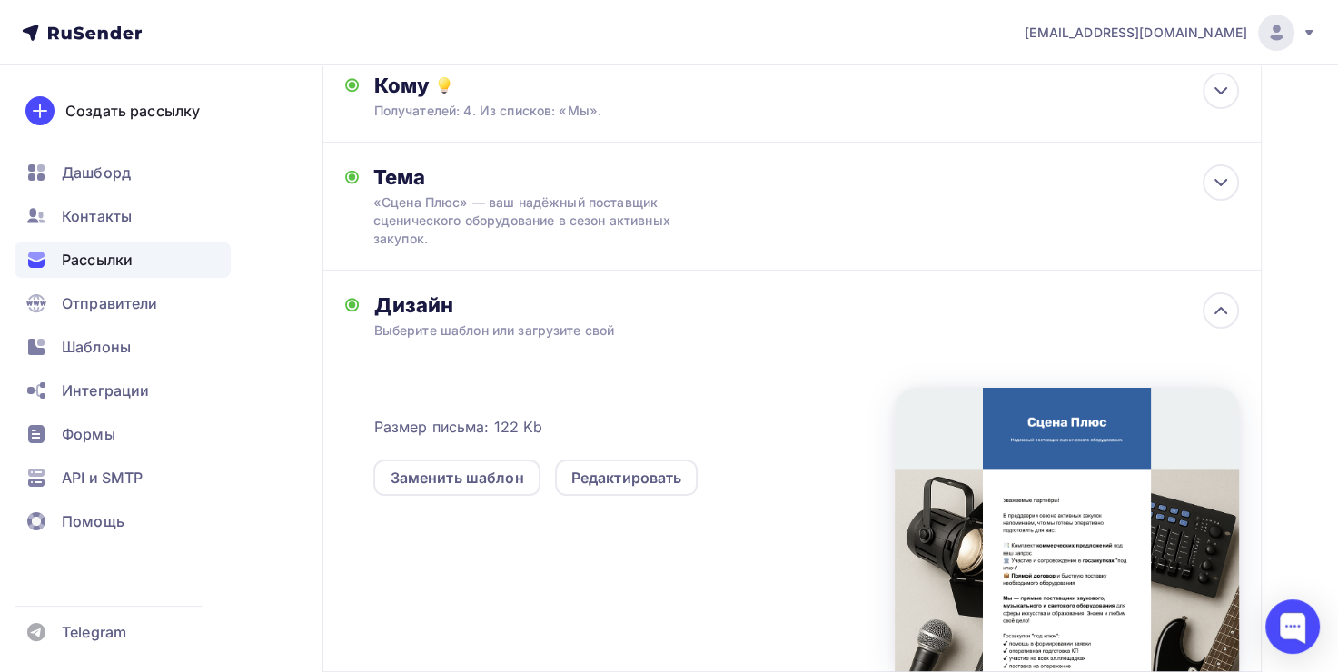
scroll to position [0, 0]
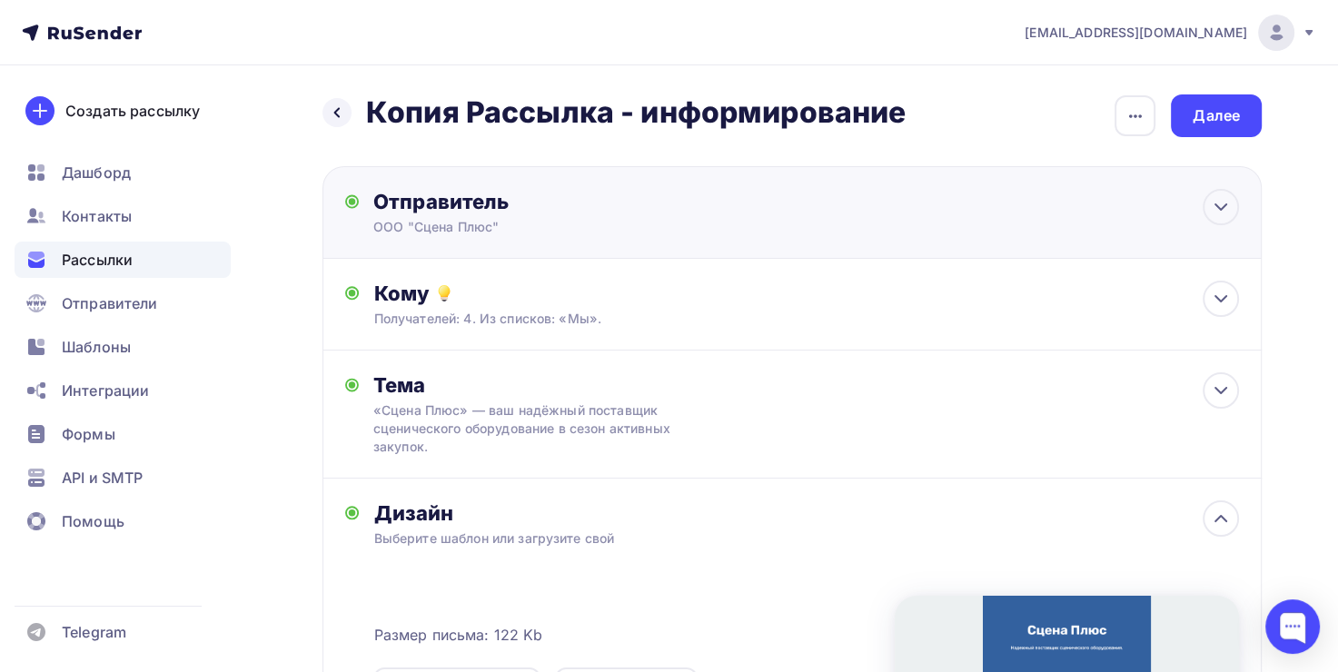
click at [808, 209] on div "Отправитель ООО "Сцена Плюс" Email * info@scenasnab.ru info@scenasnab.ru a.ovse…" at bounding box center [793, 212] width 940 height 93
type input "ООО "Сцена Плюс""
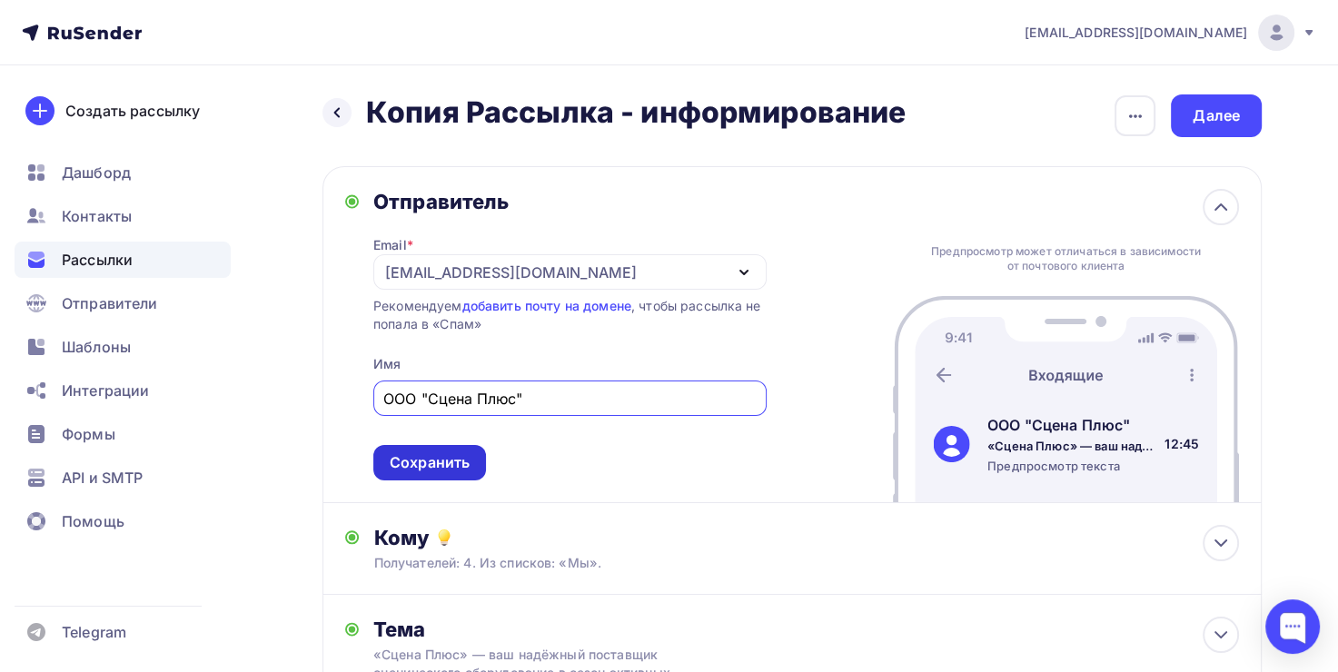
click at [438, 454] on div "Сохранить" at bounding box center [430, 463] width 80 height 21
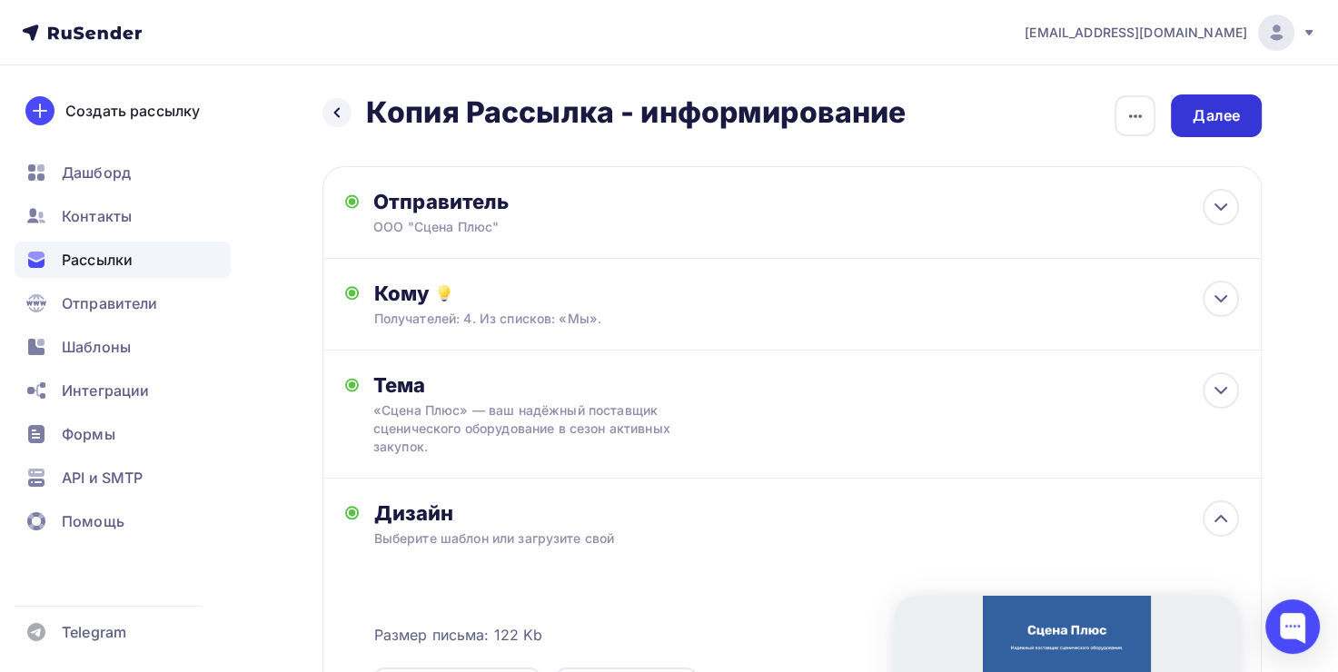
click at [1215, 111] on div "Далее" at bounding box center [1216, 115] width 47 height 21
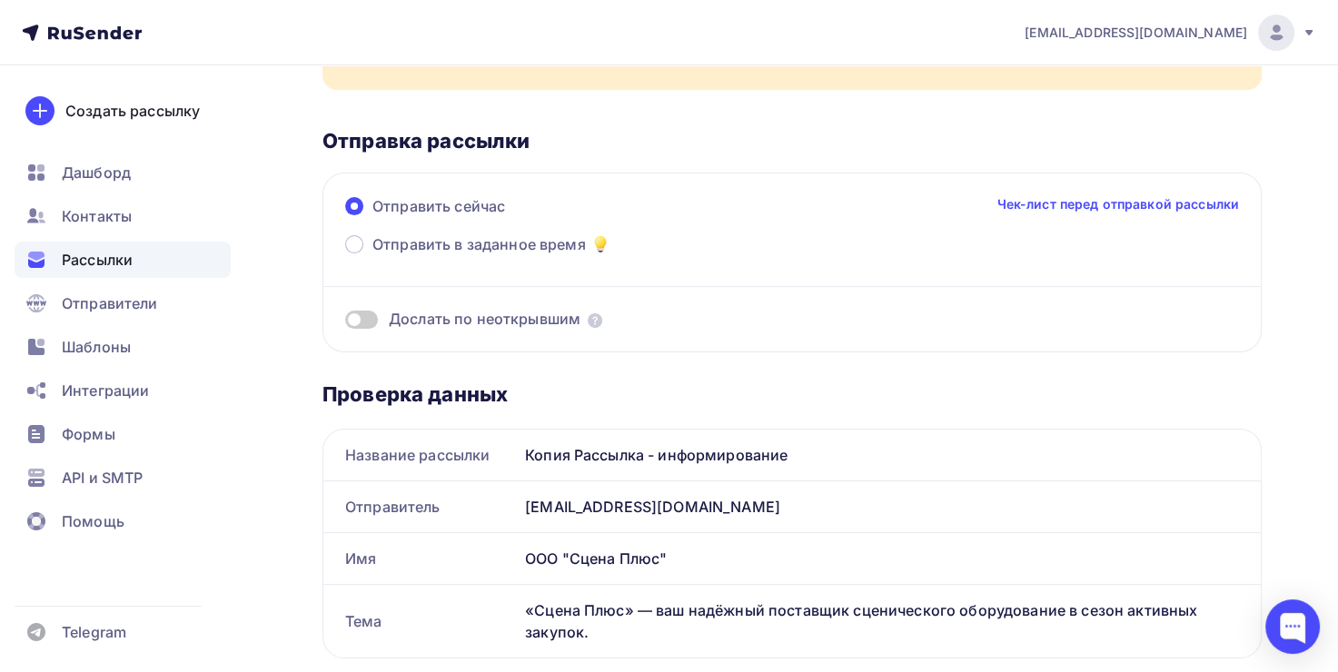
scroll to position [182, 0]
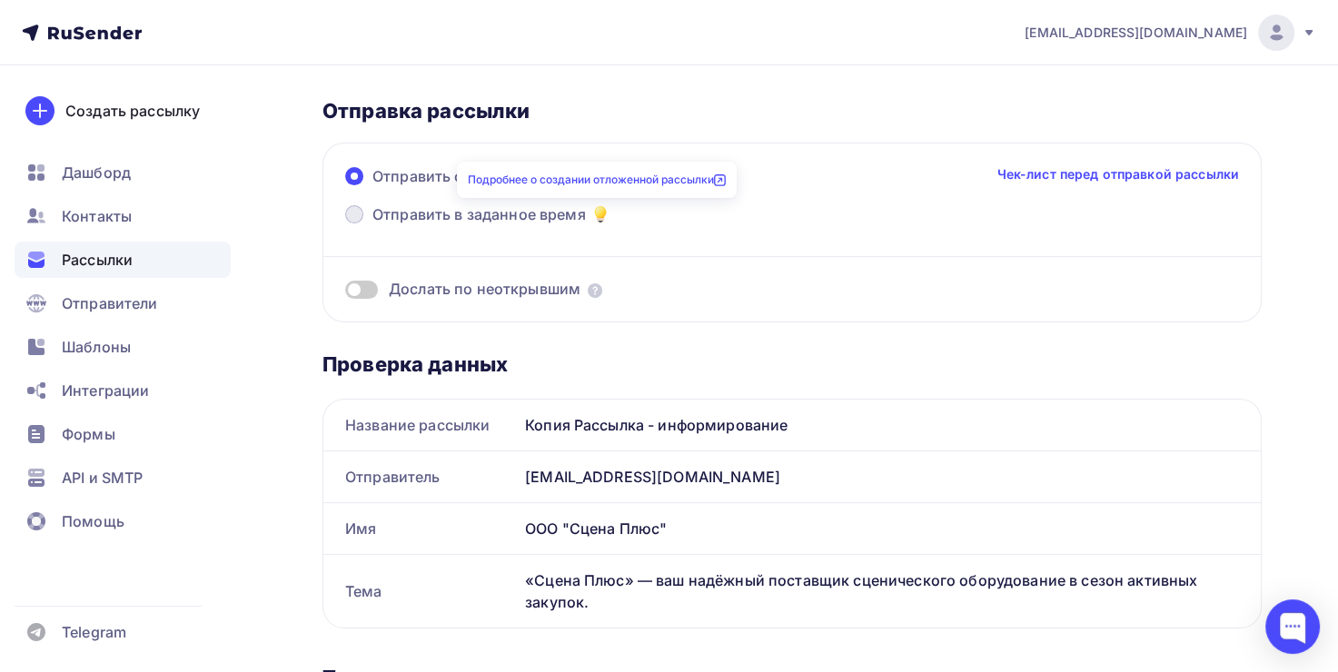
click at [599, 214] on icon at bounding box center [600, 212] width 10 height 10
click at [373, 225] on input "Отправить в заданное время" at bounding box center [373, 225] width 0 height 0
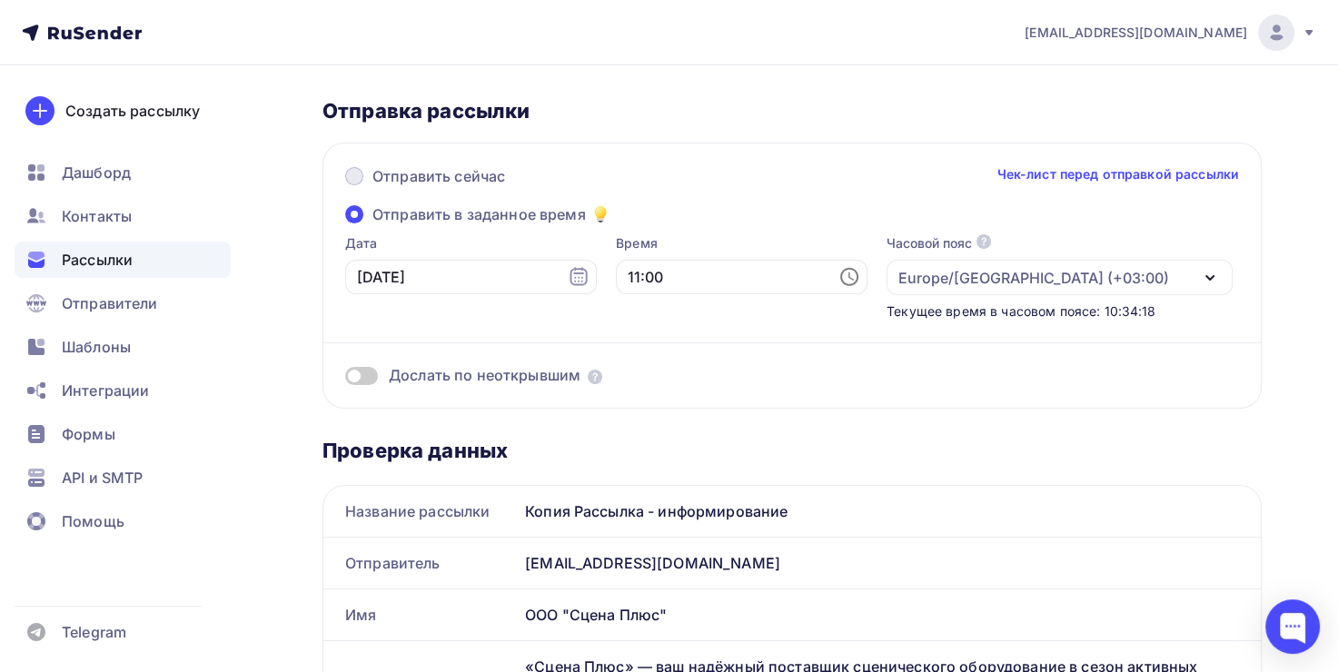
click at [428, 167] on span "Отправить сейчас" at bounding box center [439, 176] width 133 height 22
click at [373, 187] on input "Отправить сейчас" at bounding box center [373, 187] width 0 height 0
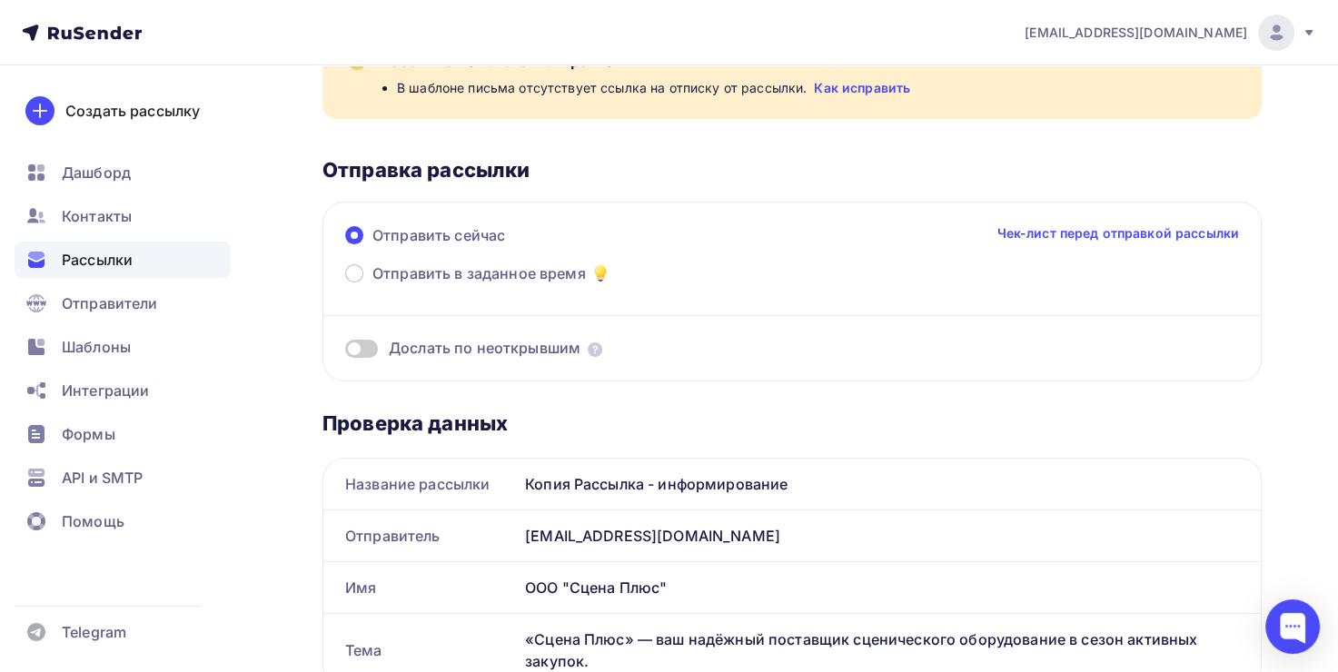
scroll to position [0, 0]
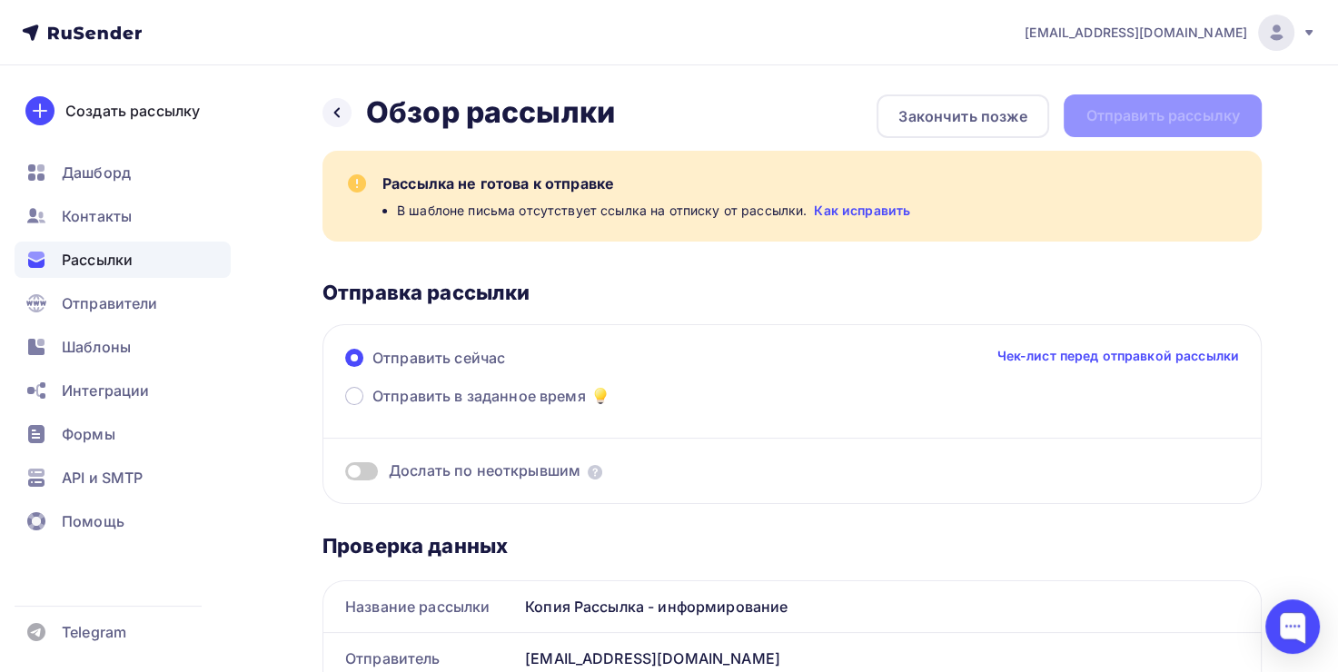
click at [1194, 353] on link "Чек-лист перед отправкой рассылки" at bounding box center [1118, 356] width 243 height 18
click at [835, 214] on link "Как исправить" at bounding box center [862, 211] width 96 height 18
click at [334, 114] on icon at bounding box center [337, 112] width 15 height 15
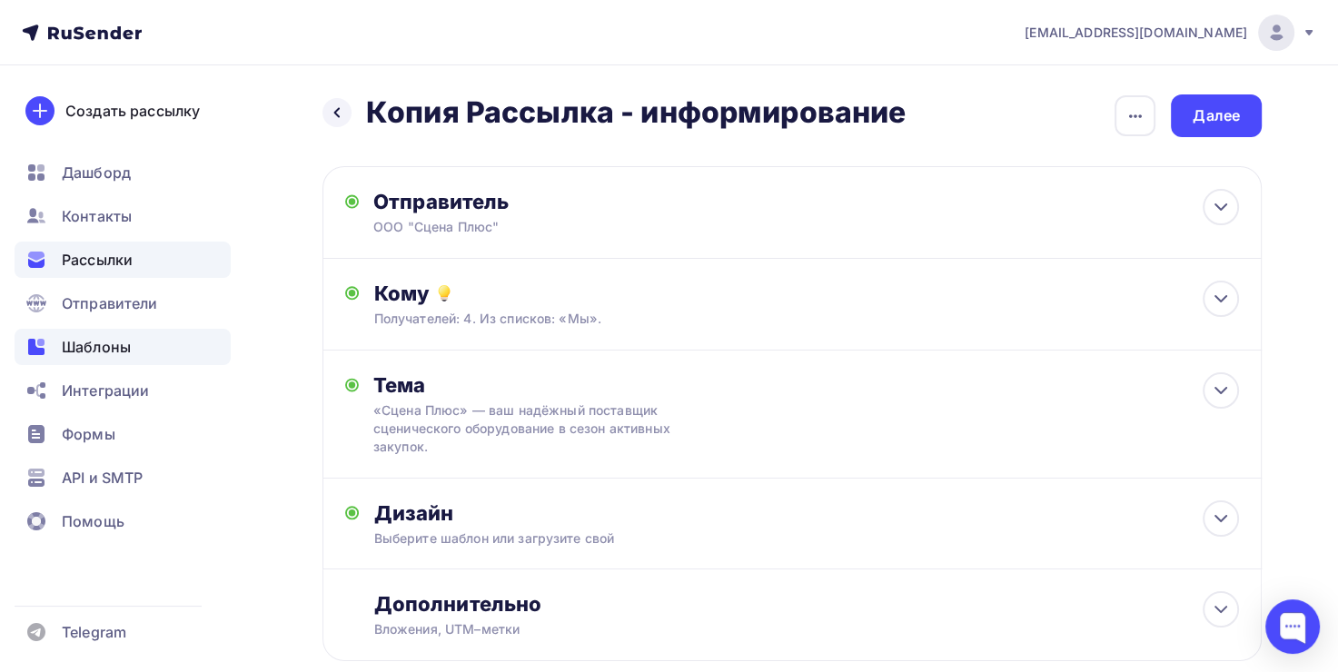
click at [153, 341] on div "Шаблоны" at bounding box center [123, 347] width 216 height 36
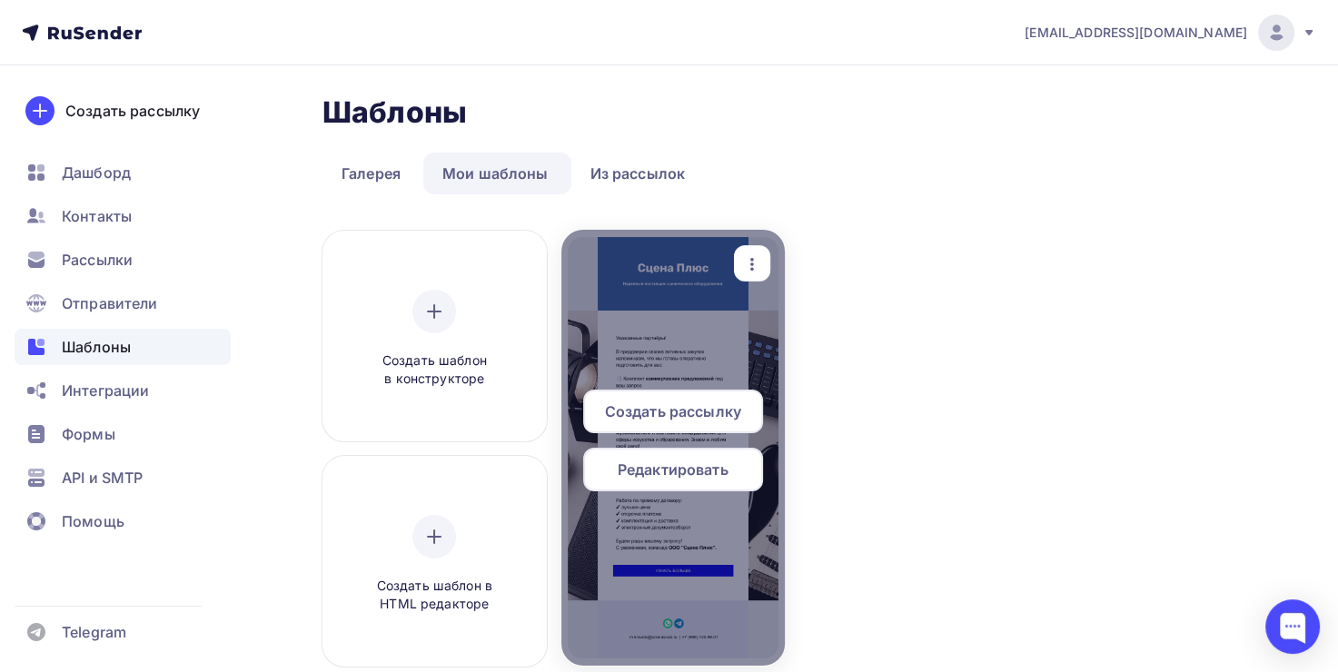
click at [681, 471] on span "Редактировать" at bounding box center [673, 470] width 111 height 22
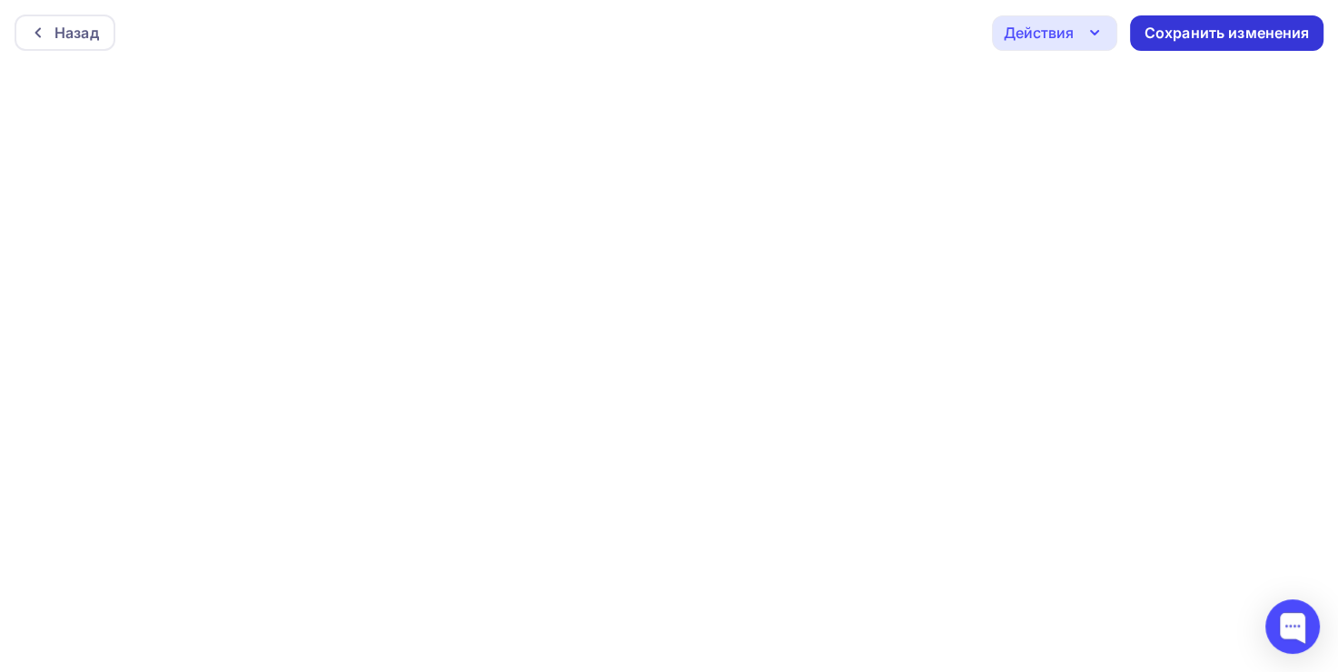
click at [1206, 32] on div "Сохранить изменения" at bounding box center [1227, 33] width 165 height 21
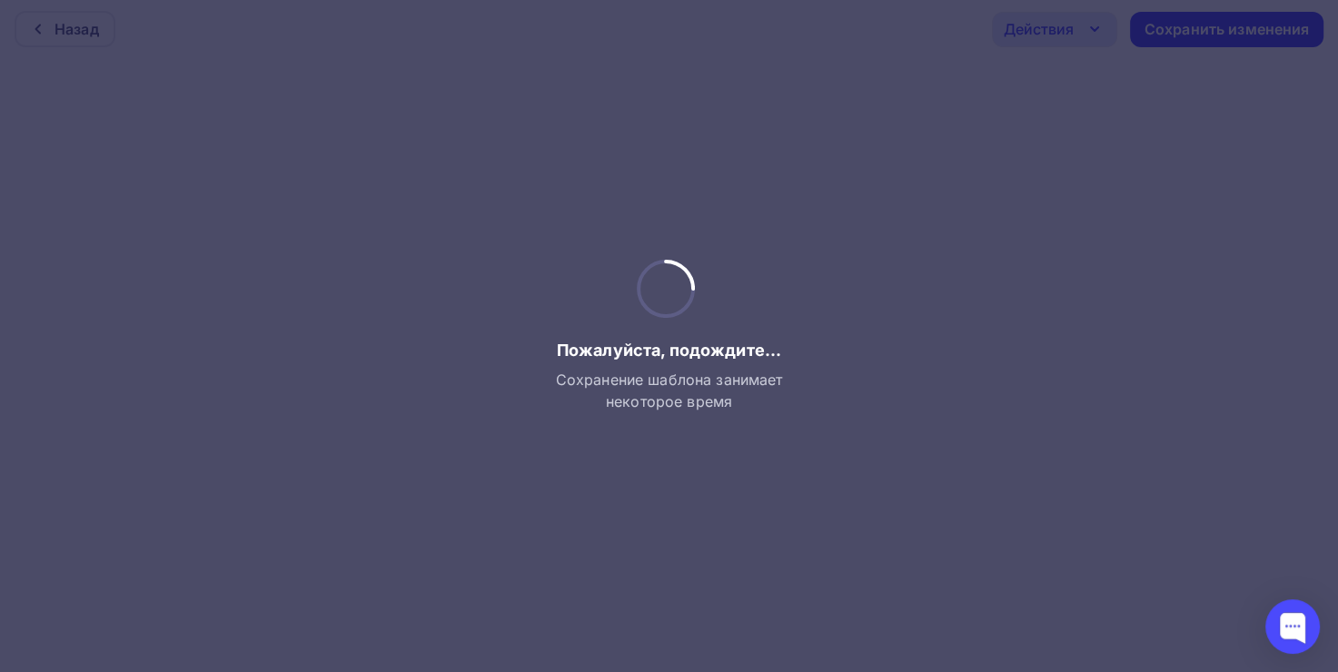
scroll to position [4, 0]
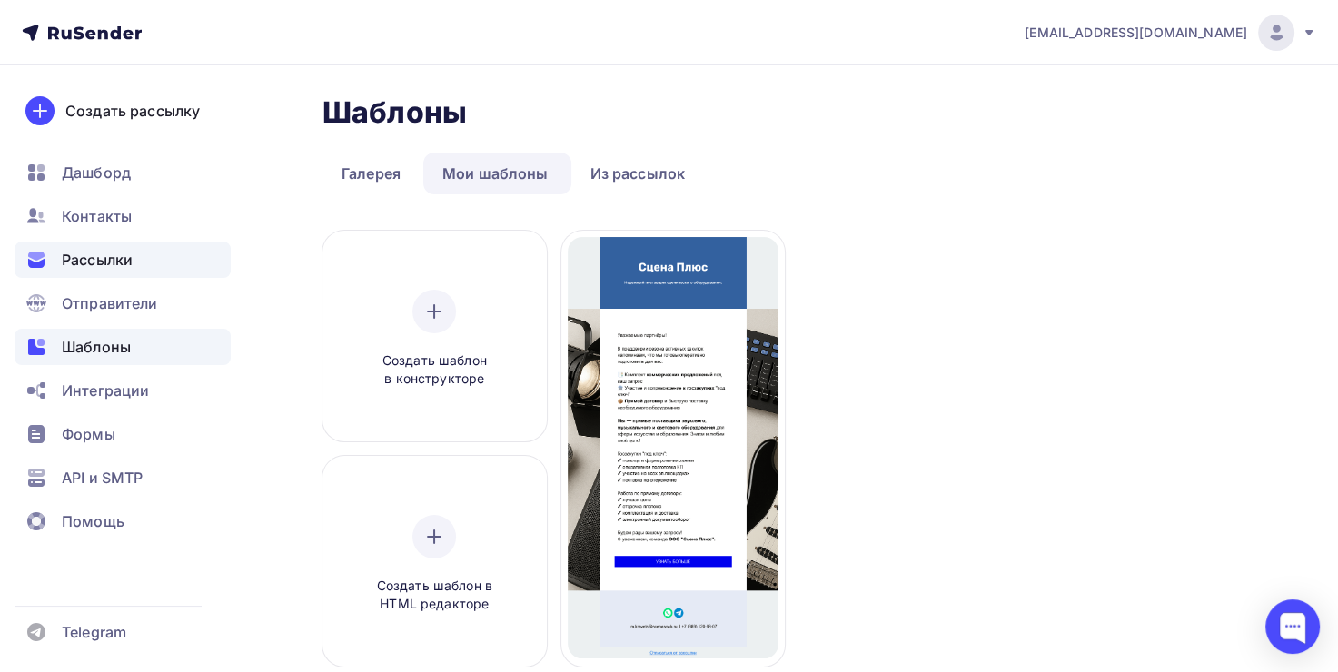
click at [114, 262] on span "Рассылки" at bounding box center [97, 260] width 71 height 22
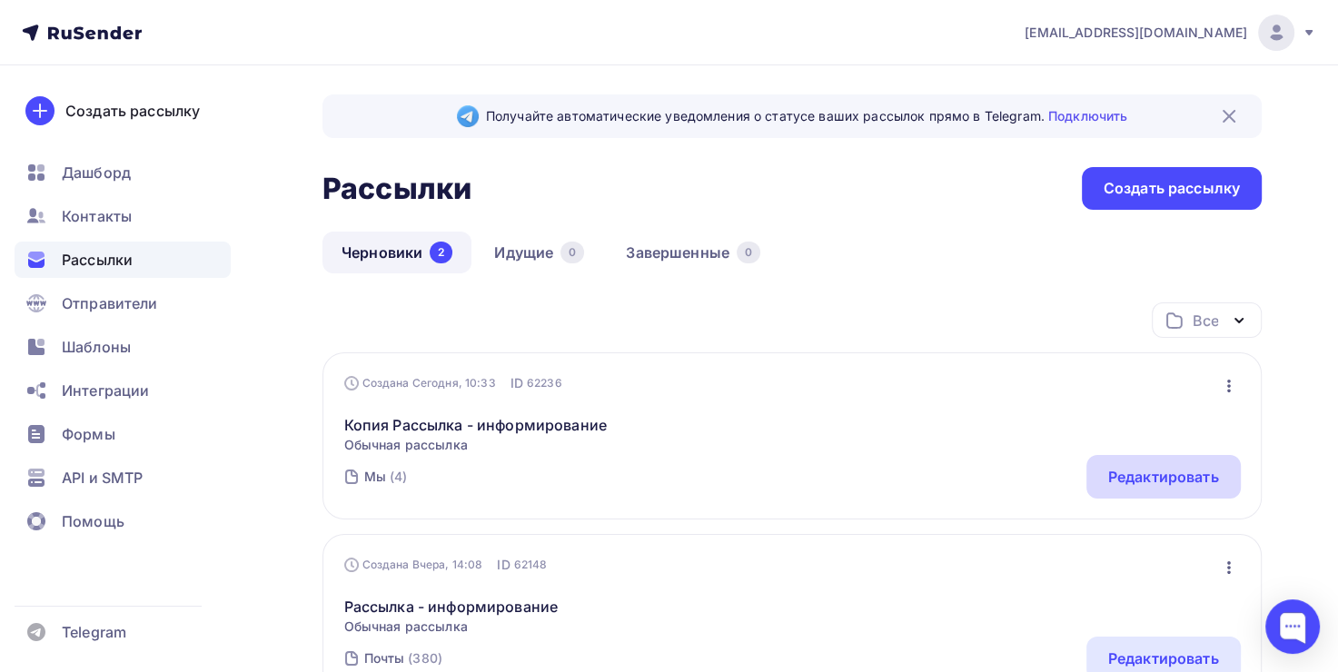
click at [1176, 464] on div "Редактировать" at bounding box center [1164, 477] width 154 height 44
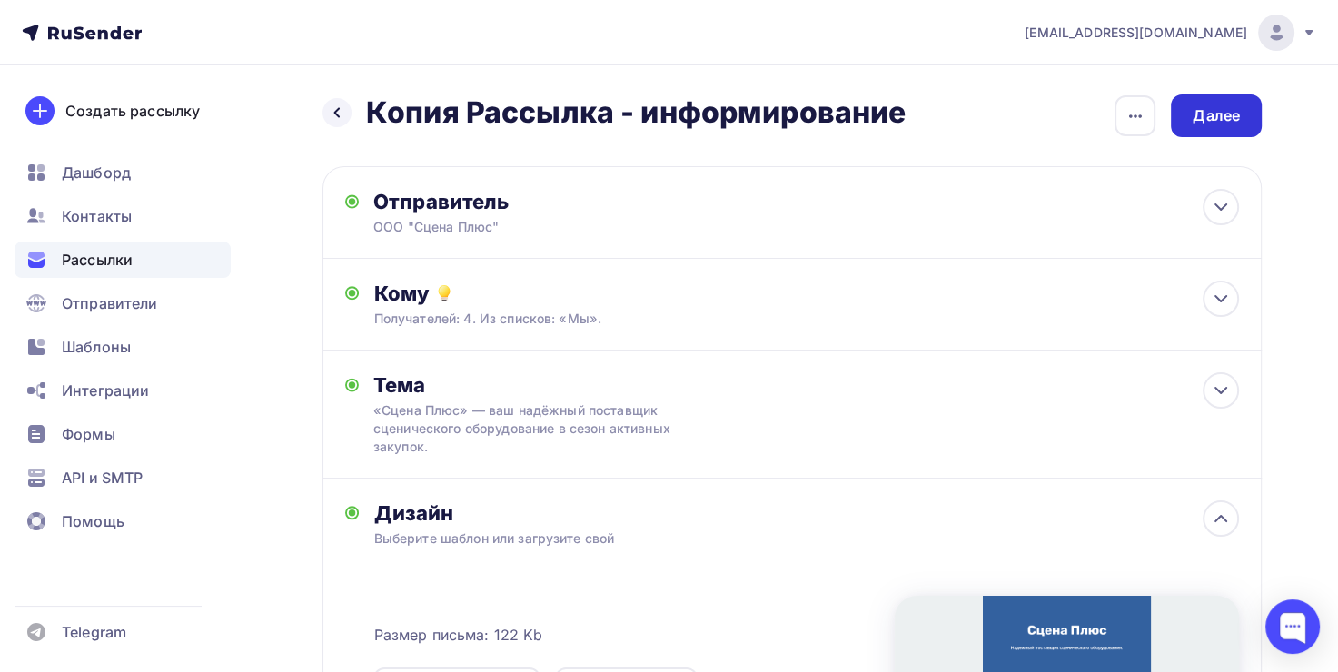
click at [1213, 108] on div "Далее" at bounding box center [1216, 115] width 47 height 21
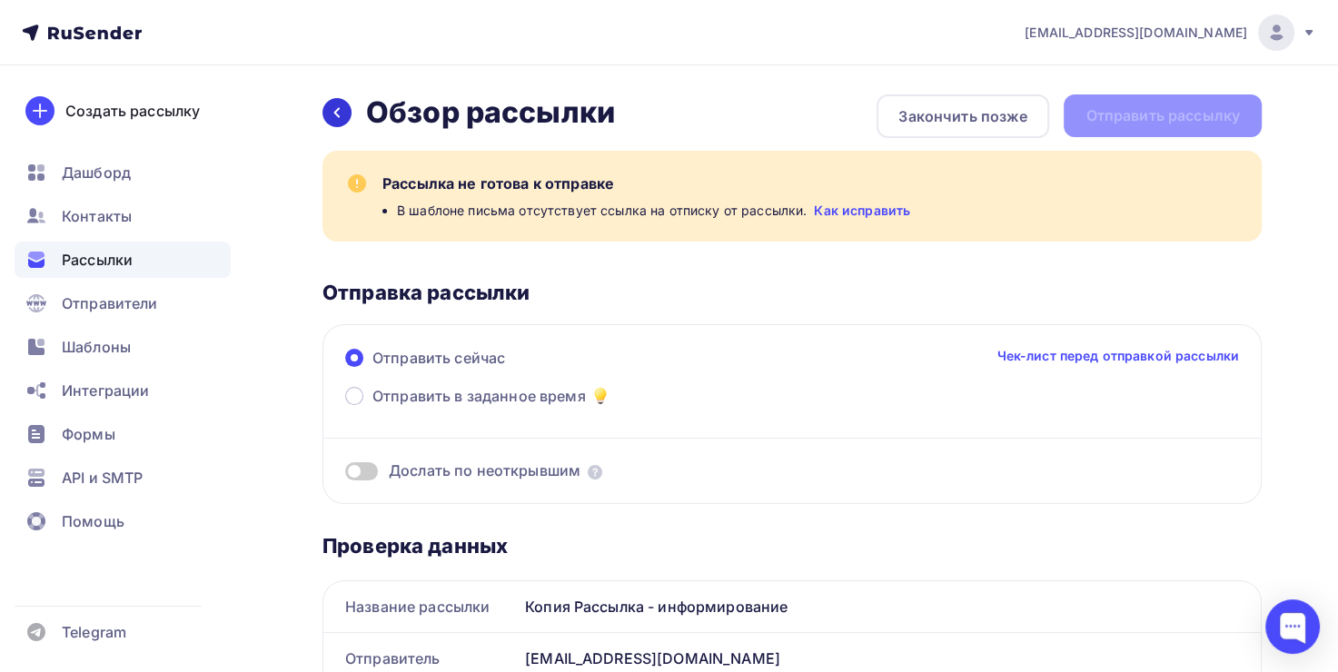
click at [334, 109] on icon at bounding box center [337, 112] width 15 height 15
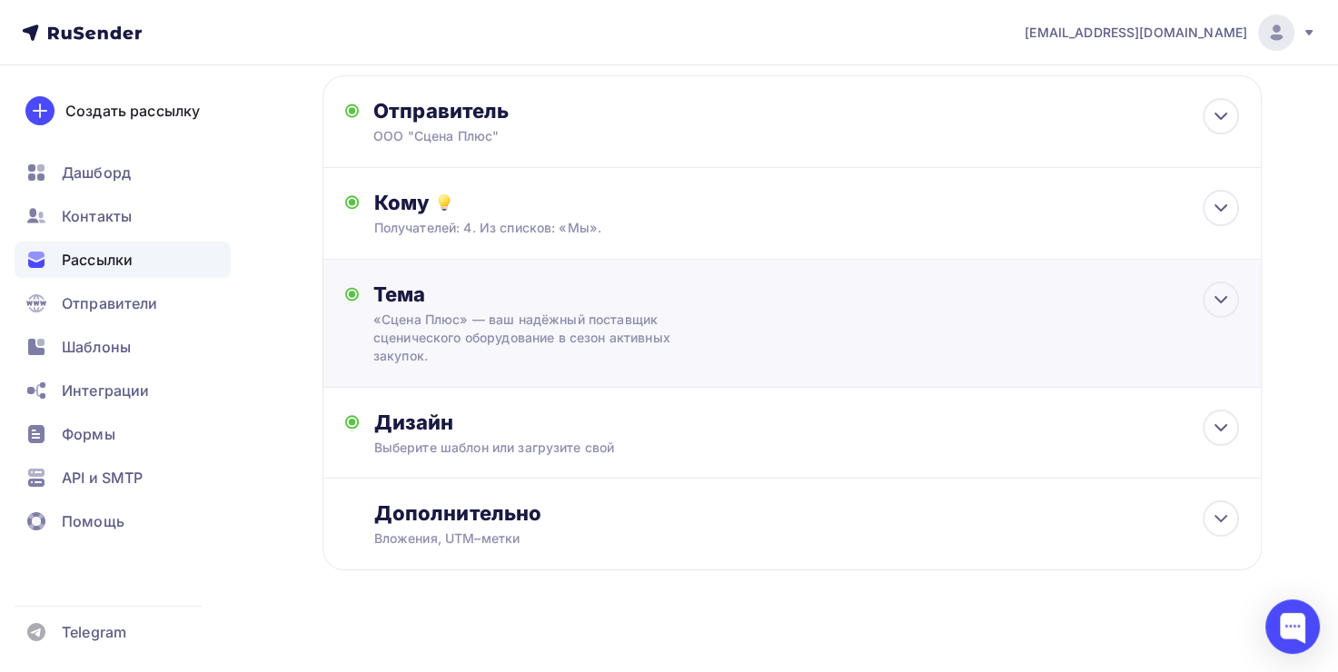
click at [520, 327] on div "«Сцена Плюс» — ваш надёжный поставщик сценического оборудование в сезон активны…" at bounding box center [534, 338] width 323 height 55
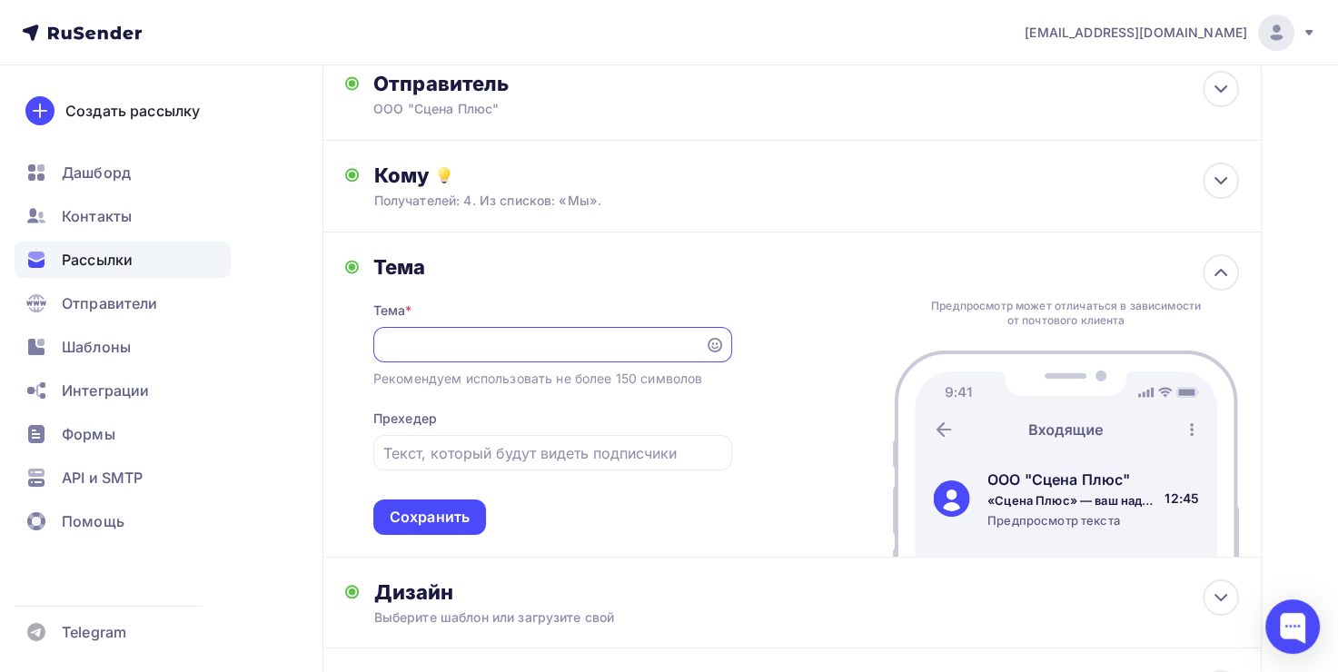
scroll to position [159, 0]
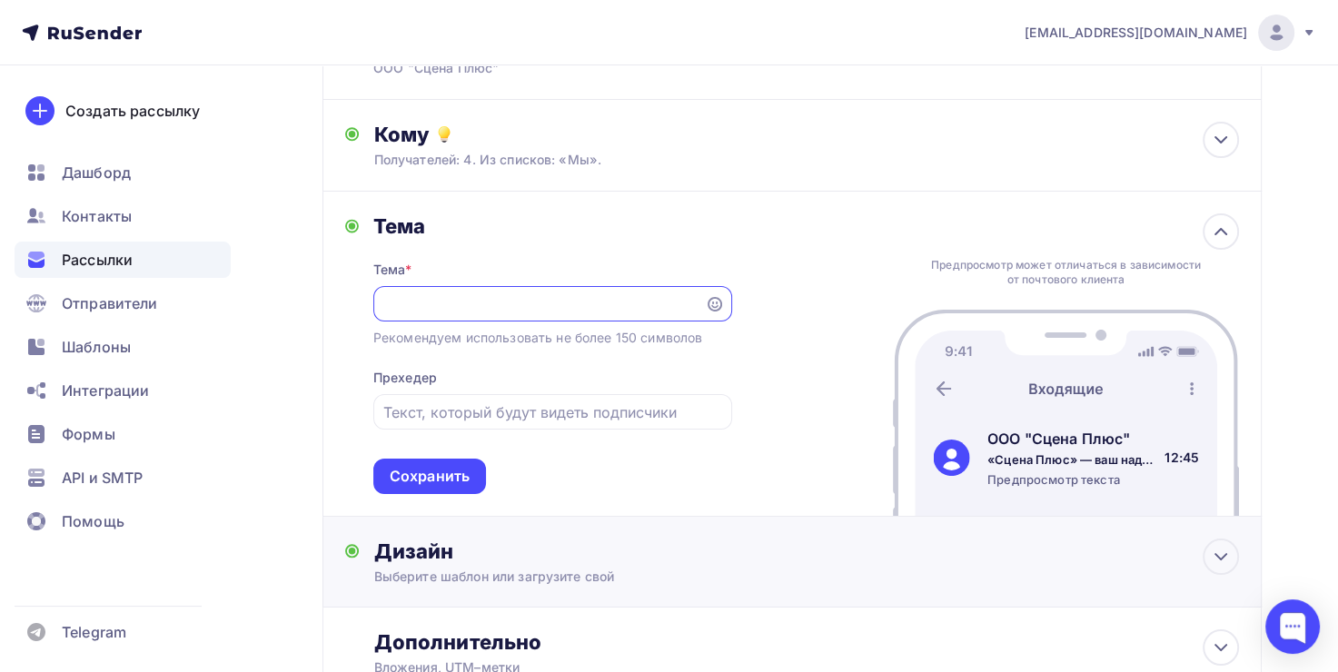
click at [516, 575] on div "Выберите шаблон или загрузите свой" at bounding box center [762, 577] width 779 height 18
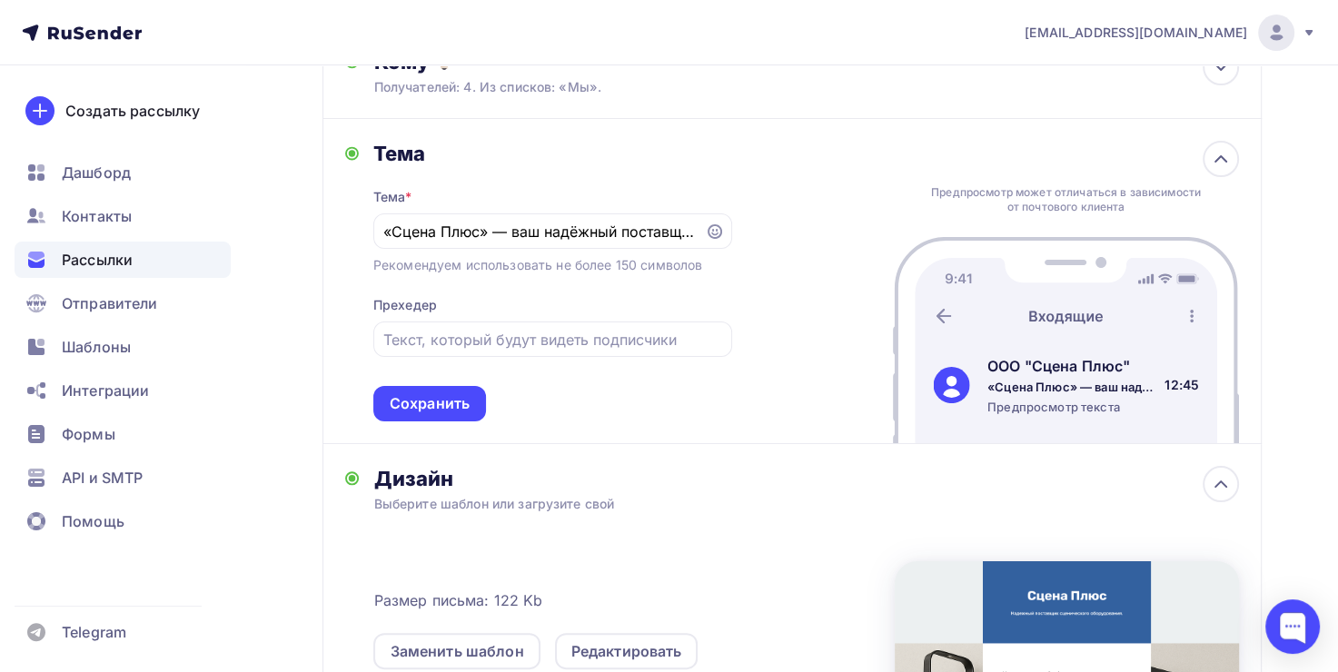
scroll to position [432, 0]
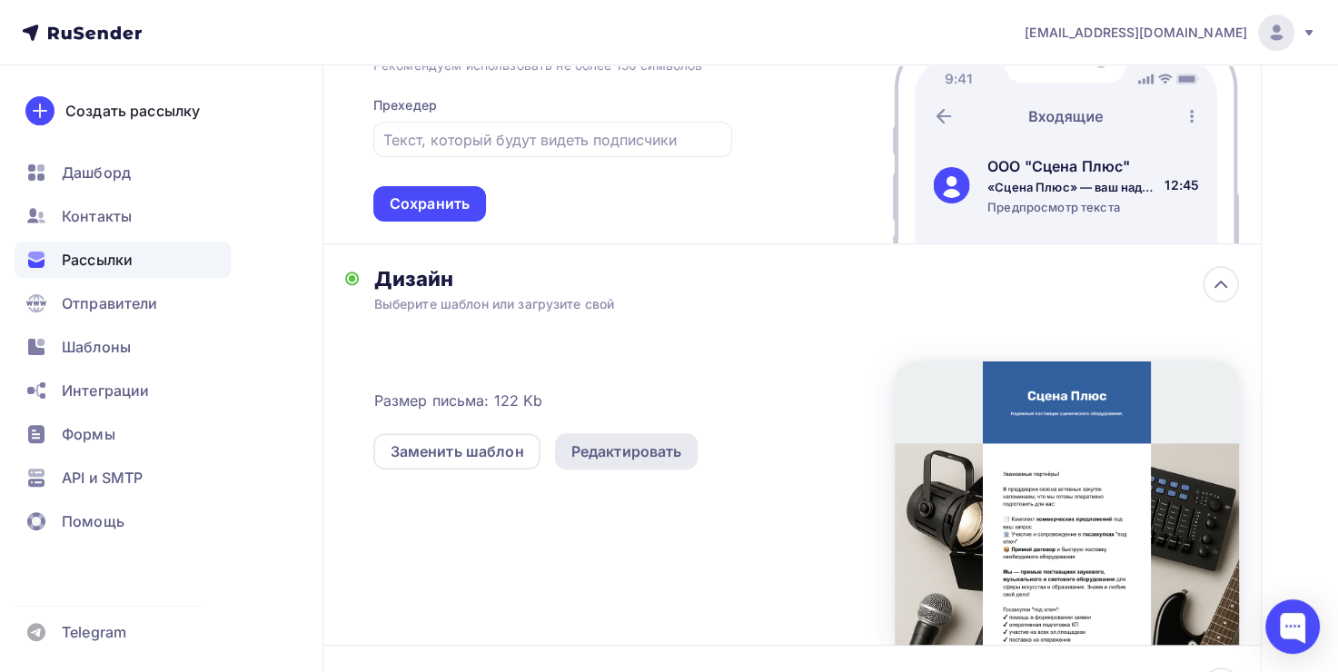
click at [612, 458] on div "Редактировать" at bounding box center [627, 452] width 111 height 22
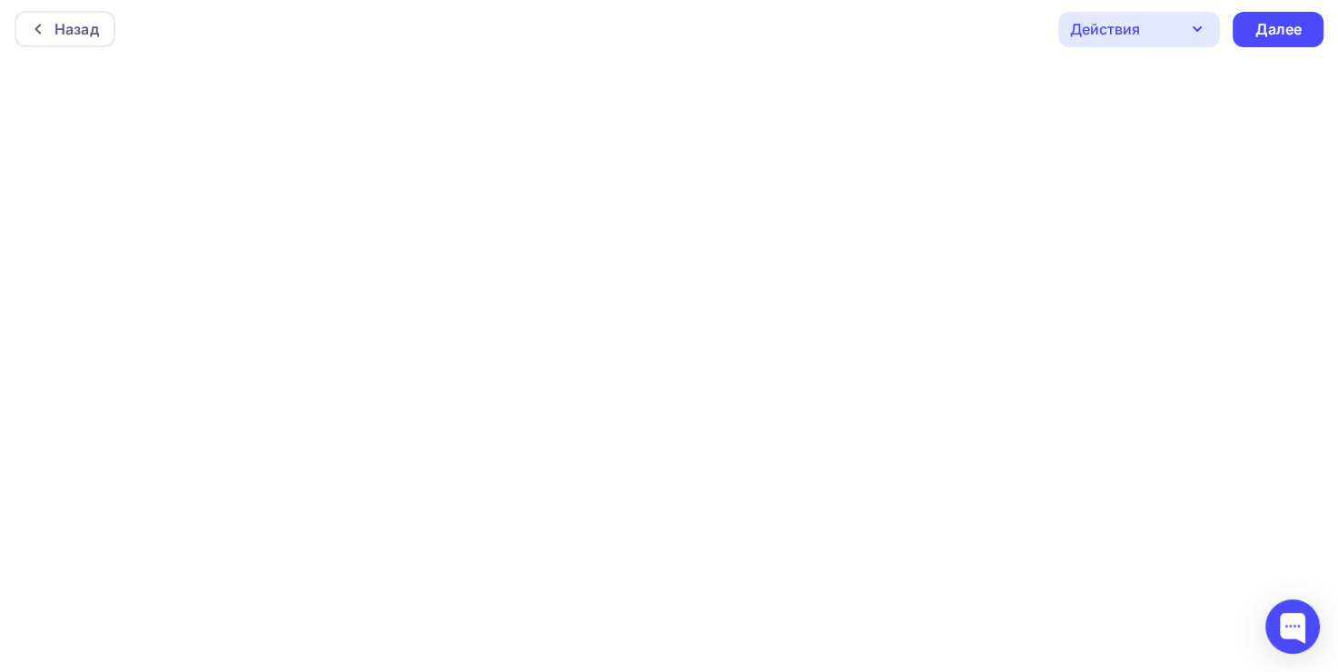
scroll to position [4, 0]
click at [1174, 42] on div "Действия" at bounding box center [1140, 29] width 162 height 35
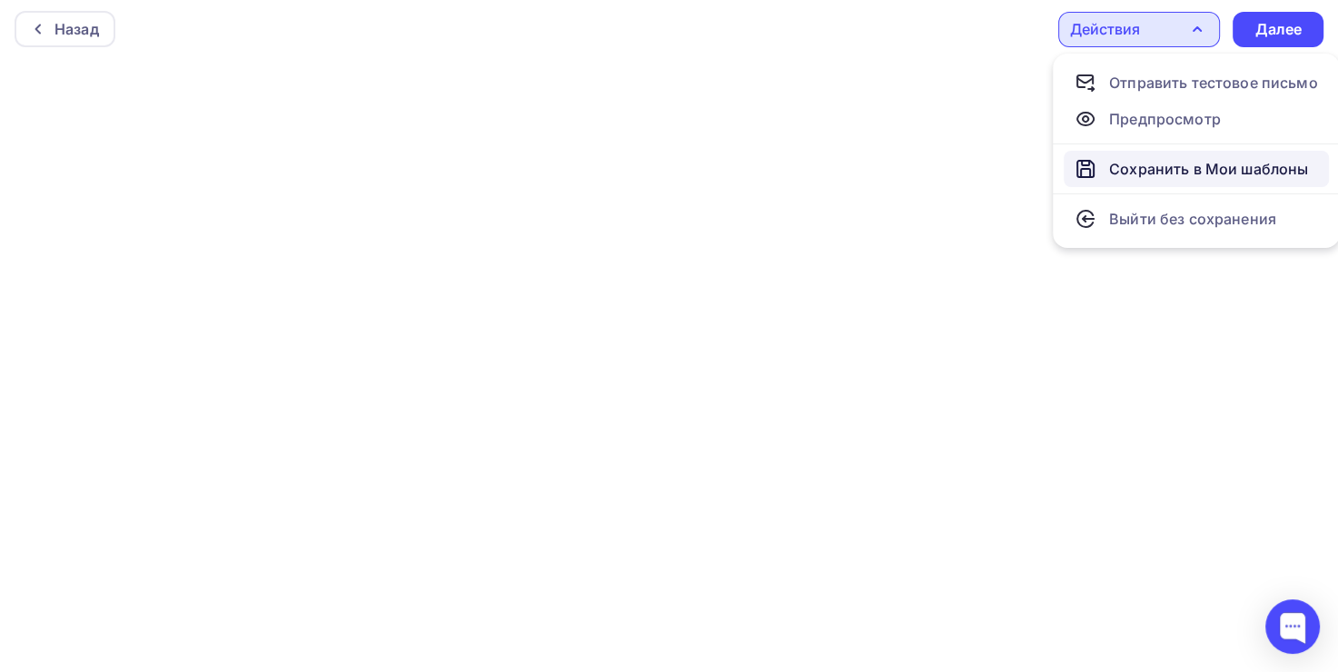
click at [1245, 160] on div "Сохранить в Мои шаблоны" at bounding box center [1208, 169] width 199 height 22
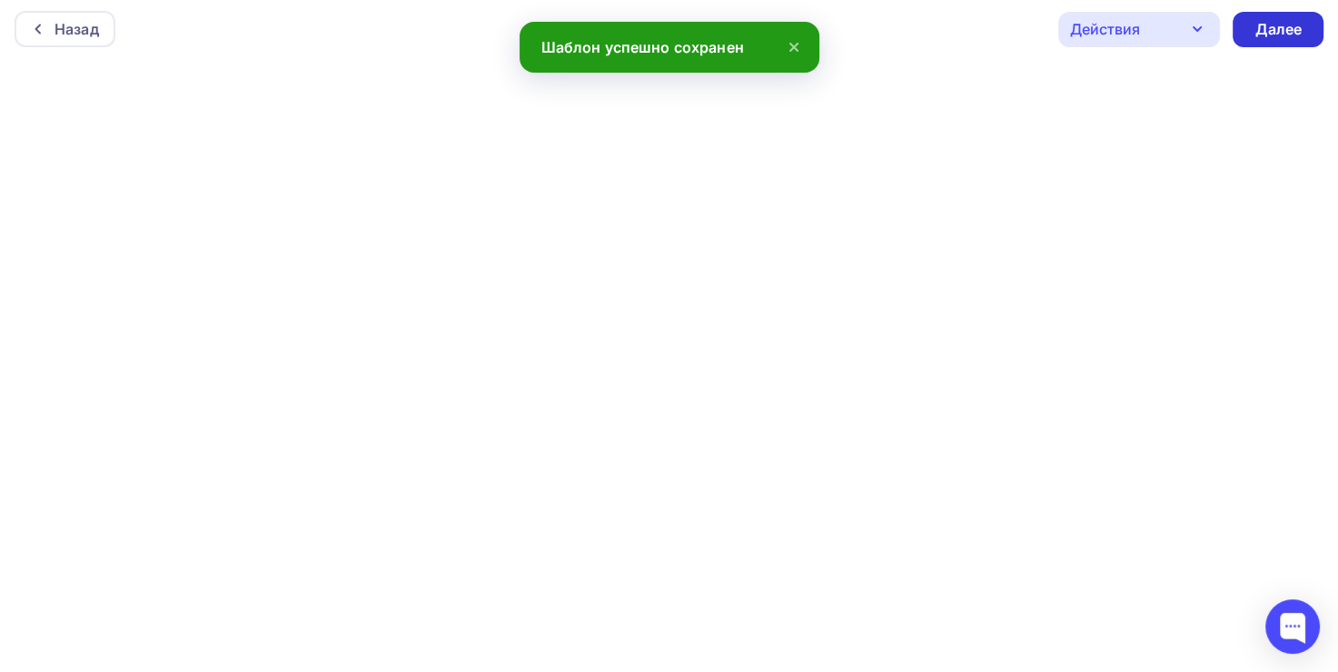
click at [1256, 31] on div "Далее" at bounding box center [1278, 29] width 47 height 21
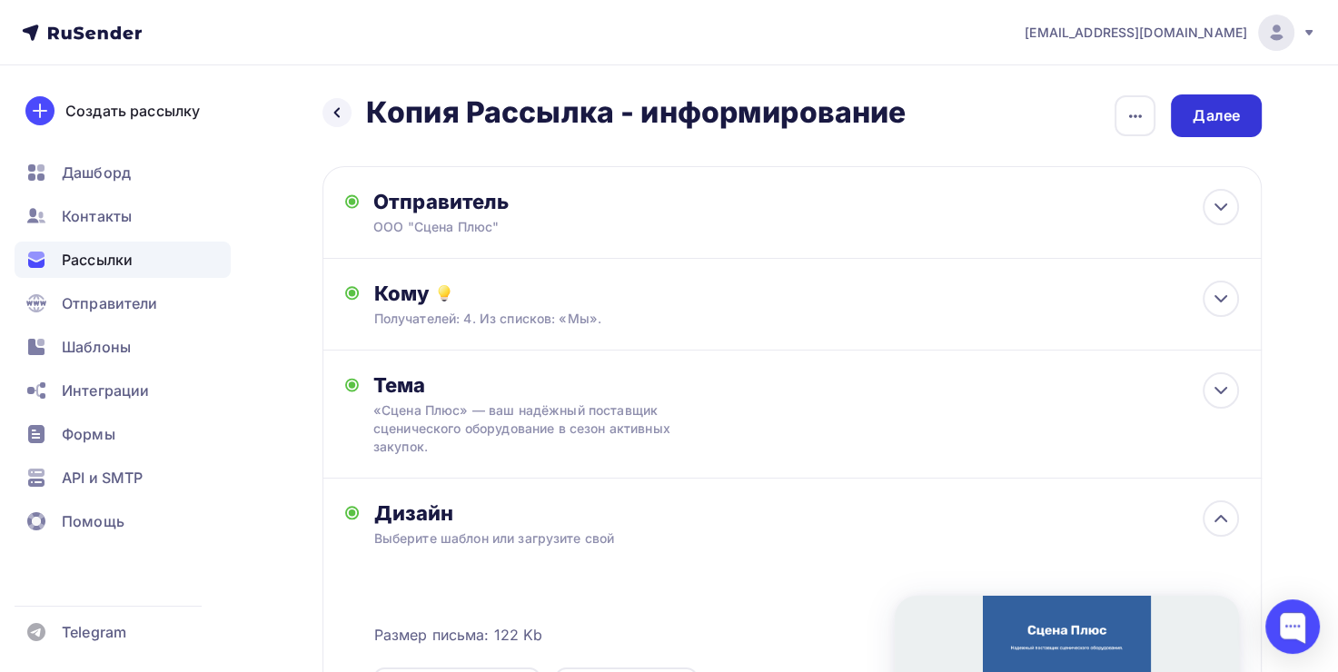
click at [1173, 127] on div "Далее" at bounding box center [1216, 116] width 91 height 43
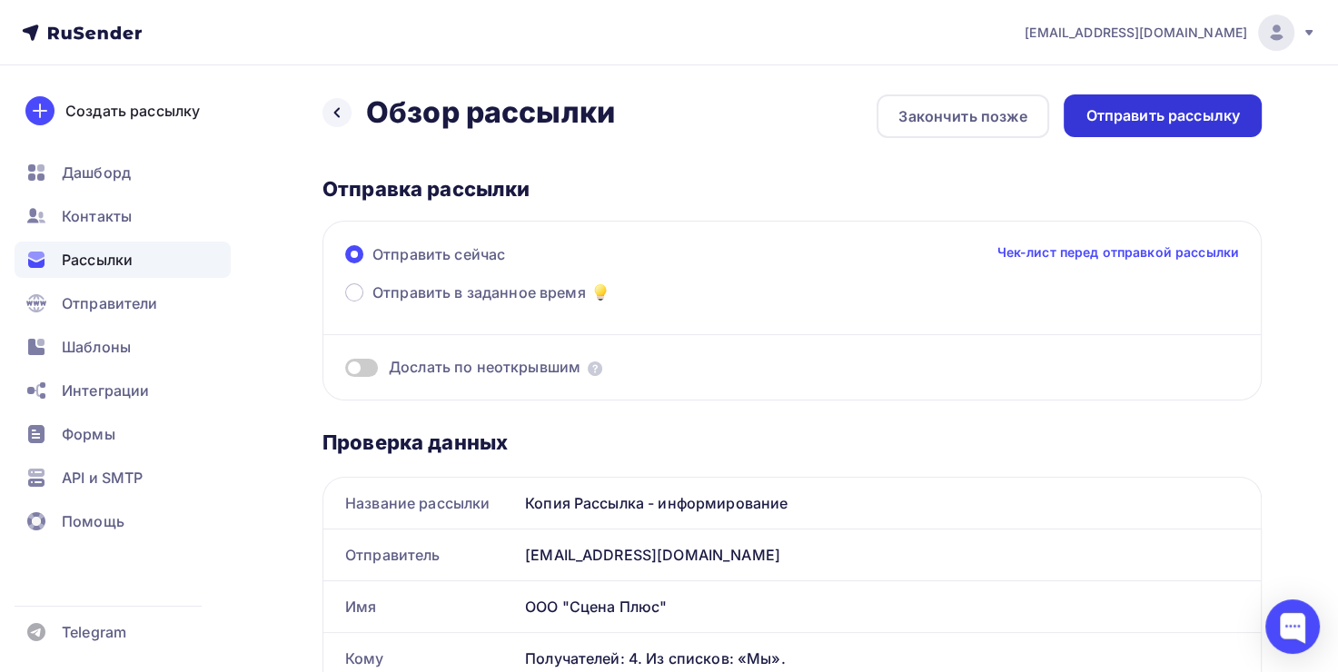
click at [1188, 124] on div "Отправить рассылку" at bounding box center [1163, 115] width 154 height 21
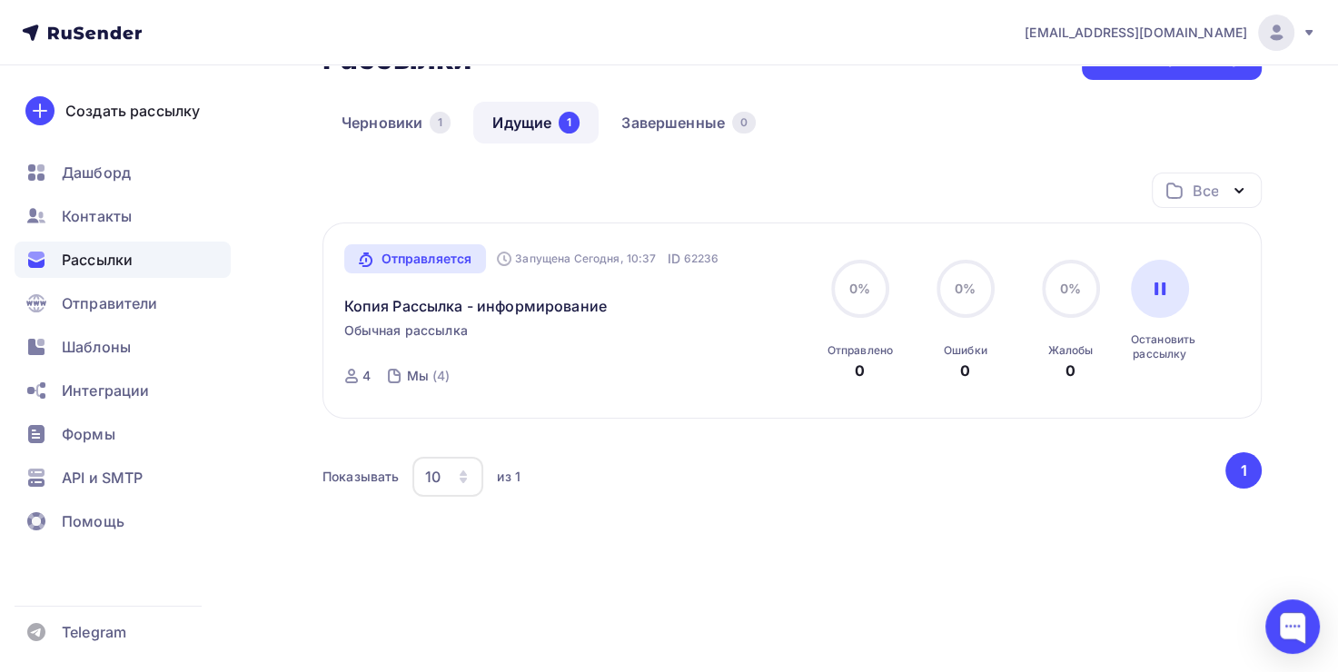
scroll to position [139, 0]
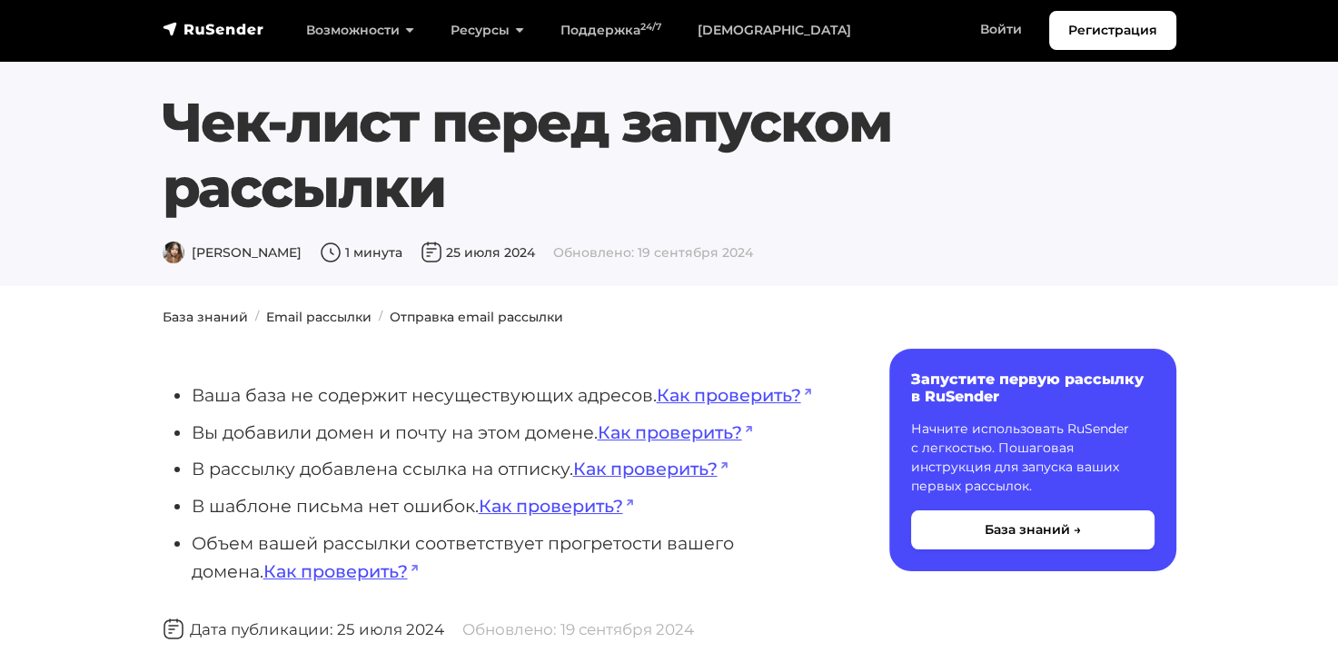
scroll to position [182, 0]
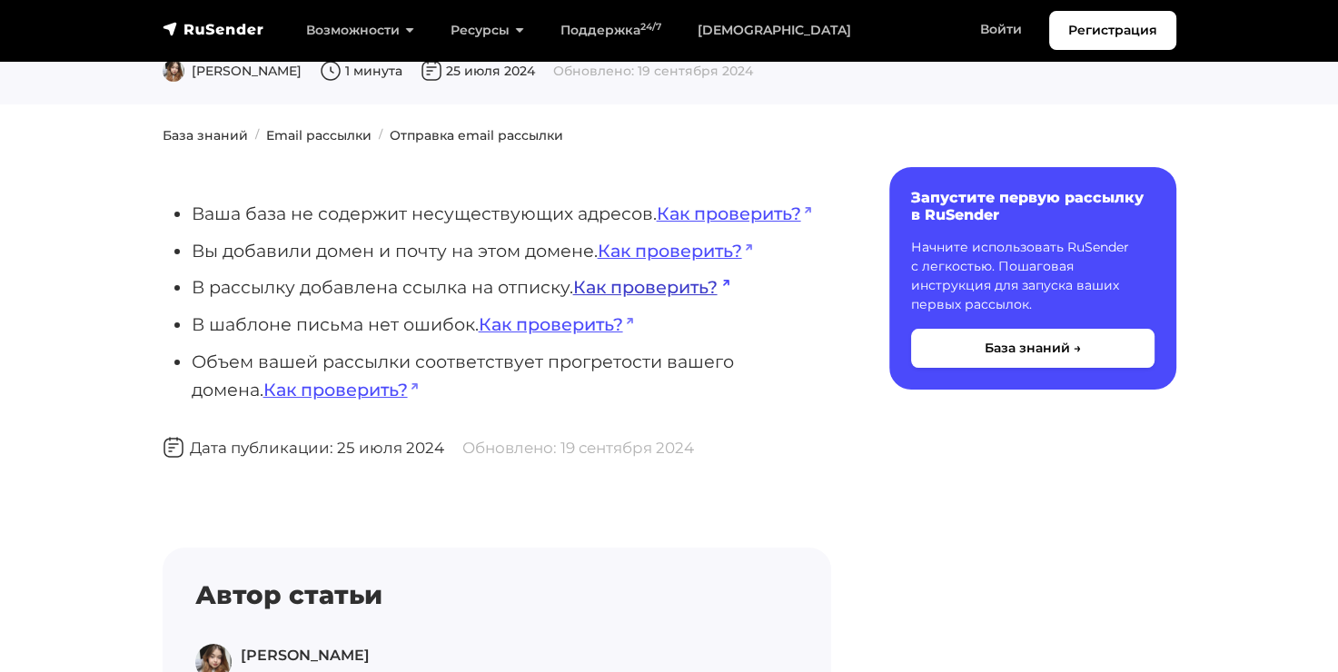
click at [681, 296] on link "Как проверить?" at bounding box center [651, 287] width 156 height 22
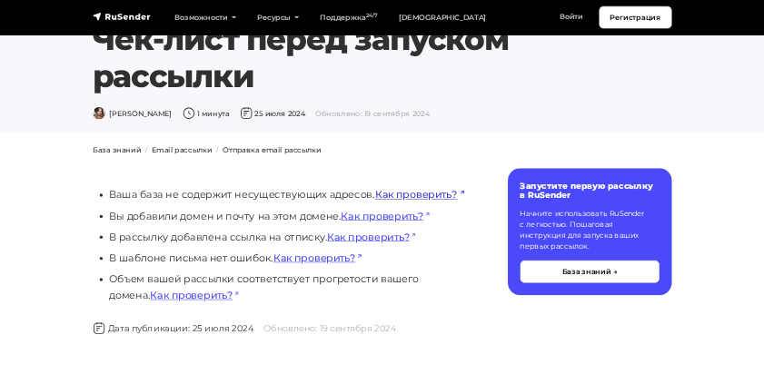
scroll to position [0, 0]
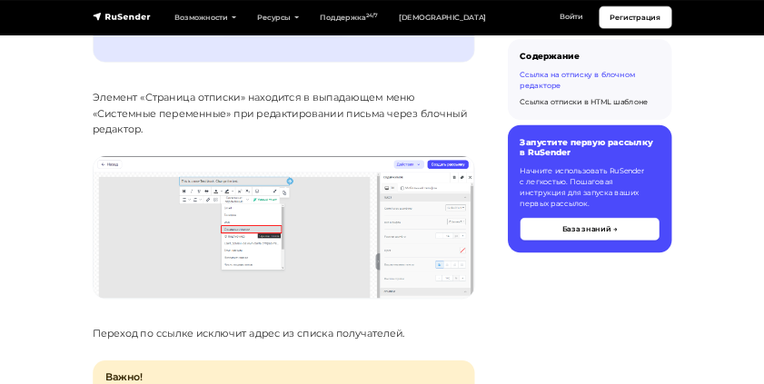
scroll to position [1454, 0]
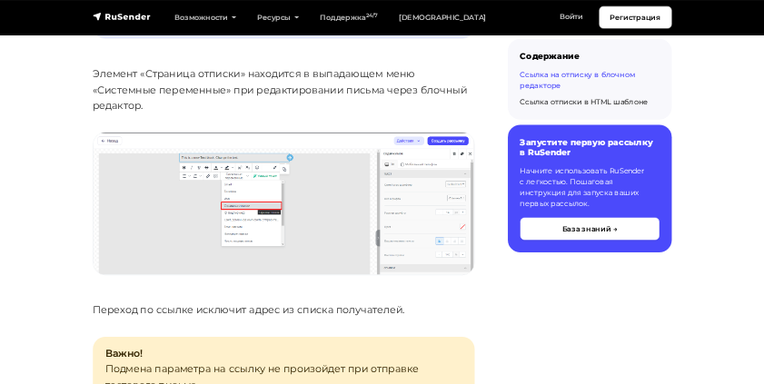
scroll to position [1454, 0]
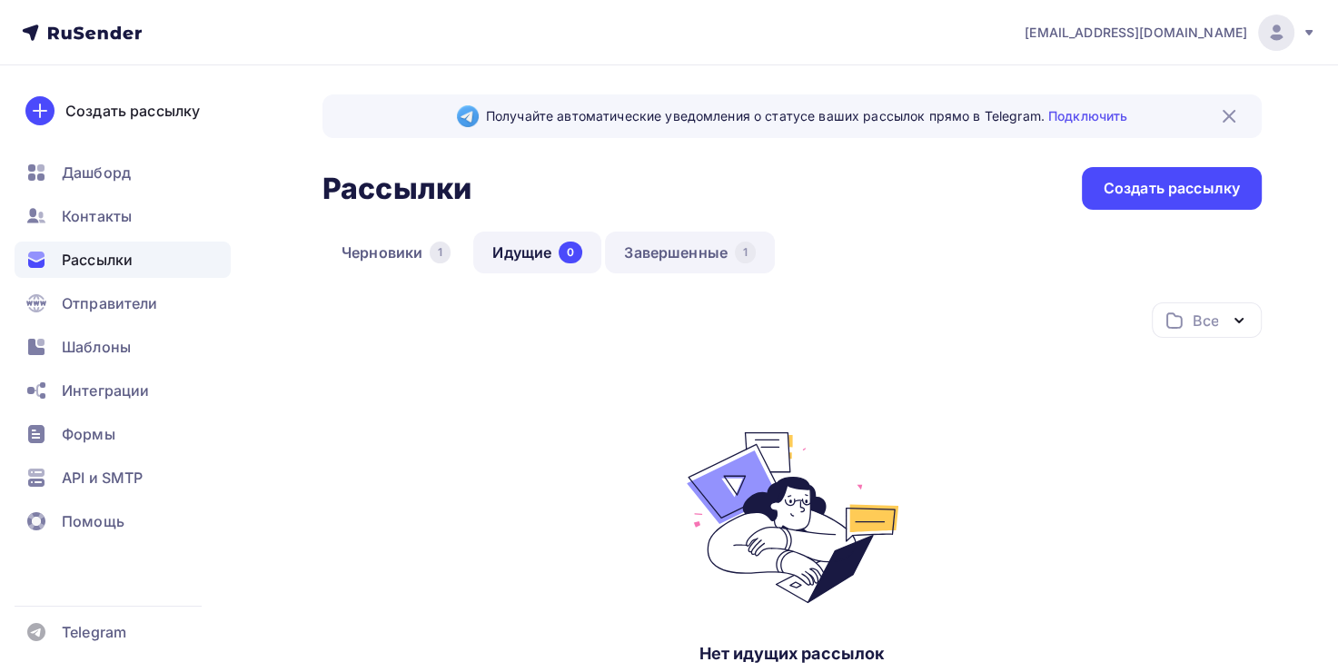
click at [738, 246] on div "1" at bounding box center [745, 253] width 21 height 22
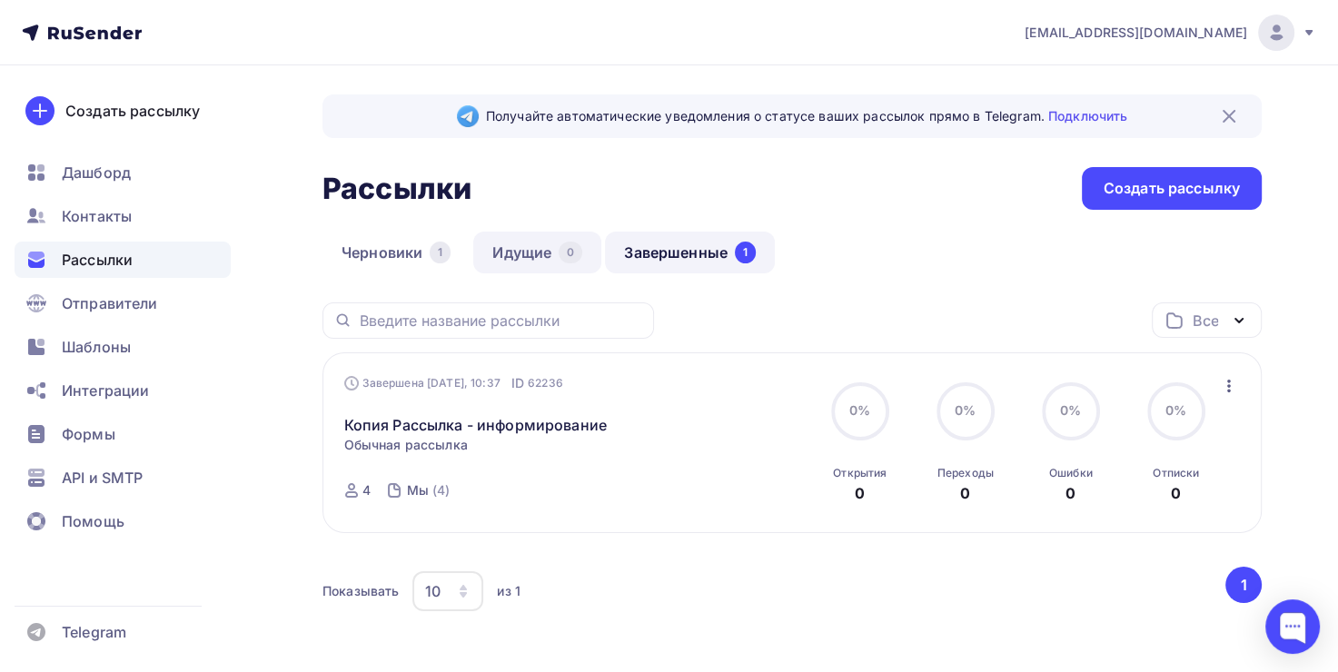
click at [534, 263] on link "Идущие 0" at bounding box center [537, 253] width 128 height 42
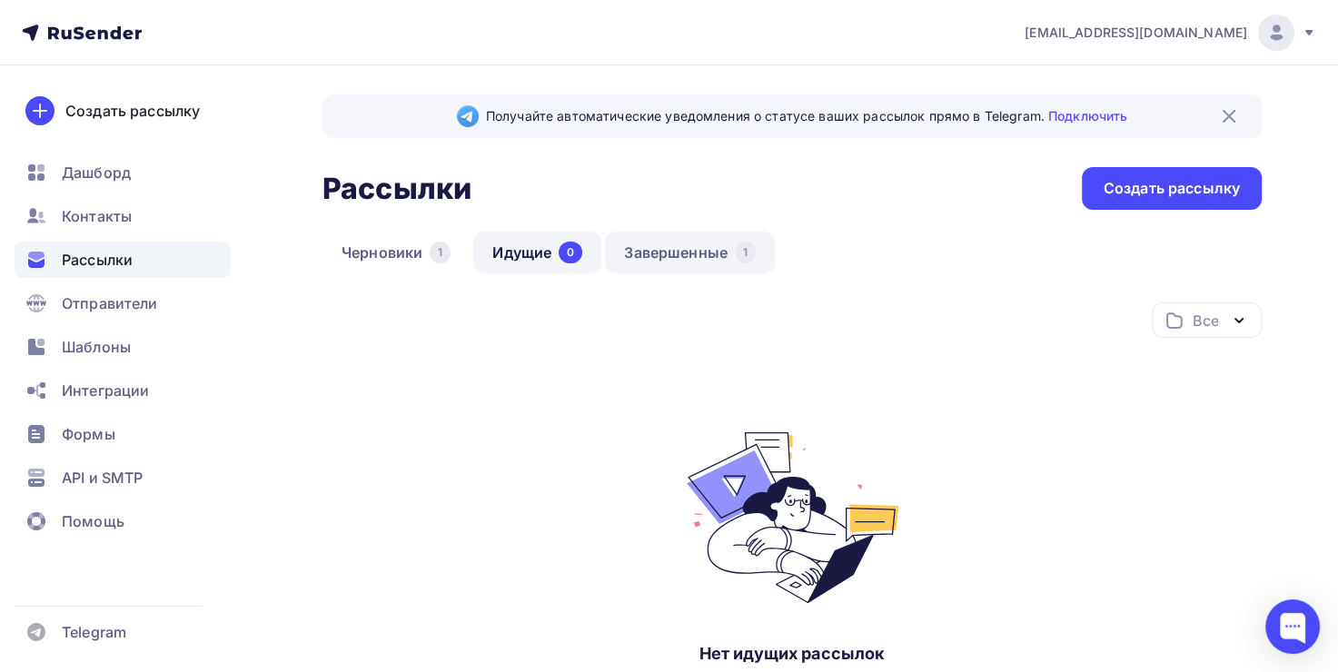
click at [634, 259] on link "Завершенные 1" at bounding box center [690, 253] width 170 height 42
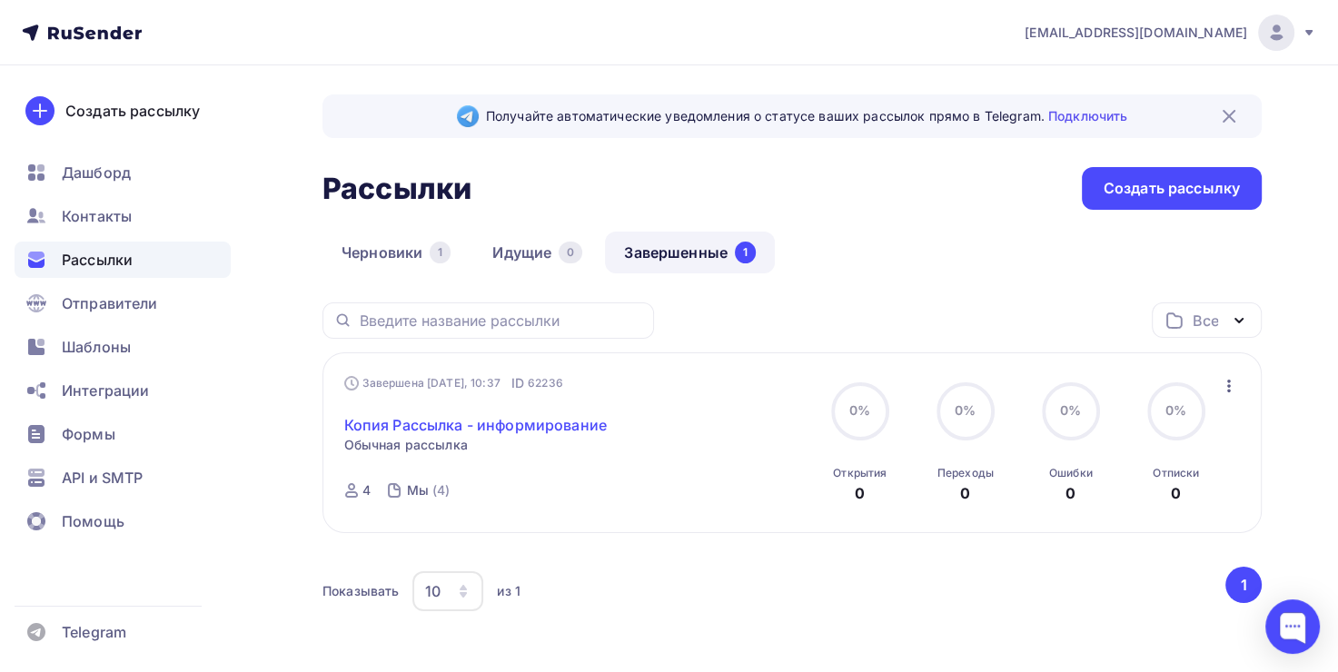
click at [422, 427] on link "Копия Рассылка - информирование" at bounding box center [475, 425] width 263 height 22
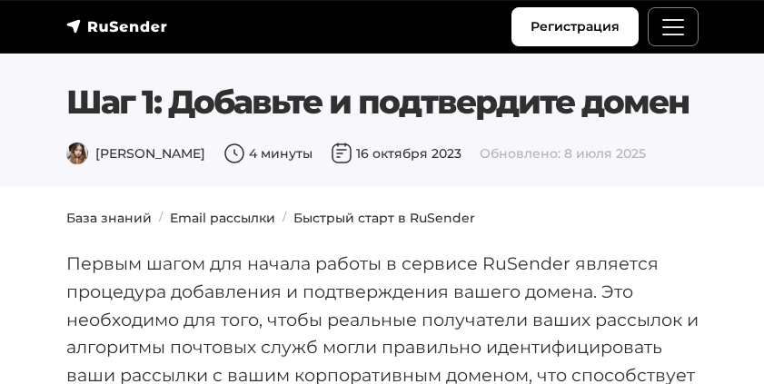
scroll to position [3089, 0]
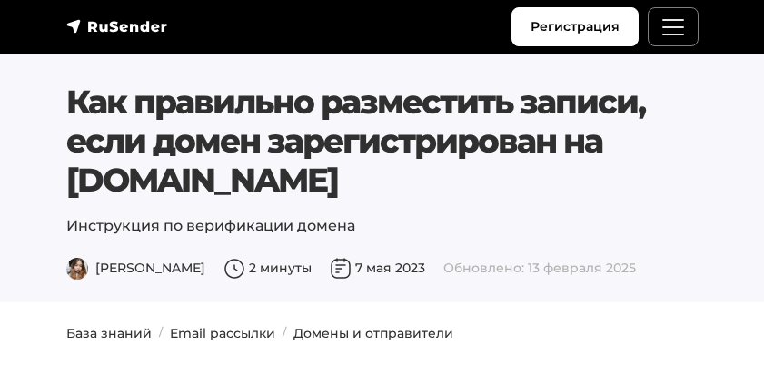
scroll to position [6179, 0]
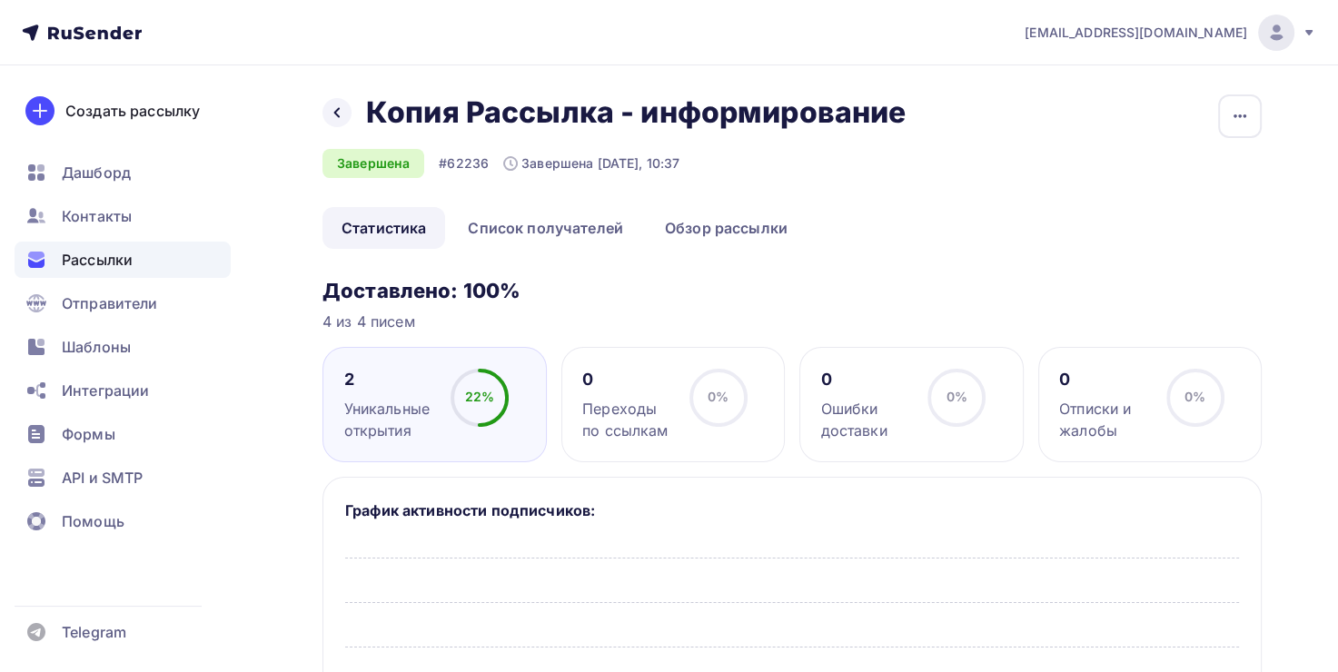
scroll to position [182, 0]
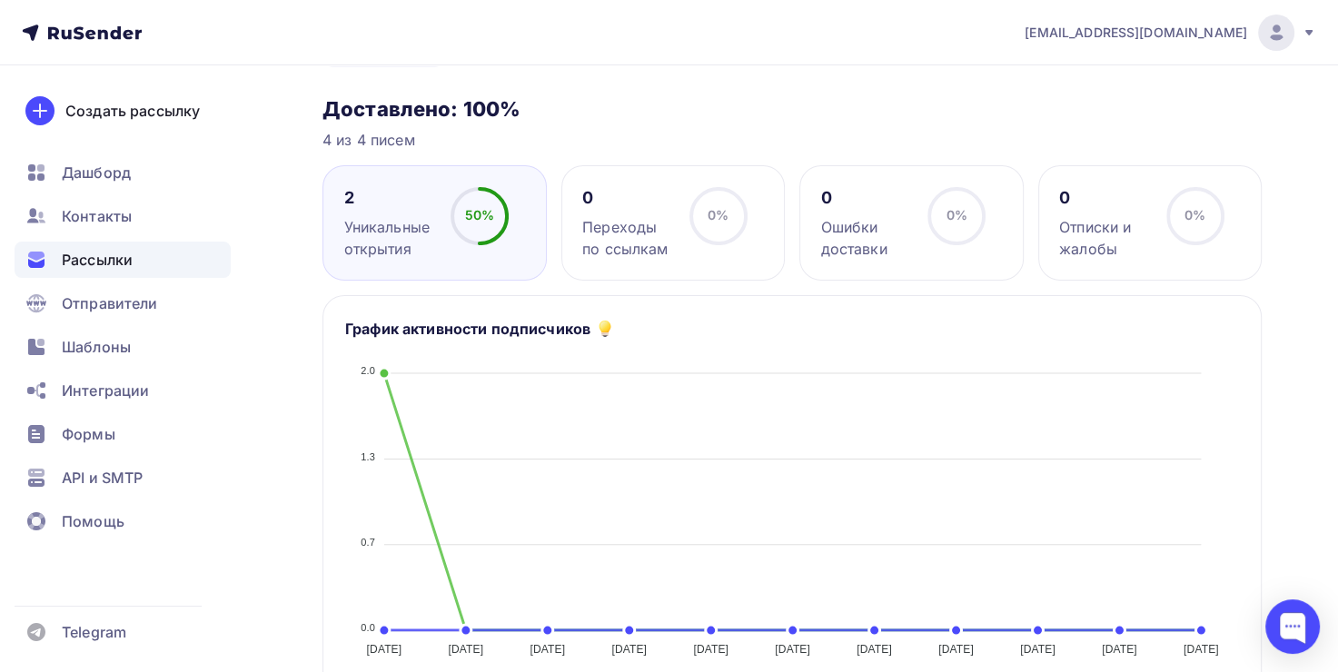
click at [1288, 28] on div at bounding box center [1276, 33] width 36 height 36
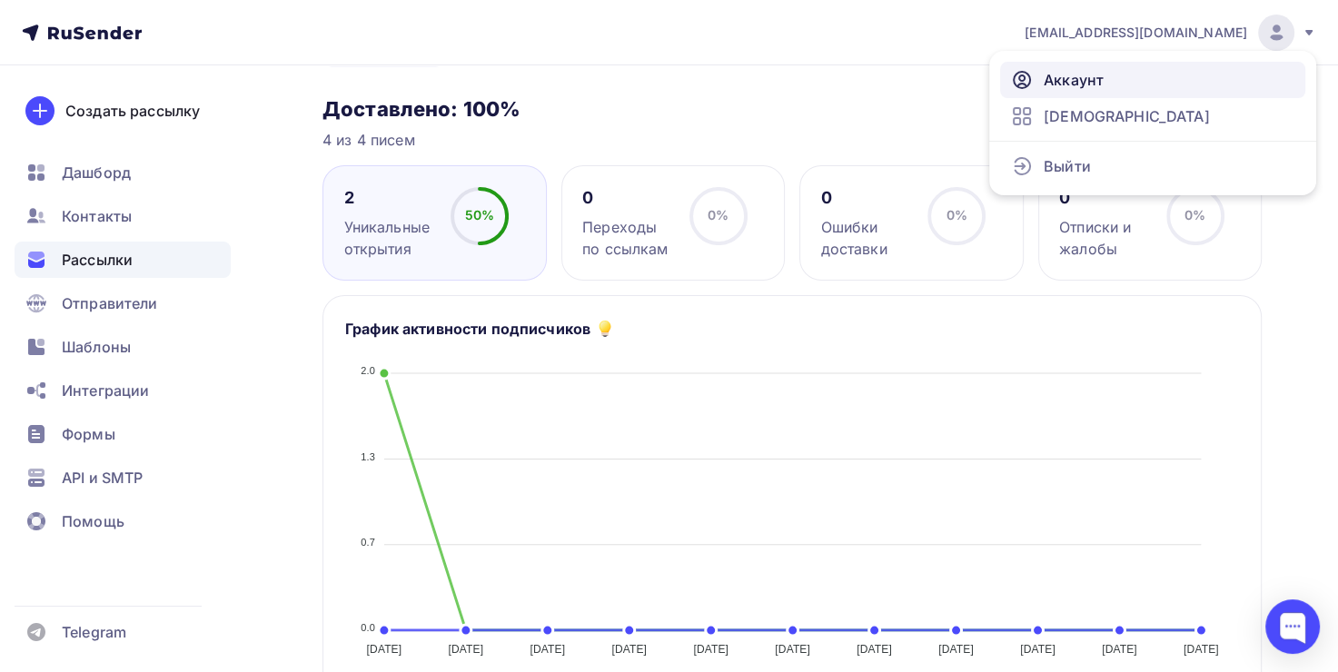
click at [1099, 89] on span "Аккаунт" at bounding box center [1074, 80] width 60 height 22
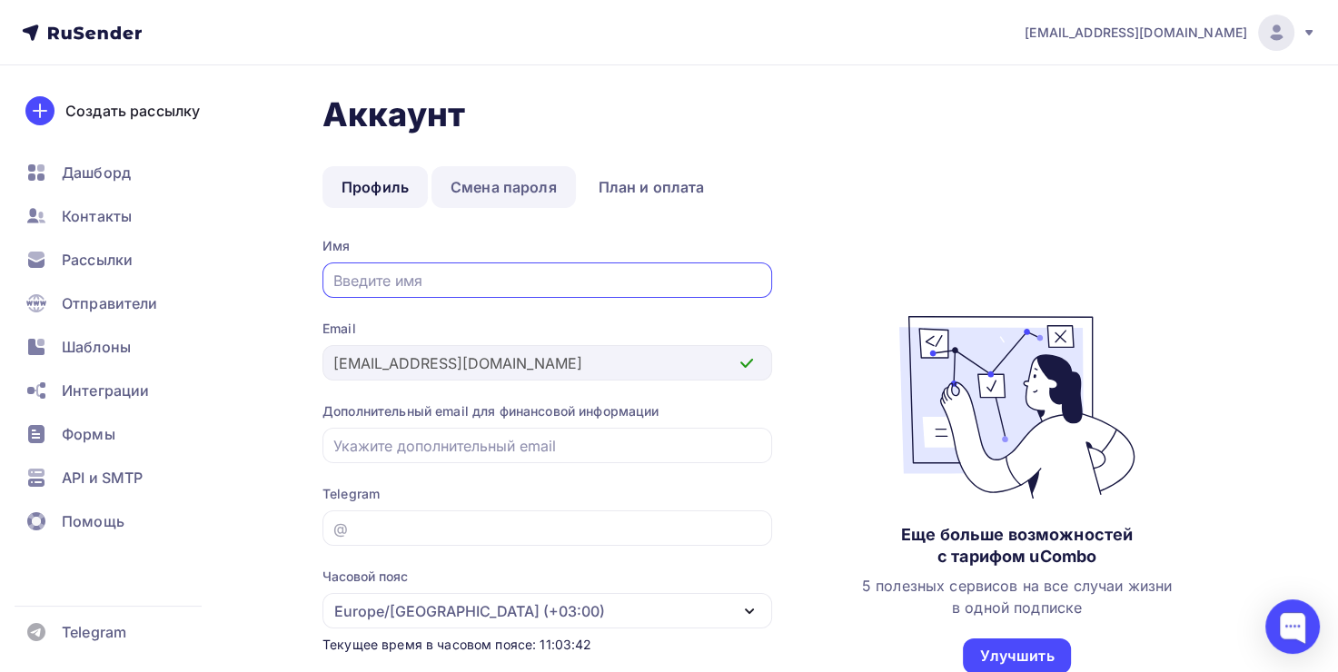
click at [516, 198] on link "Смена пароля" at bounding box center [504, 187] width 144 height 42
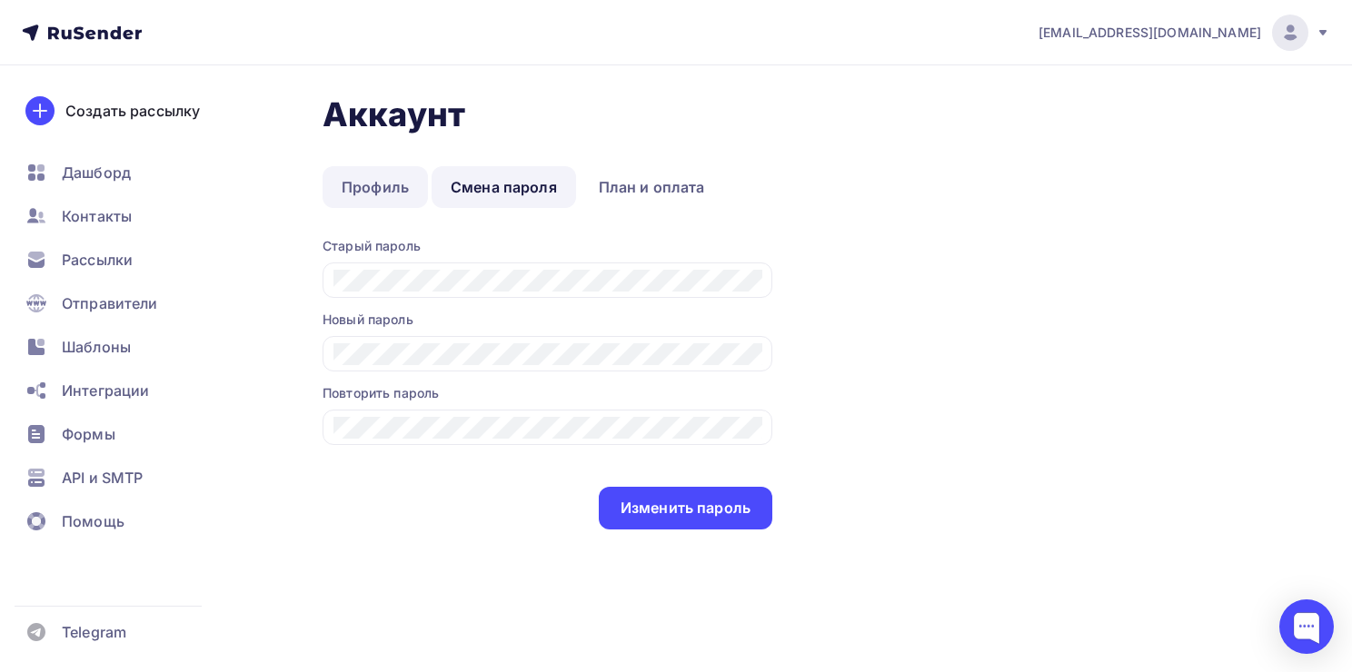
click at [389, 190] on link "Профиль" at bounding box center [375, 187] width 105 height 42
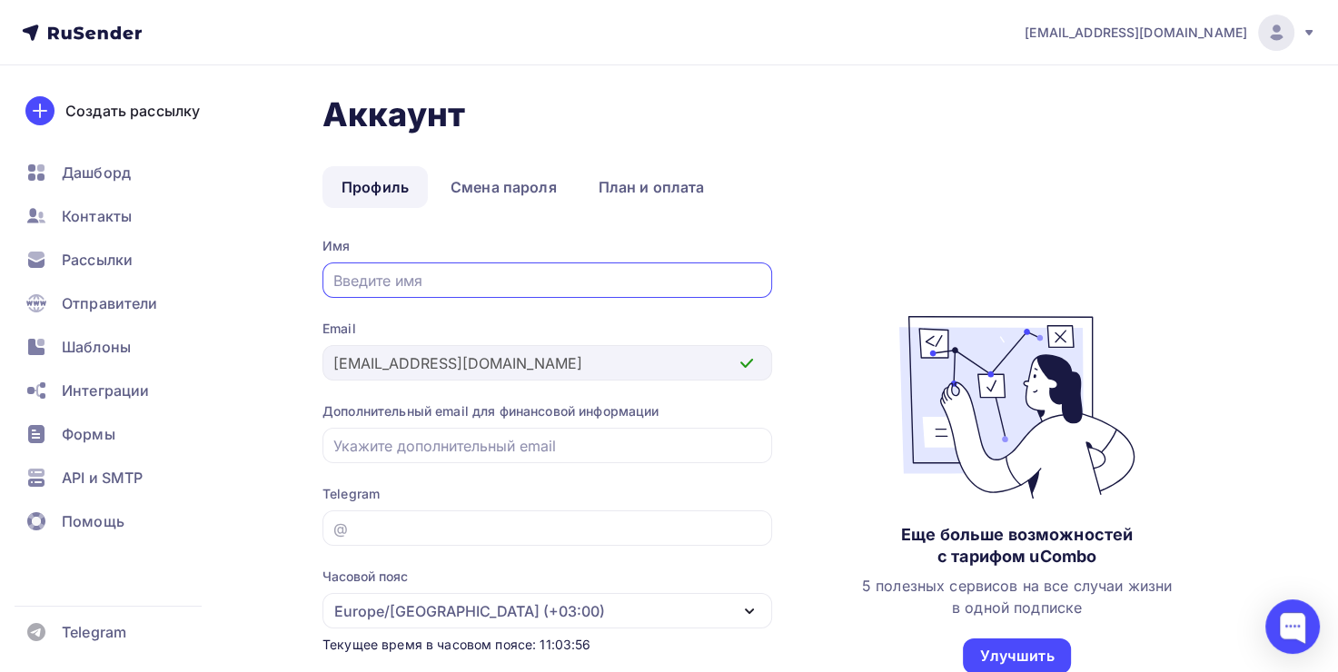
click at [1247, 29] on div "[EMAIL_ADDRESS][DOMAIN_NAME]" at bounding box center [1171, 33] width 292 height 36
click at [910, 131] on h1 "Аккаунт" at bounding box center [793, 115] width 940 height 40
